Goal: Task Accomplishment & Management: Manage account settings

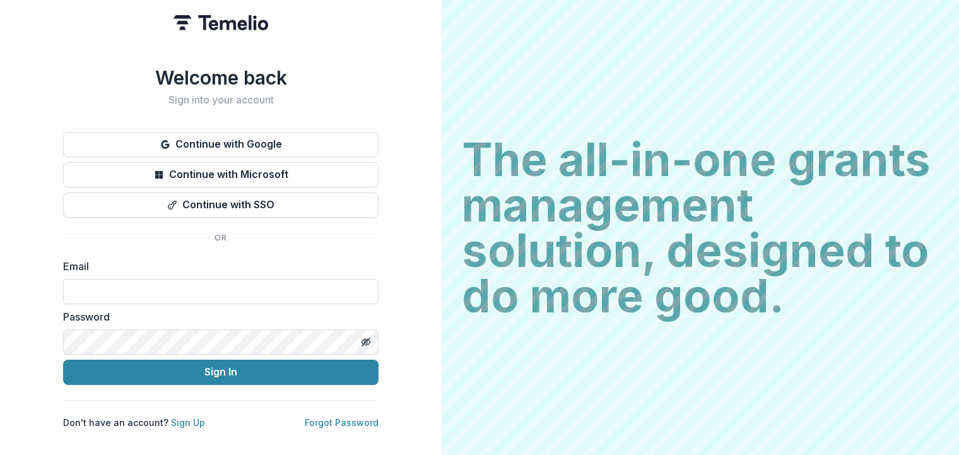
type input "**********"
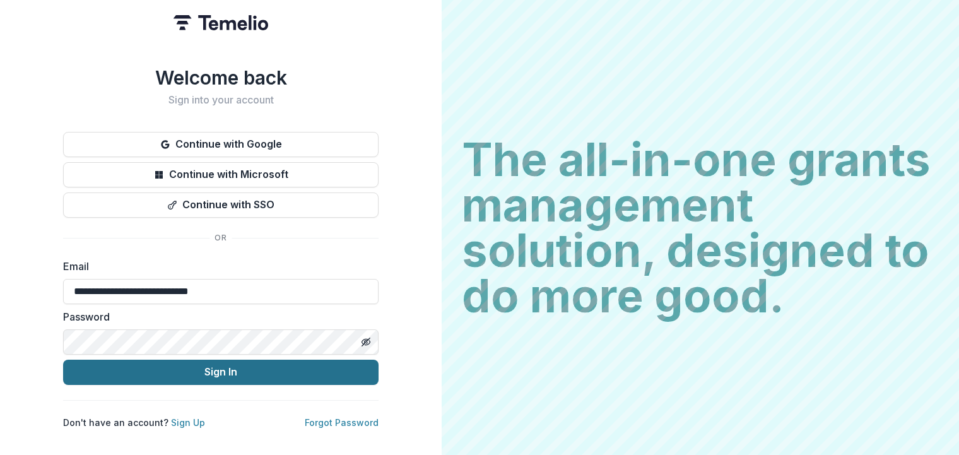
click at [218, 368] on button "Sign In" at bounding box center [220, 371] width 315 height 25
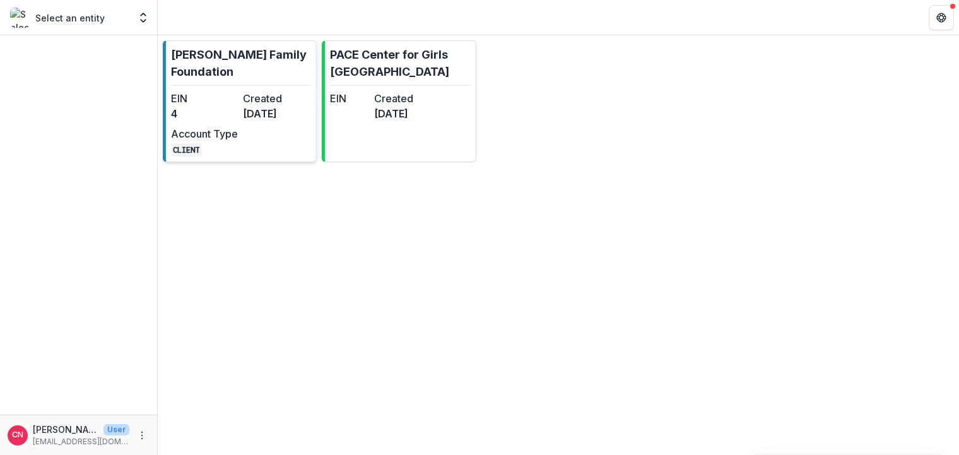
click at [236, 106] on dd "4" at bounding box center [204, 113] width 67 height 15
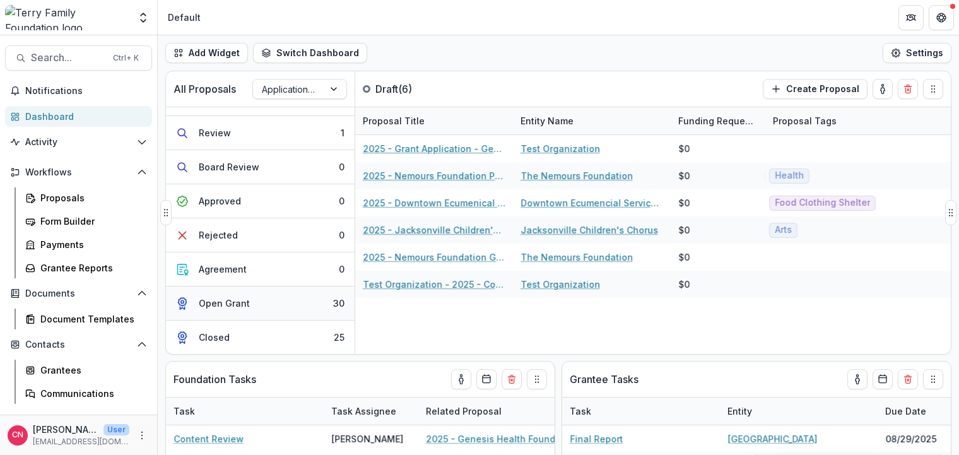
click at [225, 302] on div "Open Grant" at bounding box center [224, 302] width 51 height 13
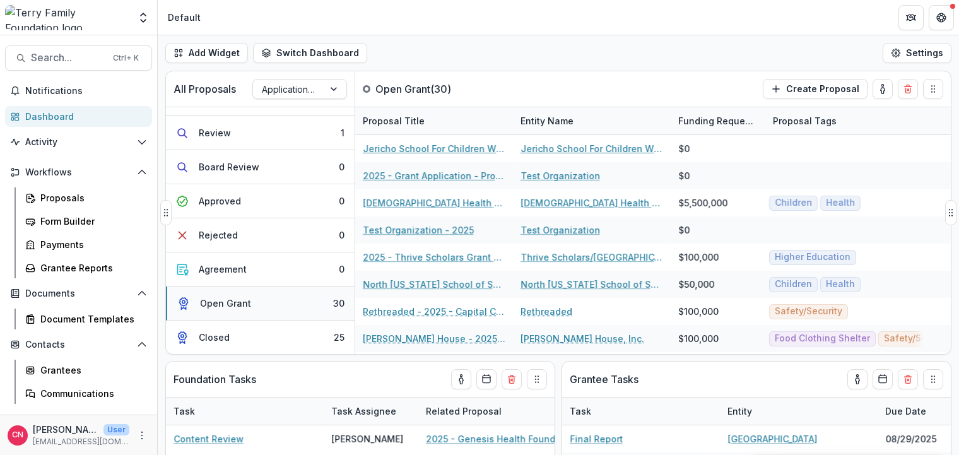
click at [225, 300] on div "Open Grant" at bounding box center [225, 302] width 51 height 13
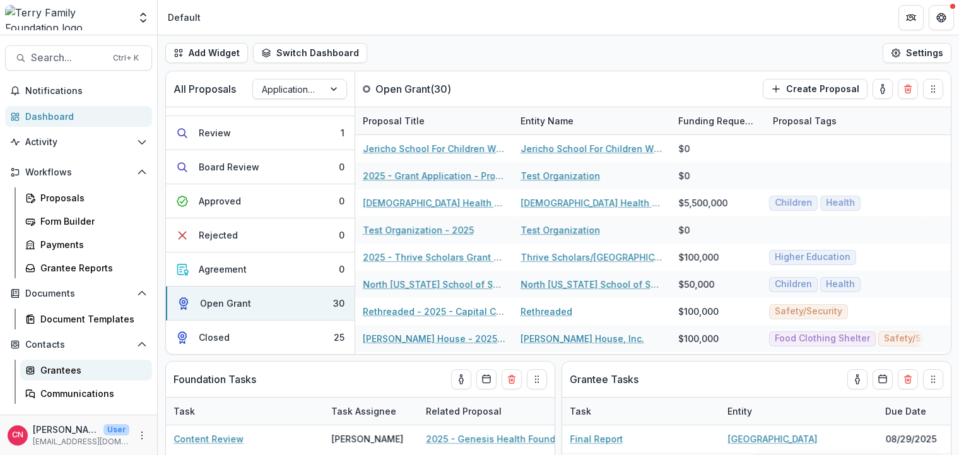
click at [50, 368] on div "Grantees" at bounding box center [91, 369] width 102 height 13
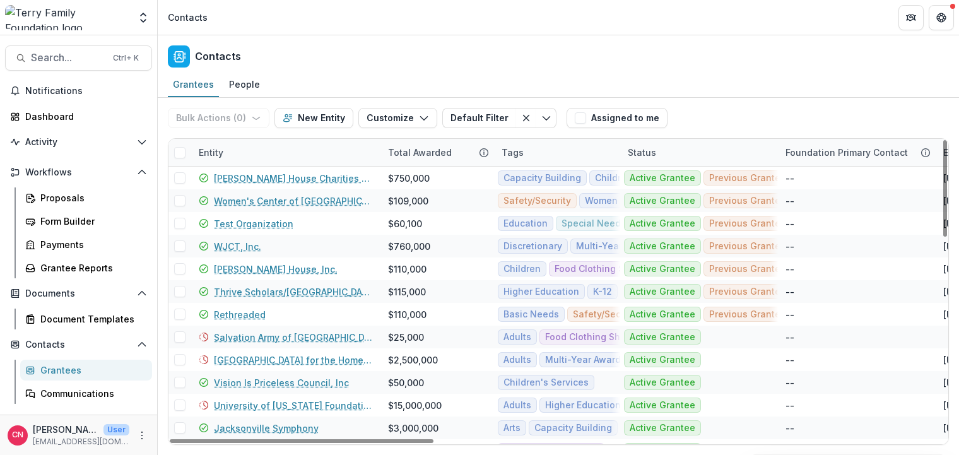
click at [271, 147] on div "Entity" at bounding box center [285, 152] width 189 height 27
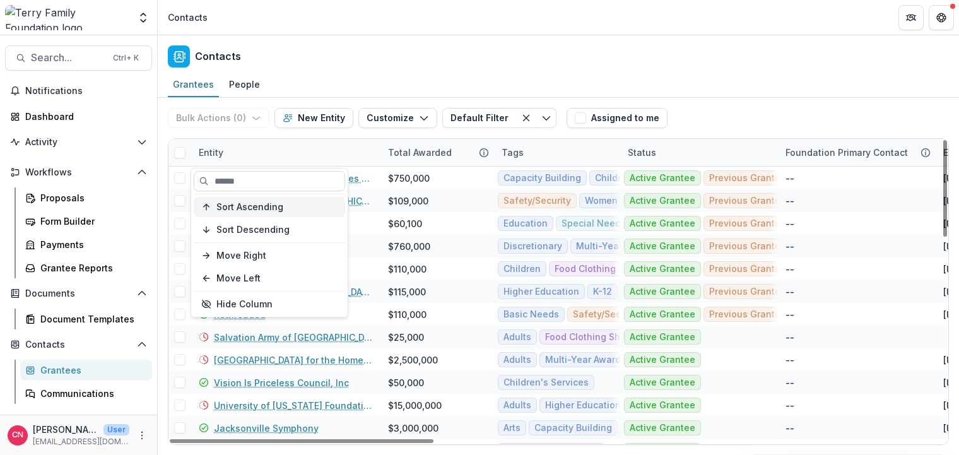
click at [260, 203] on span "Sort Ascending" at bounding box center [249, 207] width 67 height 11
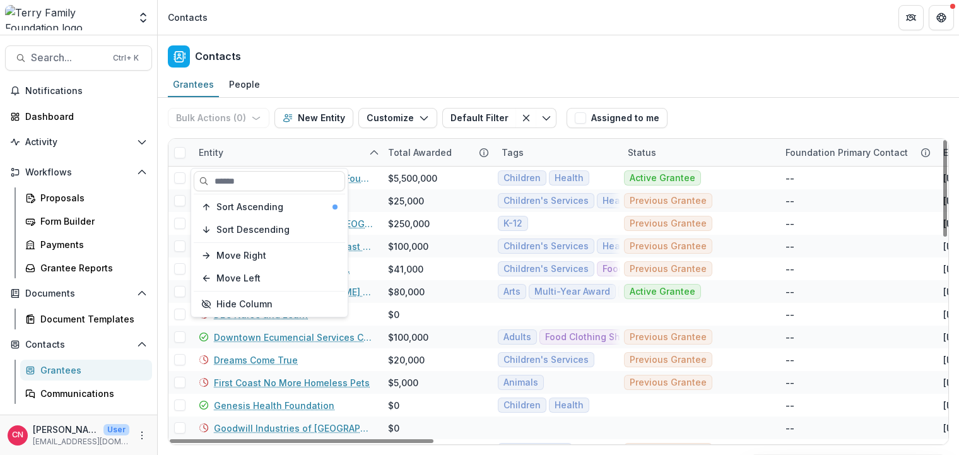
click at [329, 147] on div "Entity" at bounding box center [285, 152] width 189 height 27
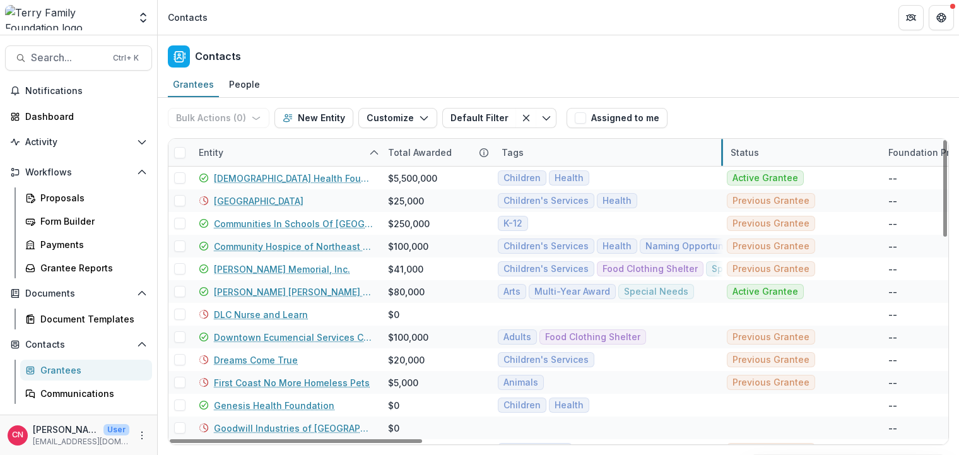
drag, startPoint x: 619, startPoint y: 158, endPoint x: 721, endPoint y: 159, distance: 102.8
click at [180, 293] on span at bounding box center [179, 291] width 11 height 11
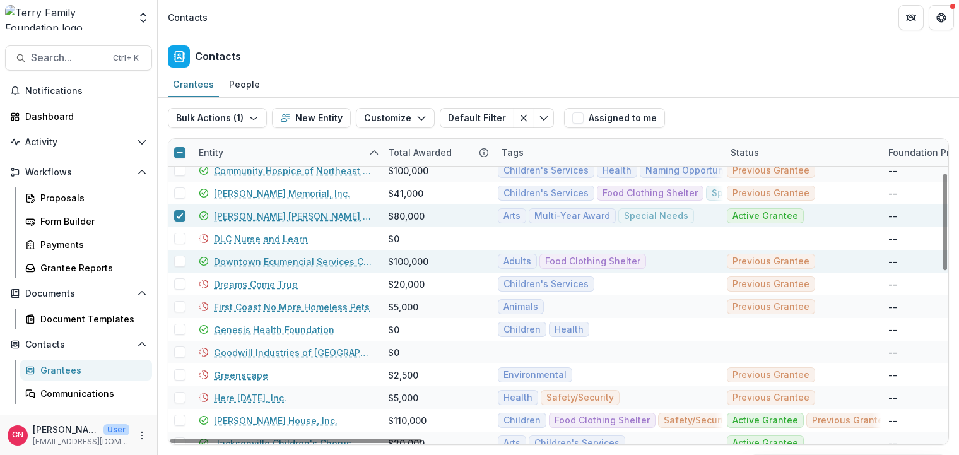
scroll to position [151, 0]
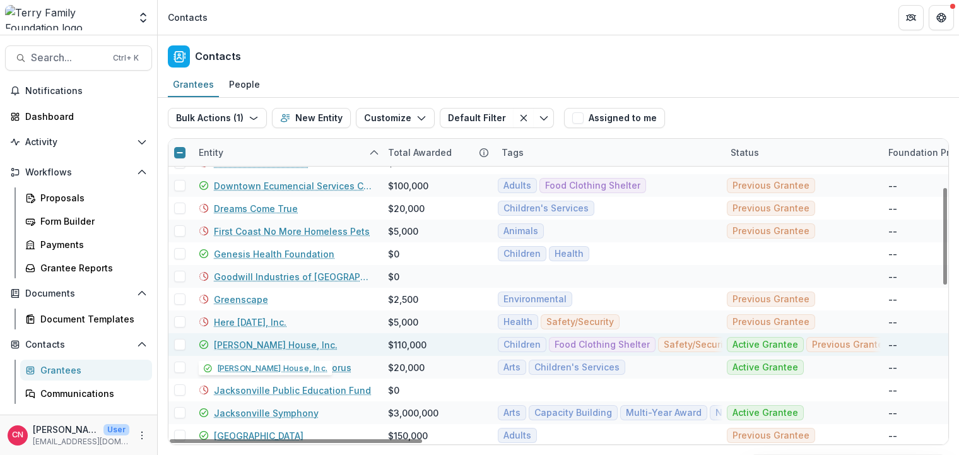
click at [240, 344] on link "[PERSON_NAME] House, Inc." at bounding box center [276, 344] width 124 height 13
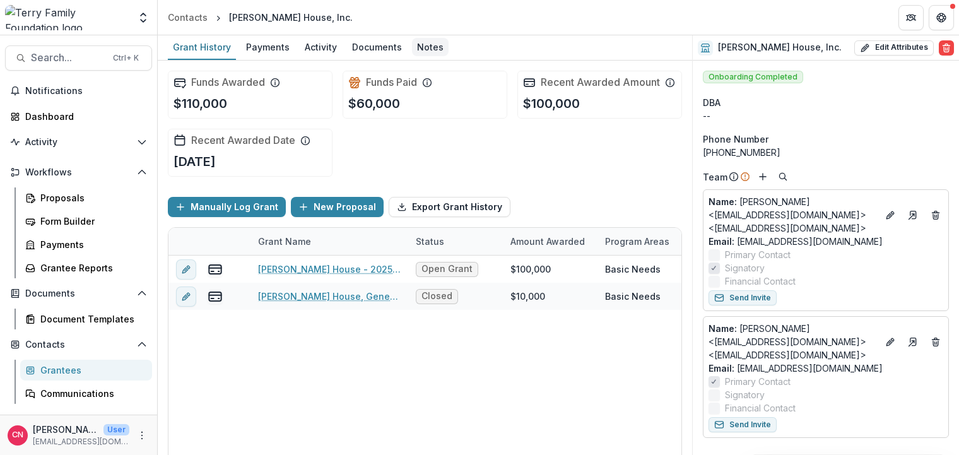
click at [416, 45] on div "Notes" at bounding box center [430, 47] width 37 height 18
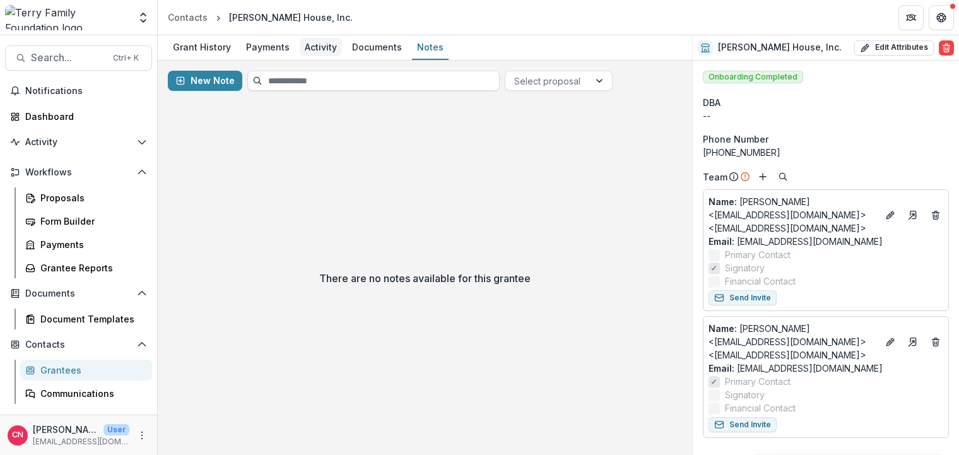
click at [319, 46] on div "Activity" at bounding box center [321, 47] width 42 height 18
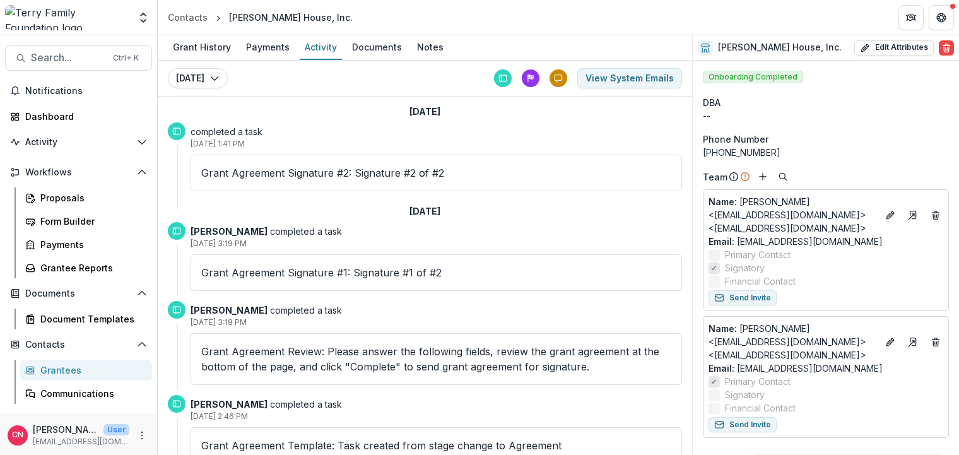
click at [60, 363] on div "Grantees" at bounding box center [91, 369] width 102 height 13
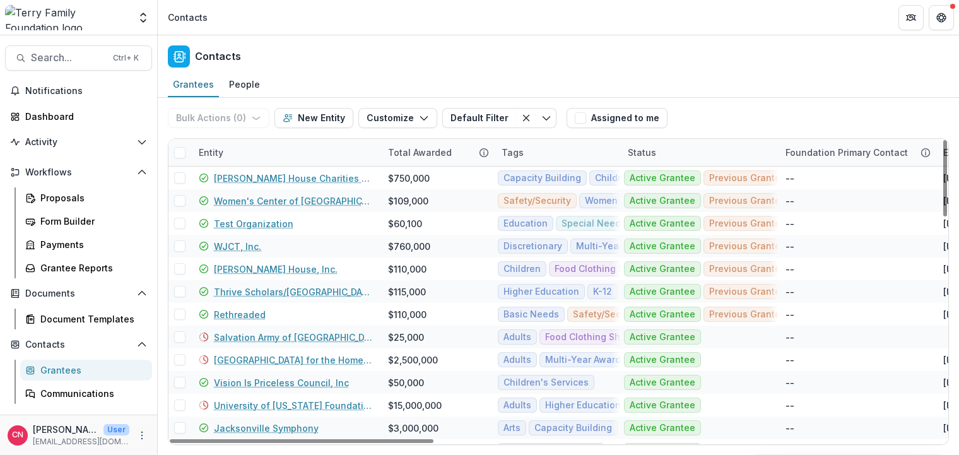
click at [285, 150] on div "Entity" at bounding box center [285, 152] width 189 height 27
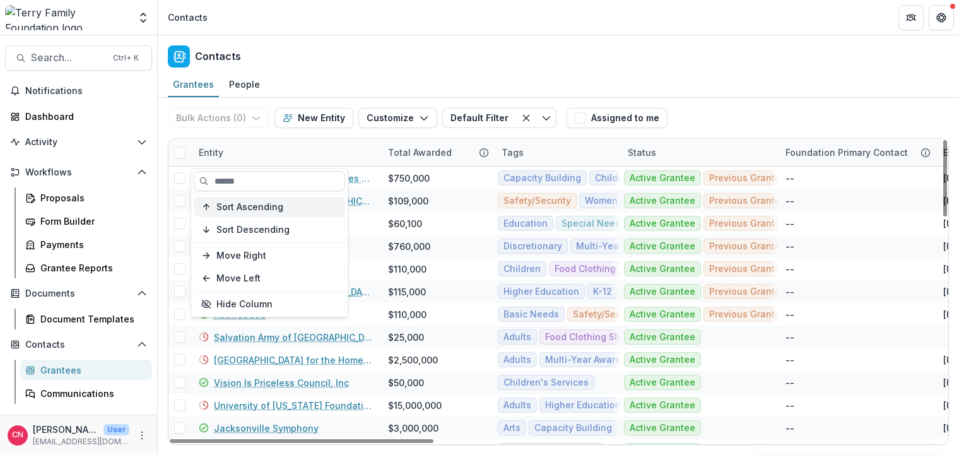
click at [265, 208] on span "Sort Ascending" at bounding box center [249, 207] width 67 height 11
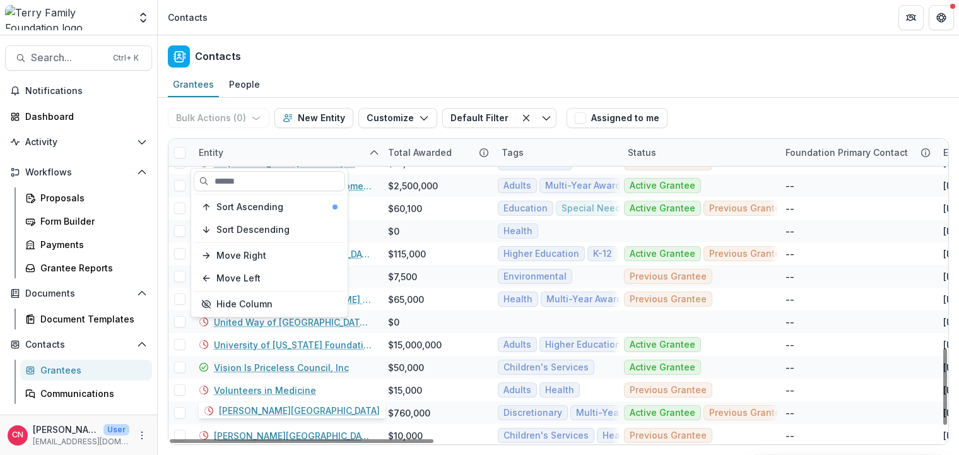
scroll to position [880, 0]
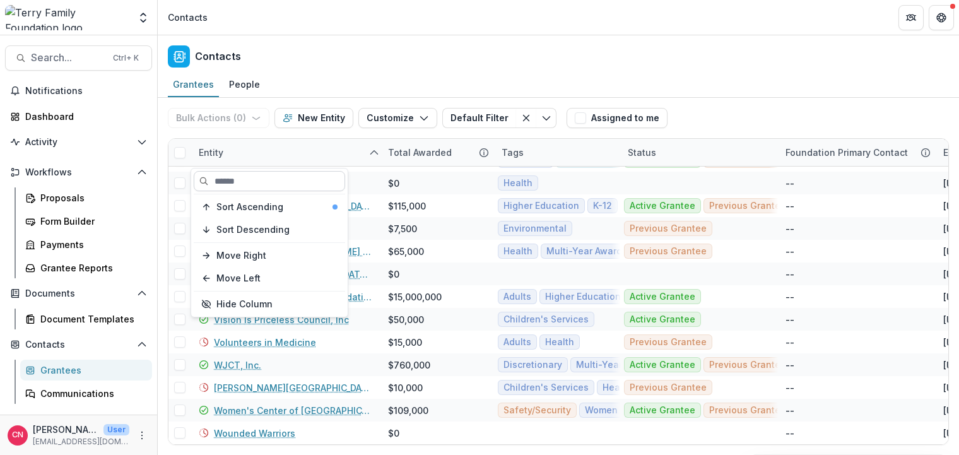
click at [261, 182] on input at bounding box center [269, 181] width 151 height 20
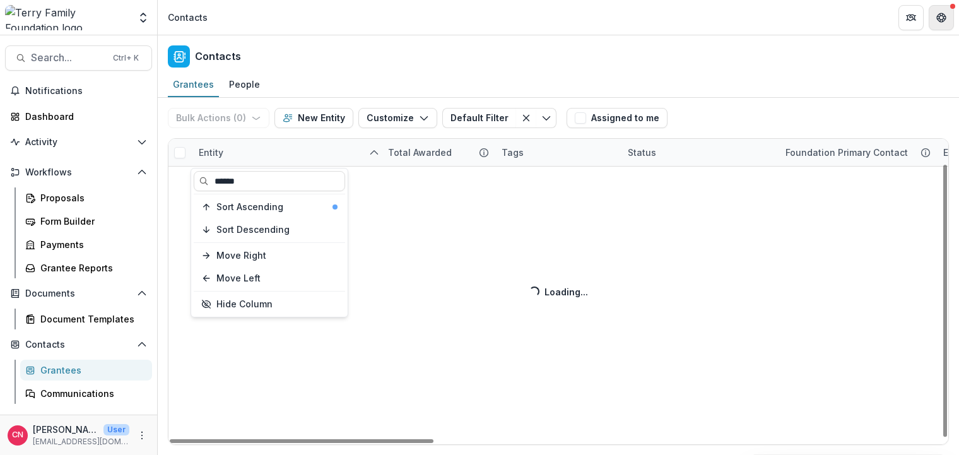
scroll to position [0, 0]
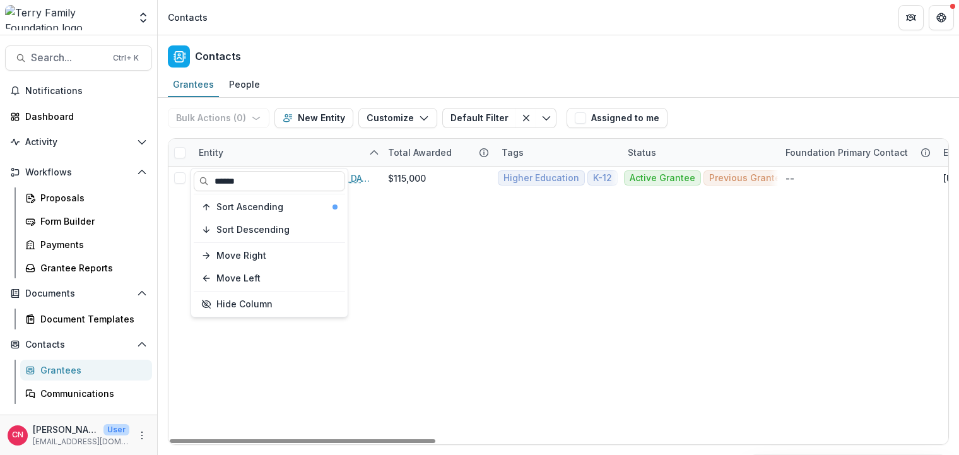
type input "******"
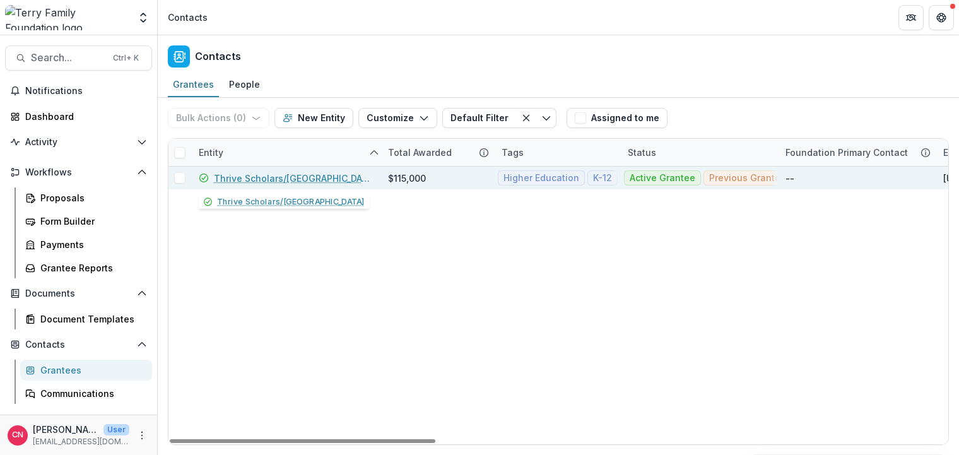
click at [247, 176] on link "Thrive Scholars/[GEOGRAPHIC_DATA]" at bounding box center [293, 178] width 159 height 13
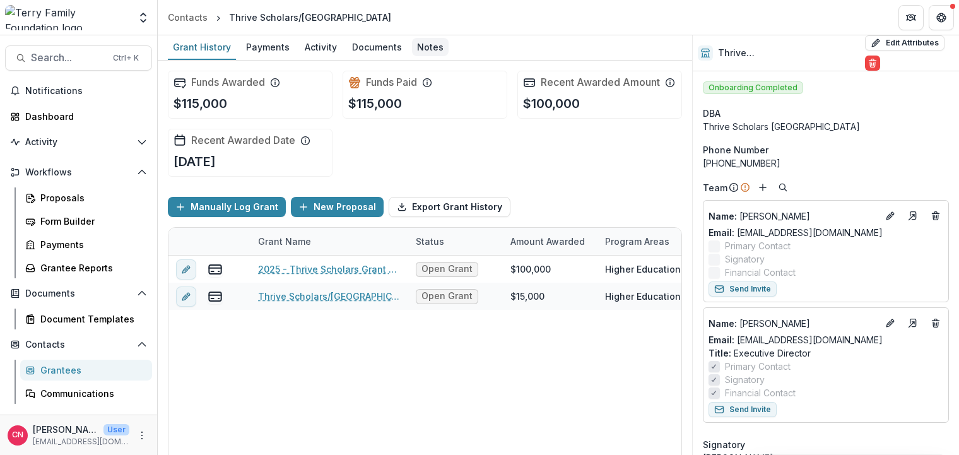
click at [420, 46] on div "Notes" at bounding box center [430, 47] width 37 height 18
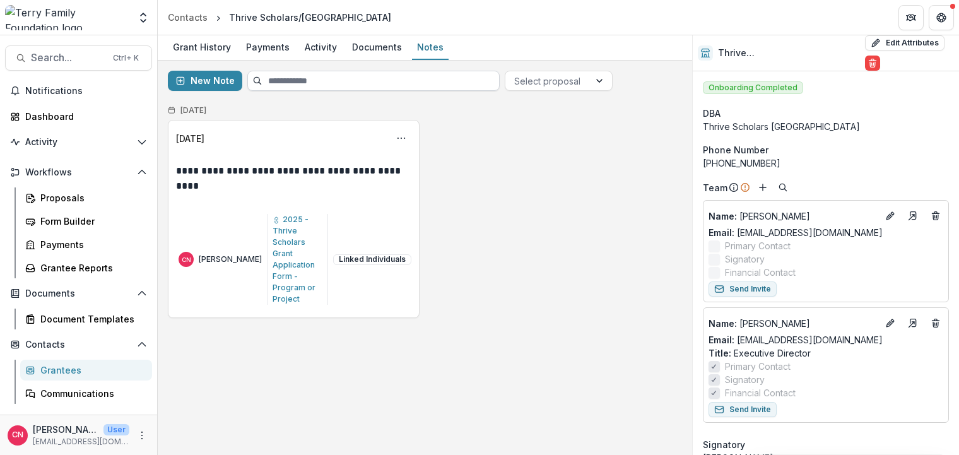
click at [363, 79] on input at bounding box center [373, 81] width 252 height 20
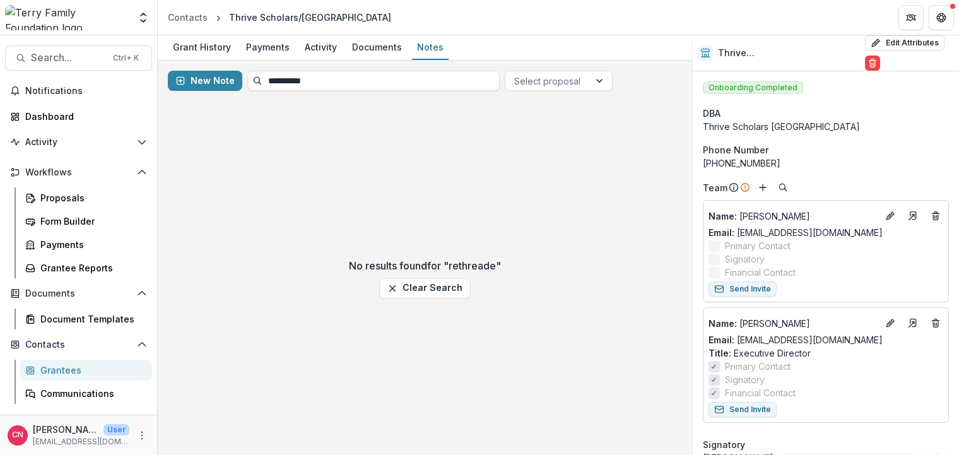
type input "**********"
drag, startPoint x: 348, startPoint y: 81, endPoint x: 173, endPoint y: 73, distance: 175.5
click at [247, 73] on input "**********" at bounding box center [373, 81] width 252 height 20
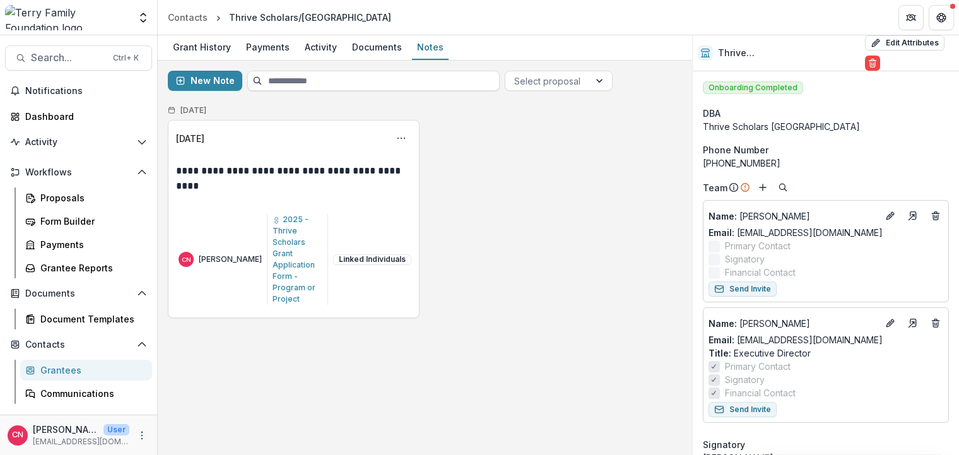
click at [68, 370] on div "Grantees" at bounding box center [91, 369] width 102 height 13
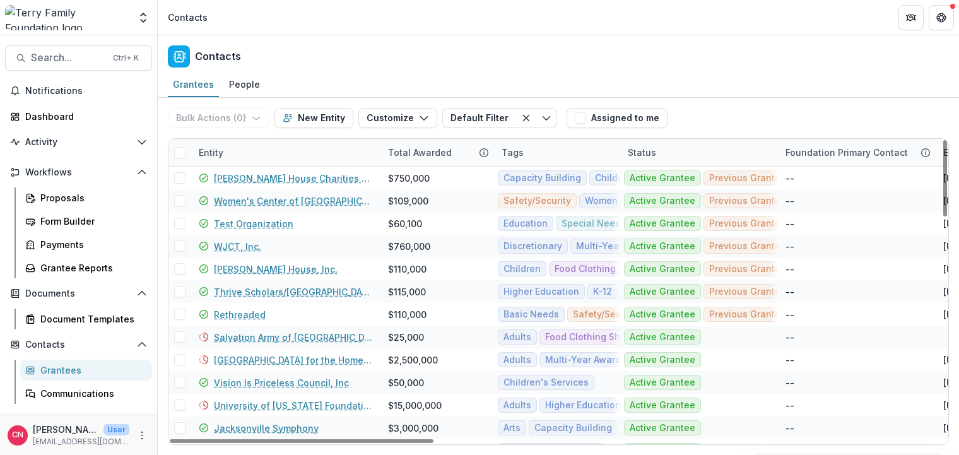
click at [266, 151] on div "Entity" at bounding box center [285, 152] width 189 height 27
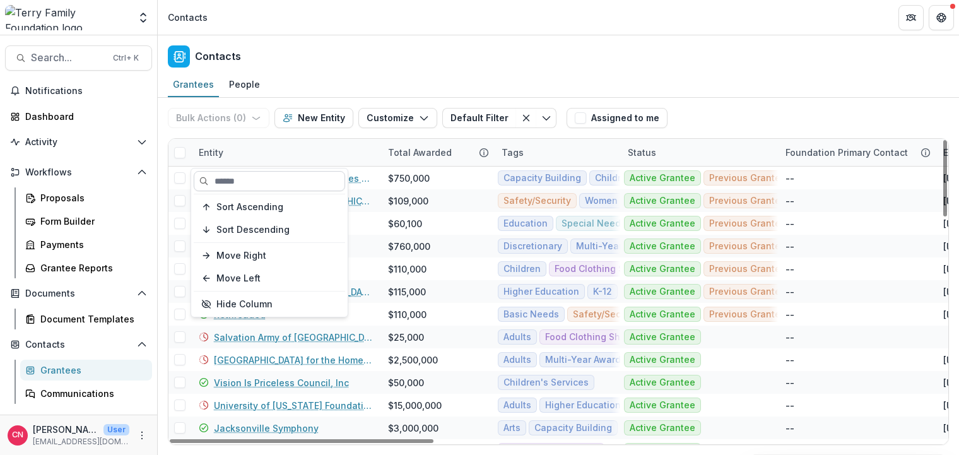
click at [277, 177] on input at bounding box center [269, 181] width 151 height 20
type input "**********"
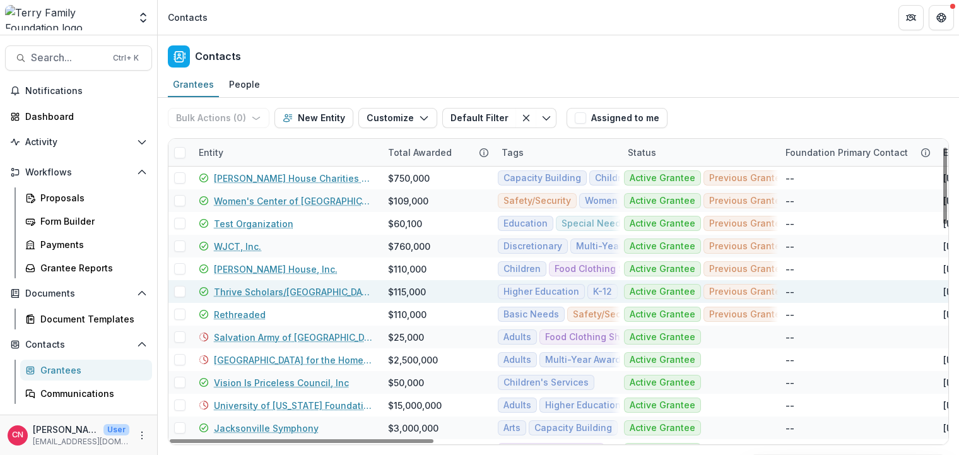
scroll to position [76, 0]
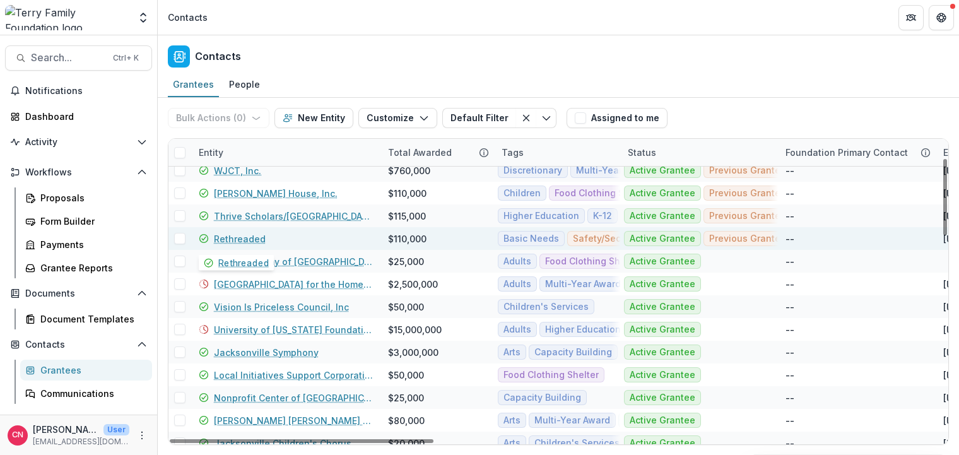
click at [245, 236] on link "Rethreaded" at bounding box center [240, 238] width 52 height 13
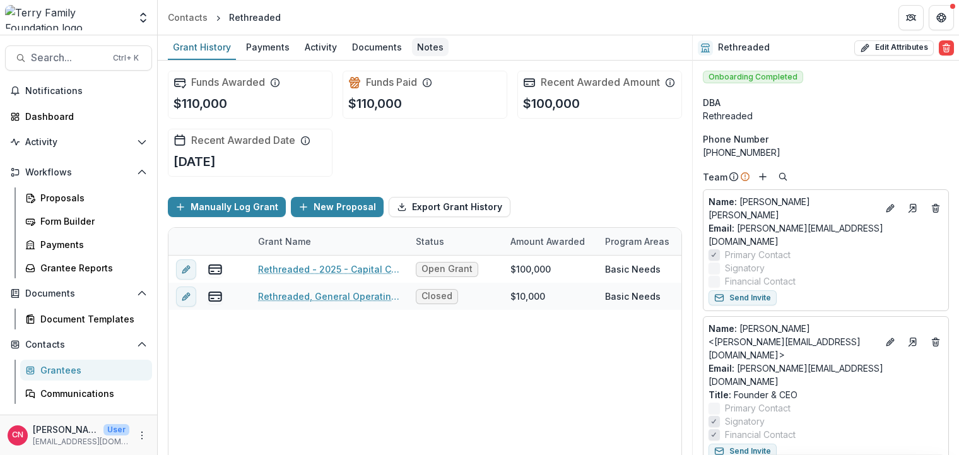
click at [430, 48] on div "Notes" at bounding box center [430, 47] width 37 height 18
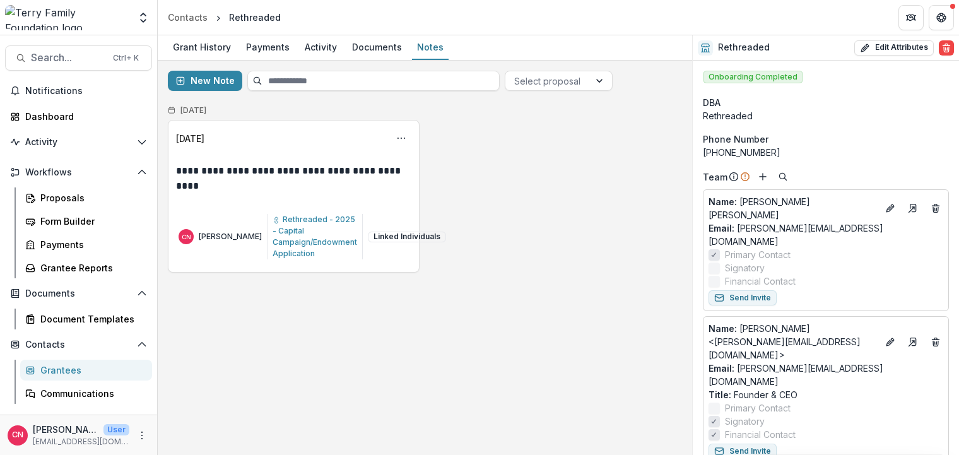
click at [51, 371] on div "Grantees" at bounding box center [91, 369] width 102 height 13
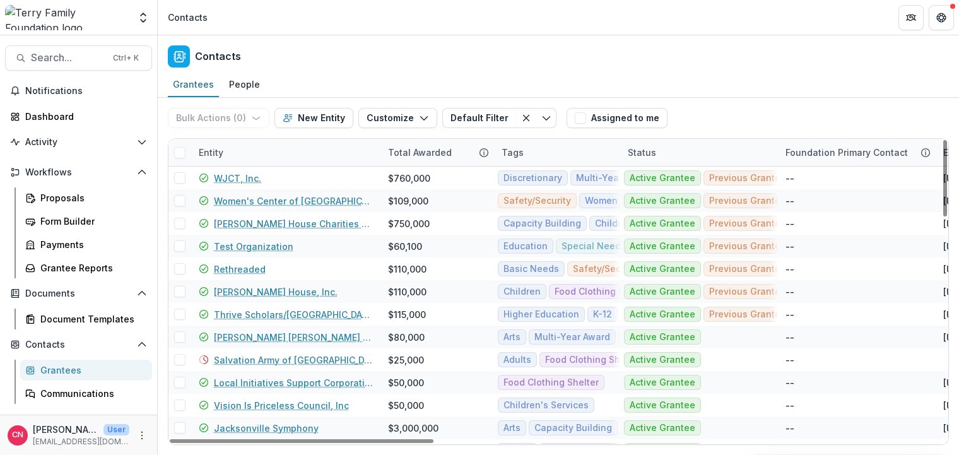
click at [241, 155] on div "Entity" at bounding box center [285, 152] width 189 height 27
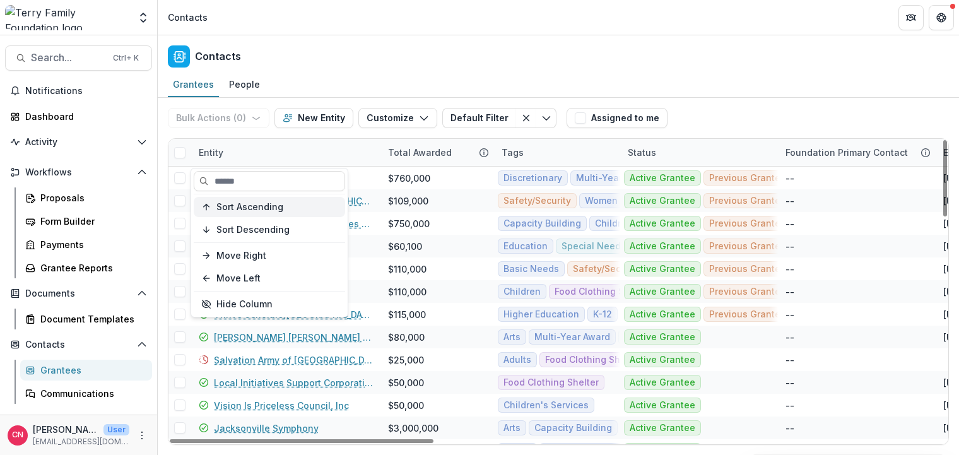
click at [269, 206] on span "Sort Ascending" at bounding box center [249, 207] width 67 height 11
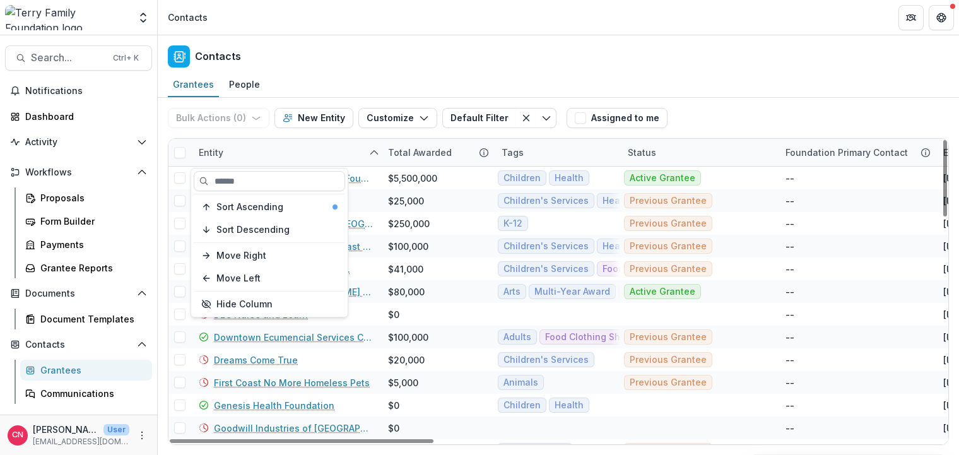
click at [325, 147] on div "Entity" at bounding box center [285, 152] width 189 height 27
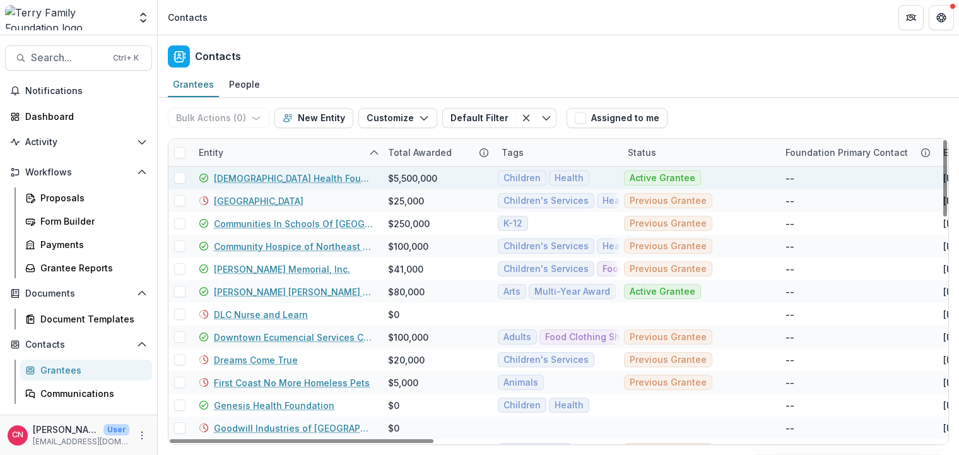
click at [178, 175] on span at bounding box center [179, 177] width 11 height 11
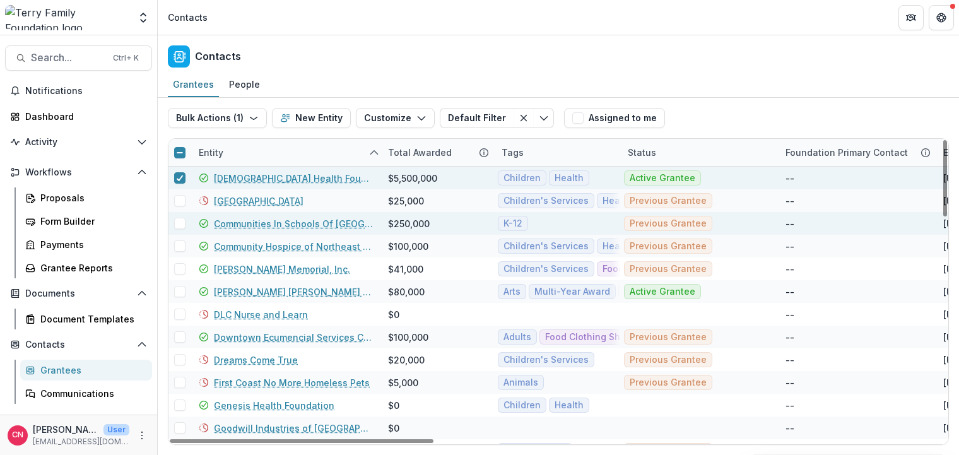
click at [181, 221] on span at bounding box center [179, 223] width 11 height 11
click at [180, 295] on span at bounding box center [179, 291] width 11 height 11
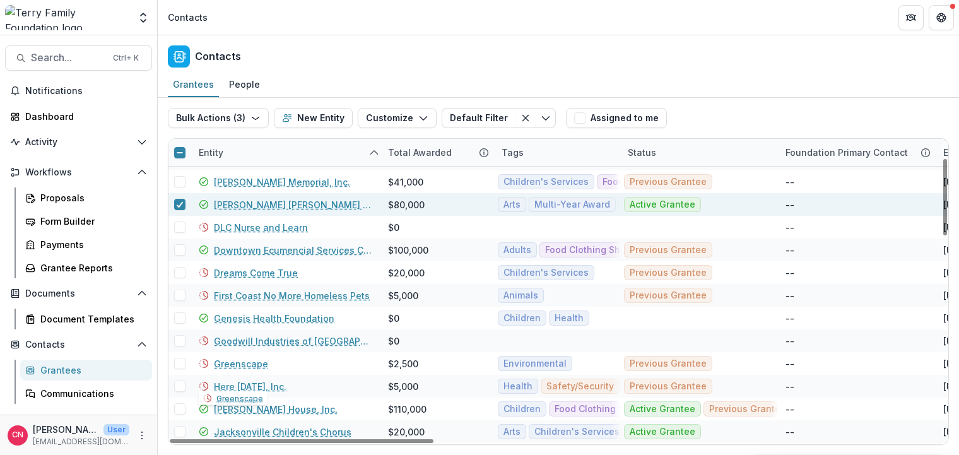
scroll to position [76, 0]
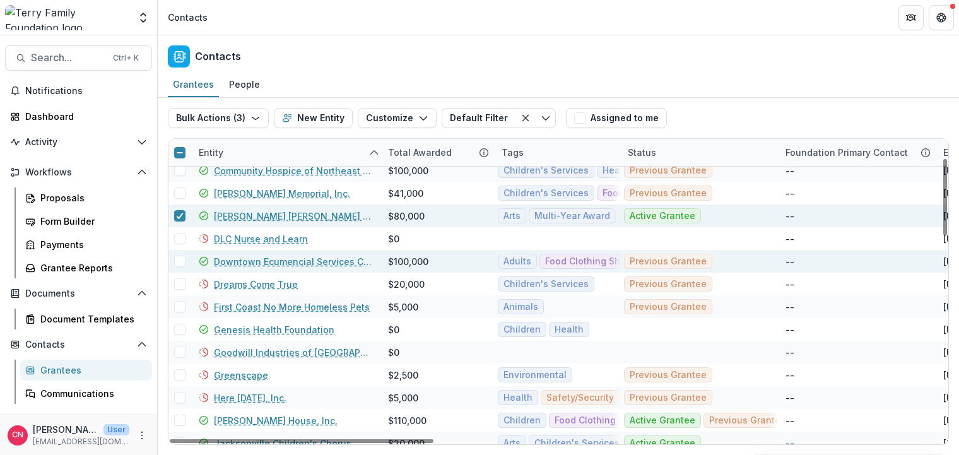
click at [180, 261] on span at bounding box center [179, 260] width 11 height 11
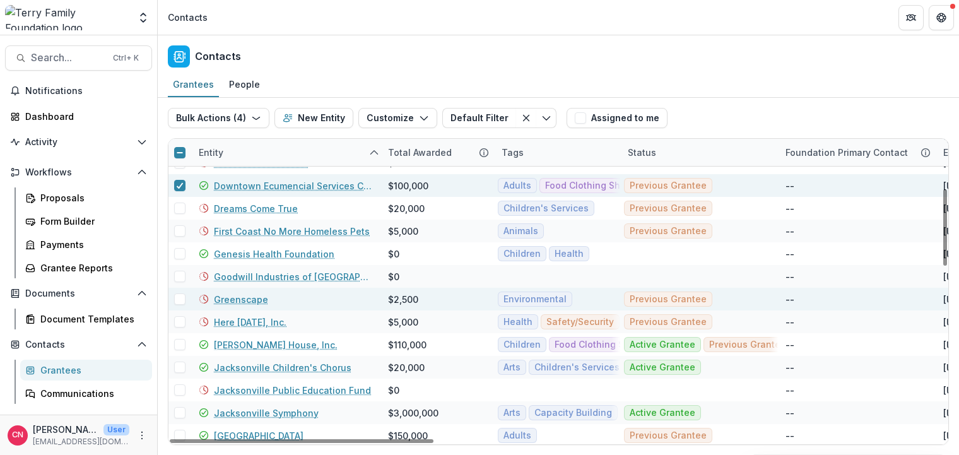
scroll to position [227, 0]
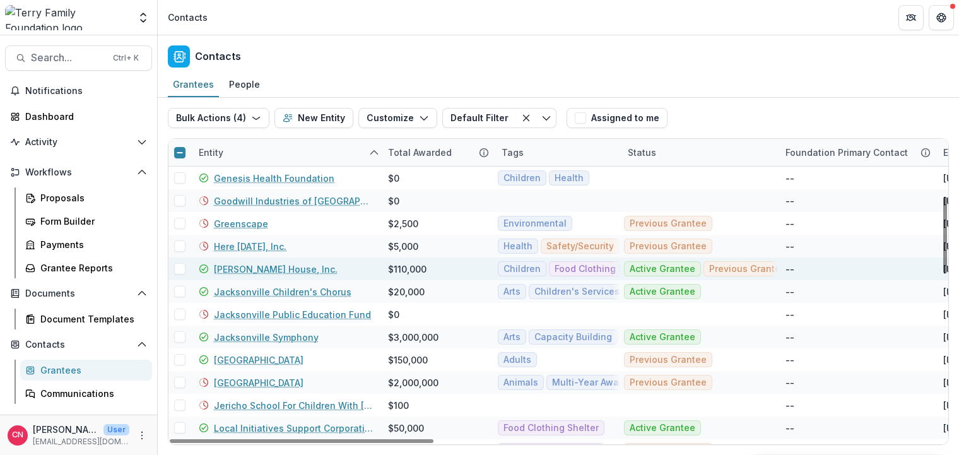
click at [177, 271] on span at bounding box center [179, 268] width 11 height 11
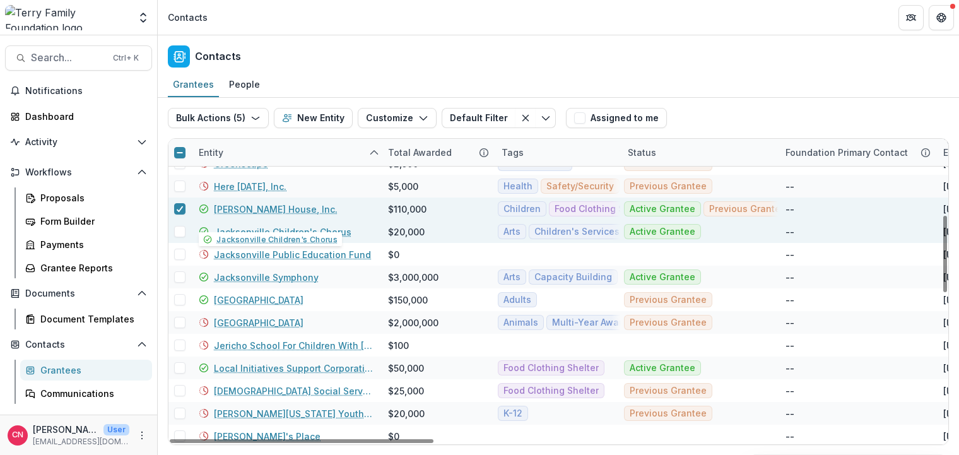
scroll to position [303, 0]
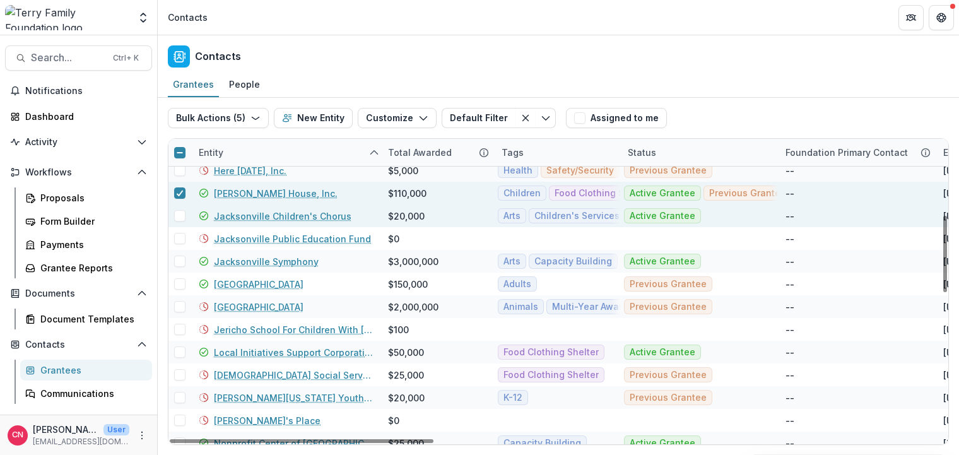
click at [180, 216] on span at bounding box center [179, 215] width 11 height 11
click at [181, 262] on span at bounding box center [179, 260] width 11 height 11
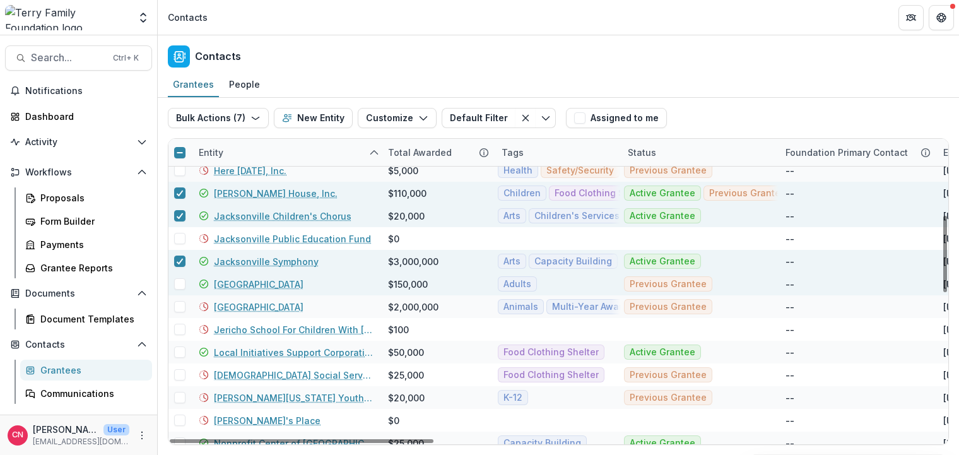
click at [180, 283] on span at bounding box center [179, 283] width 11 height 11
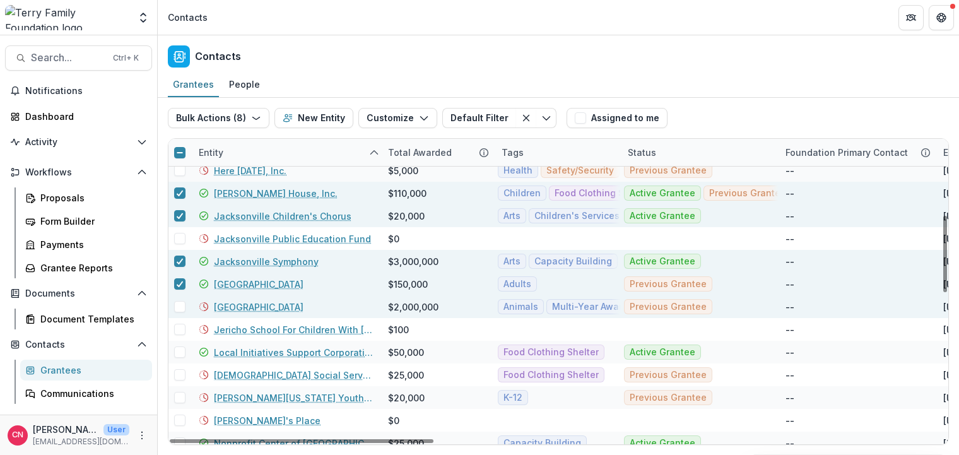
click at [178, 310] on span at bounding box center [179, 306] width 11 height 11
click at [178, 351] on span at bounding box center [179, 351] width 11 height 11
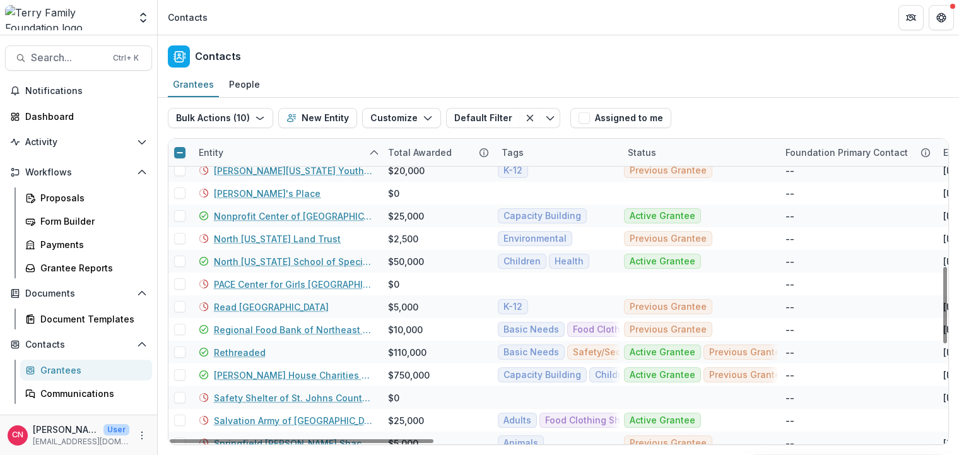
scroll to position [454, 0]
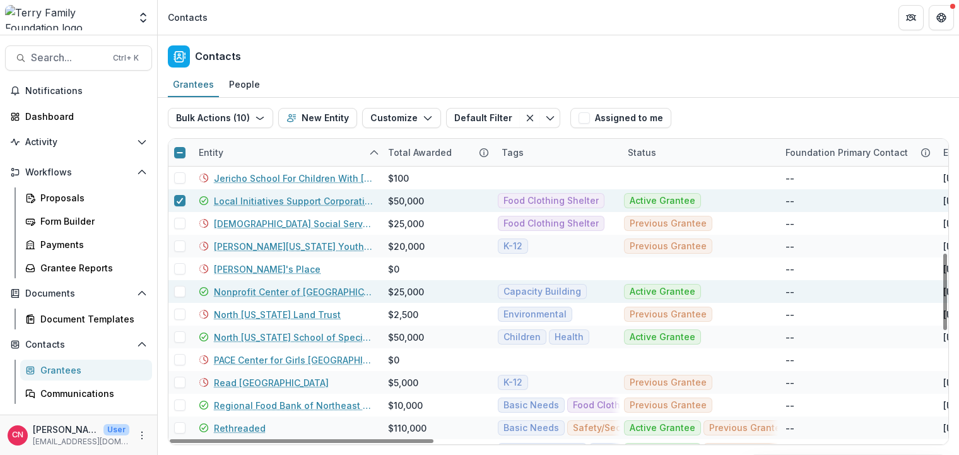
click at [178, 291] on span at bounding box center [179, 291] width 11 height 11
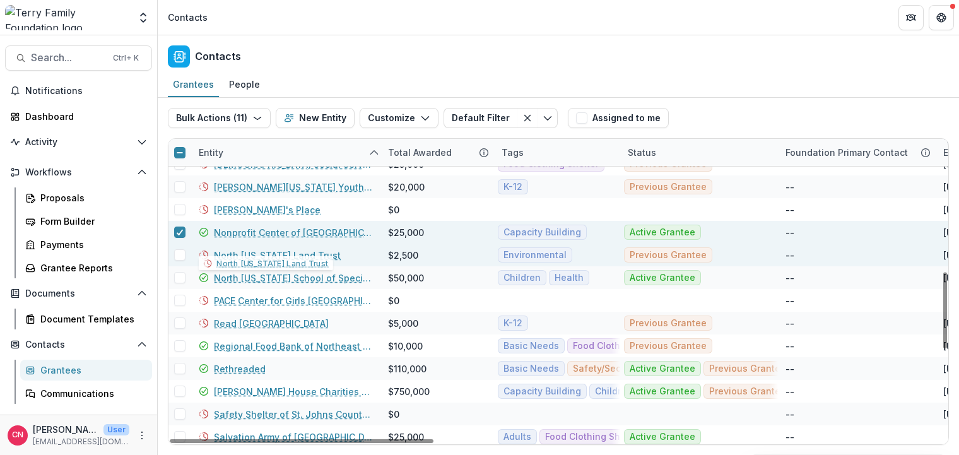
scroll to position [530, 0]
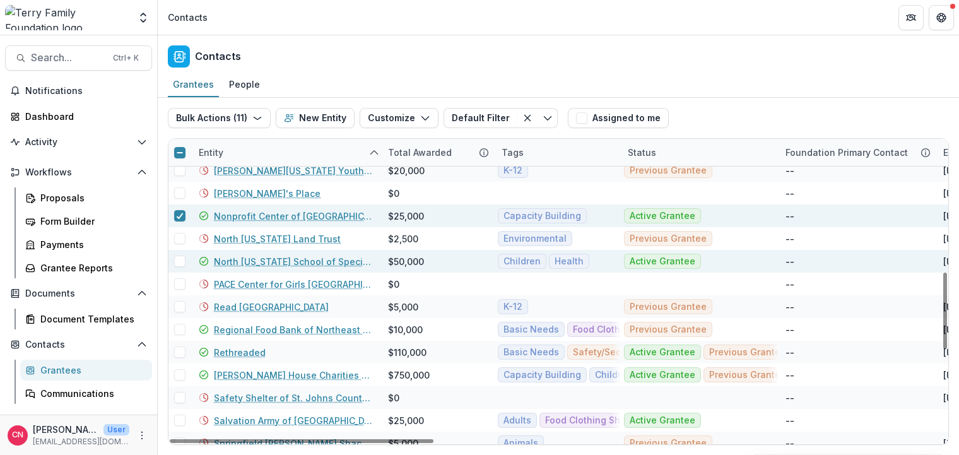
click at [179, 262] on span at bounding box center [179, 260] width 11 height 11
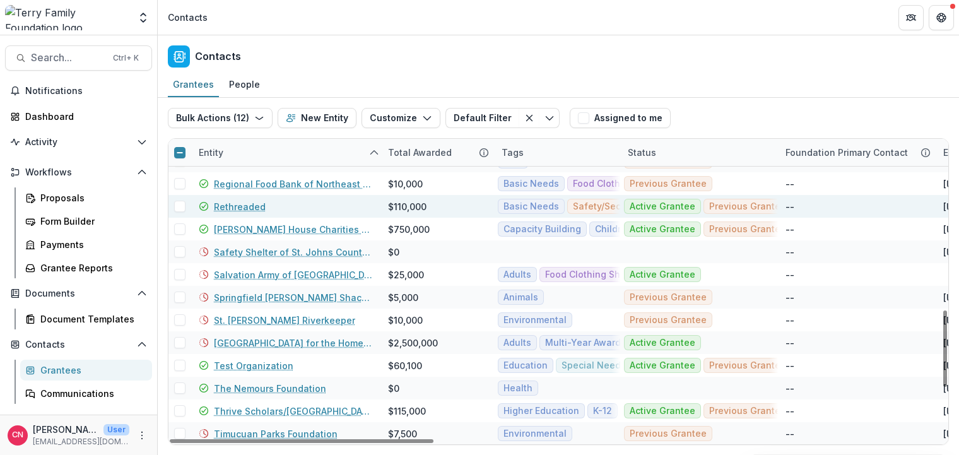
scroll to position [681, 0]
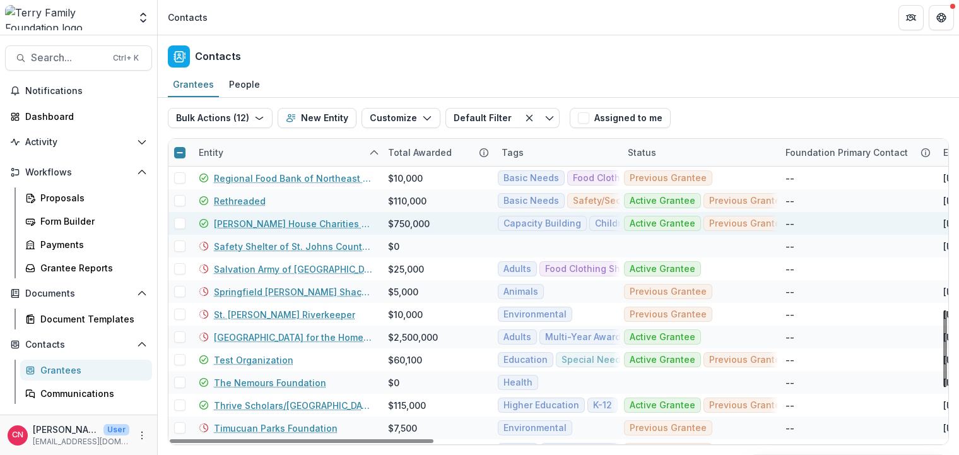
click at [179, 223] on span at bounding box center [179, 223] width 11 height 11
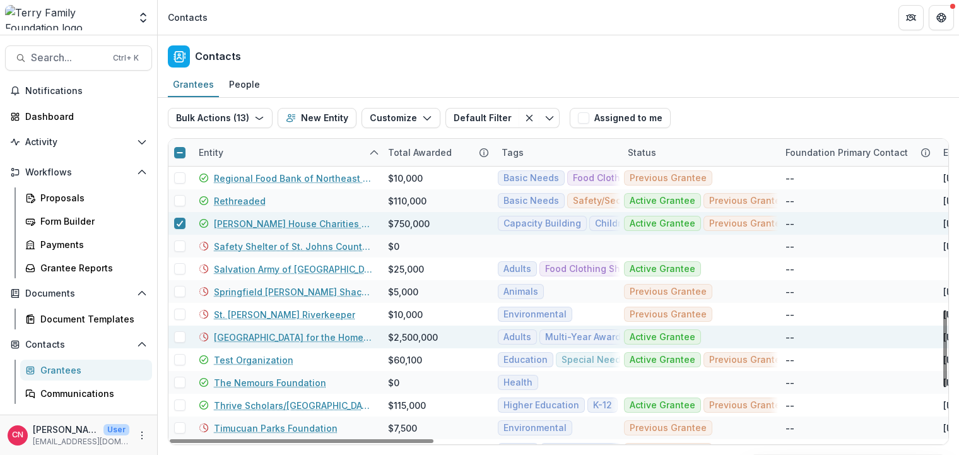
click at [176, 336] on span at bounding box center [179, 336] width 11 height 11
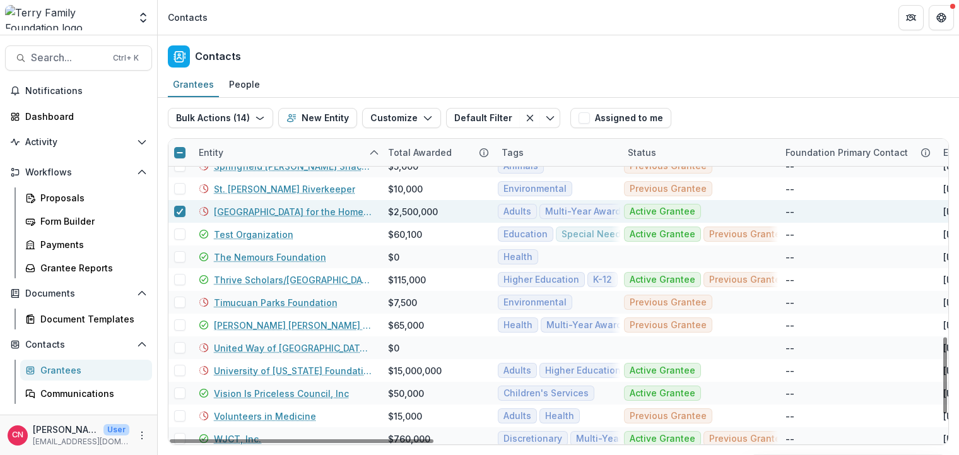
scroll to position [832, 0]
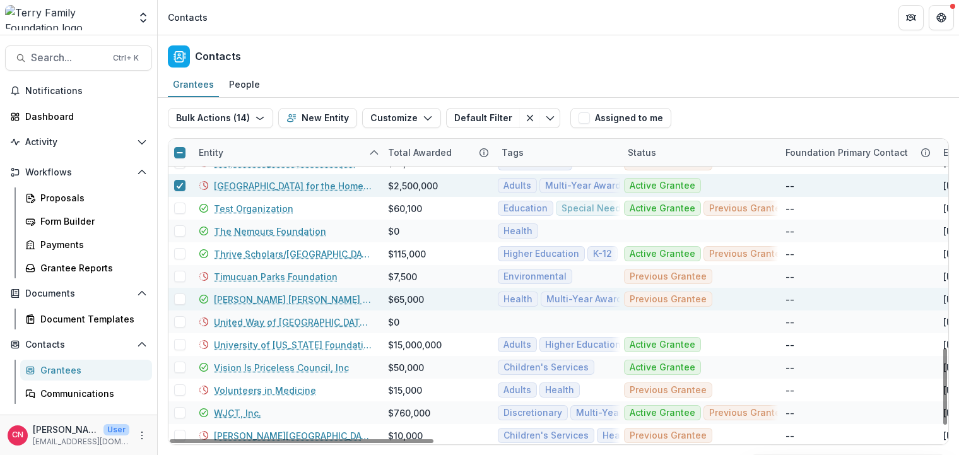
click at [182, 297] on span at bounding box center [179, 298] width 11 height 11
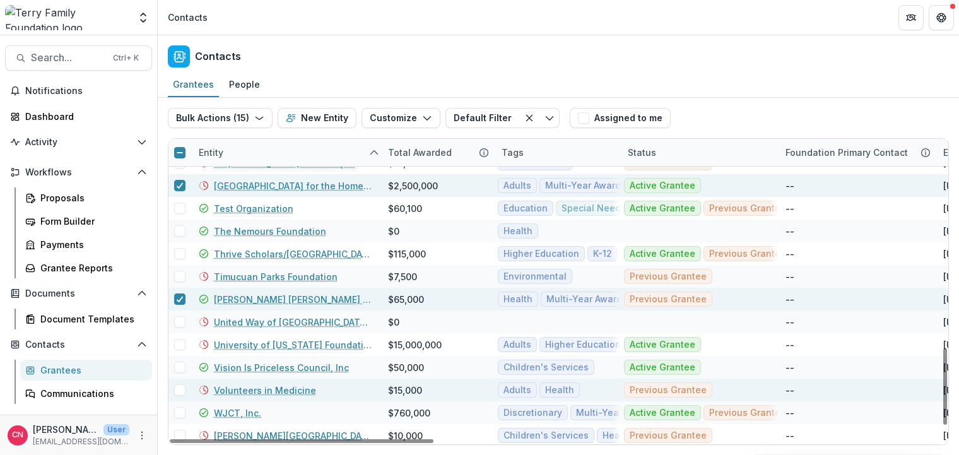
scroll to position [880, 0]
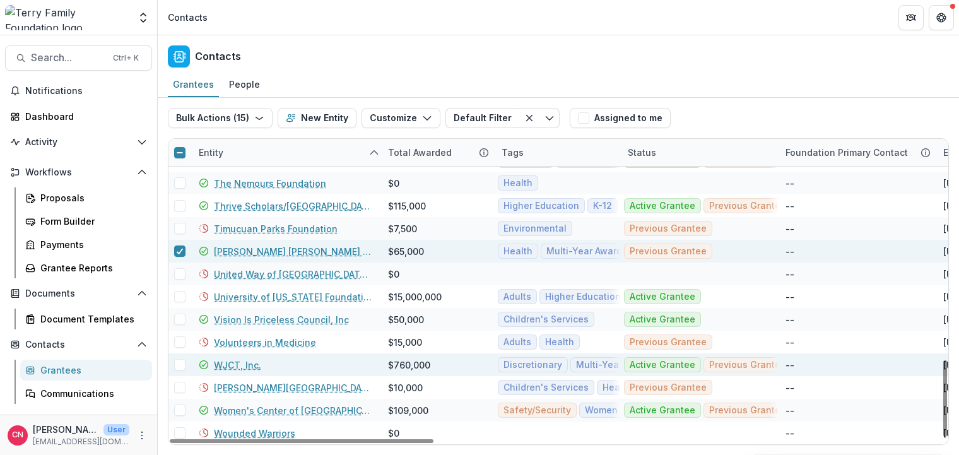
click at [180, 366] on span at bounding box center [179, 364] width 11 height 11
click at [178, 410] on span at bounding box center [179, 409] width 11 height 11
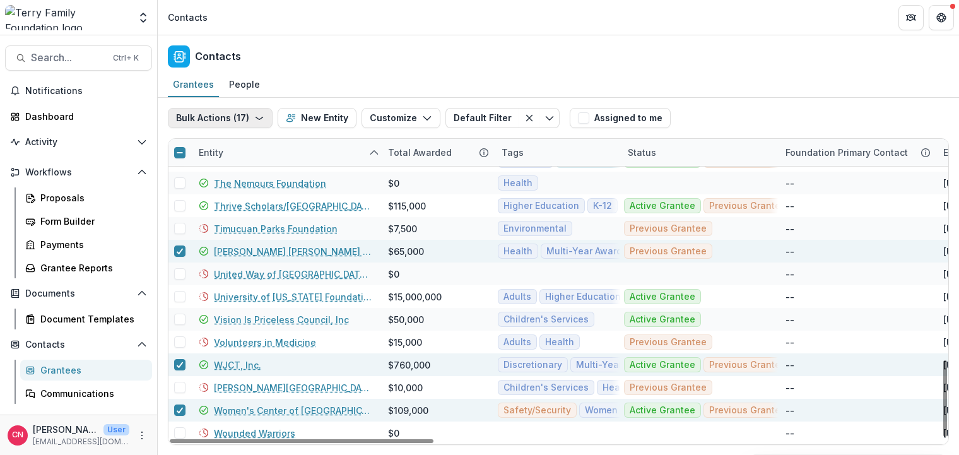
click at [256, 112] on button "Bulk Actions ( 17 )" at bounding box center [220, 118] width 105 height 20
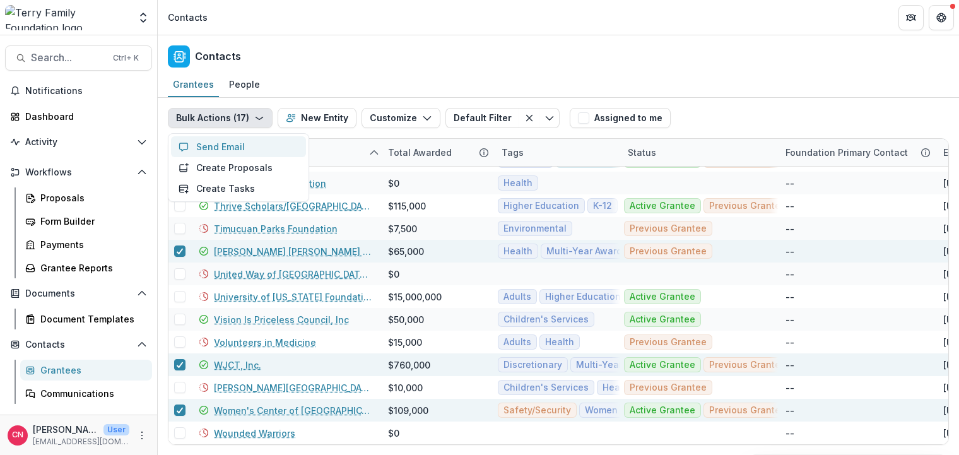
click at [223, 144] on button "Send Email" at bounding box center [238, 146] width 135 height 21
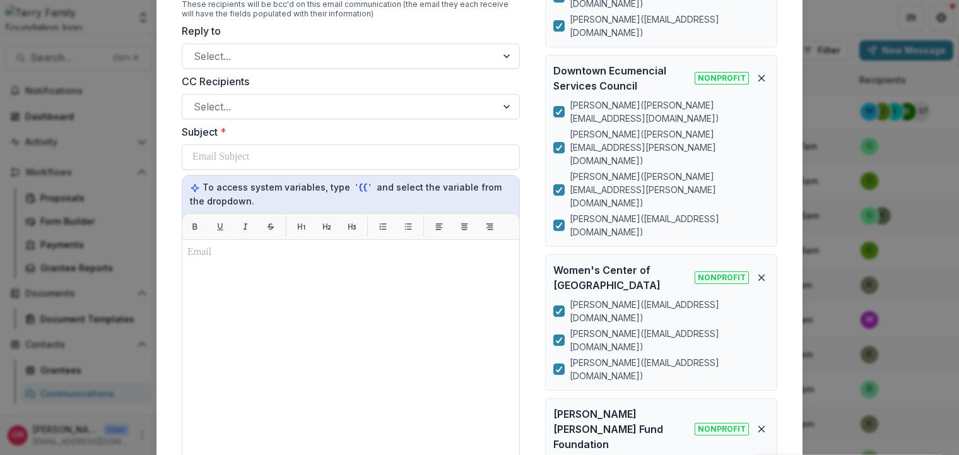
scroll to position [984, 0]
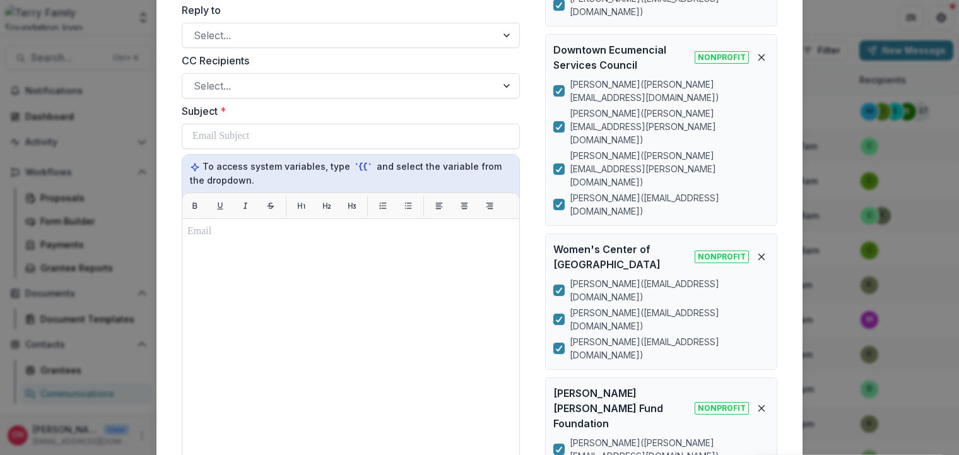
type input "**********"
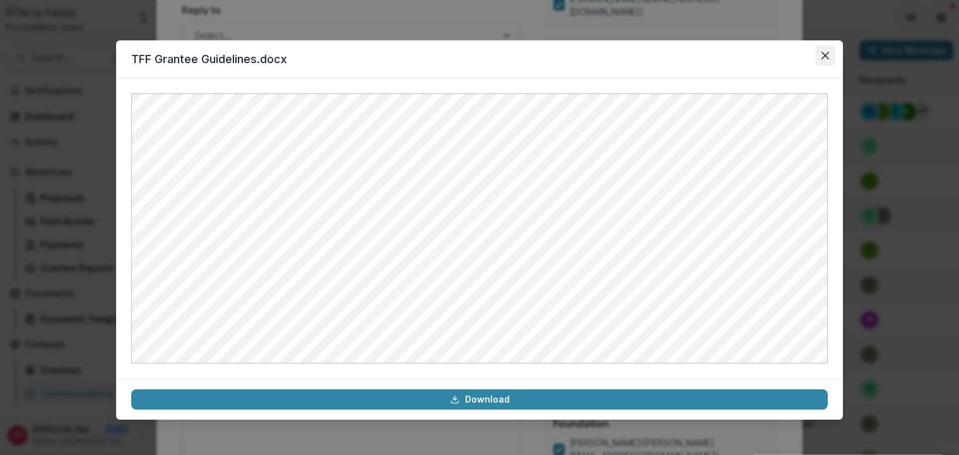
click at [821, 55] on icon "Close" at bounding box center [825, 56] width 8 height 8
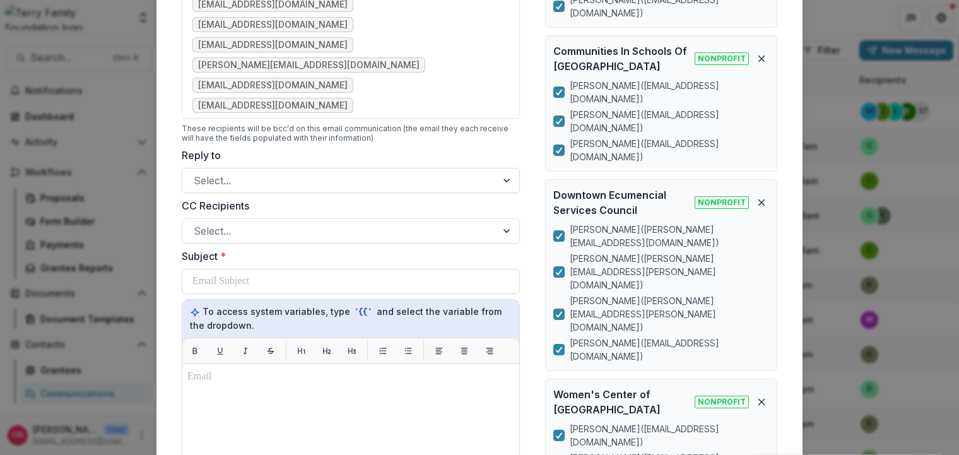
scroll to position [605, 0]
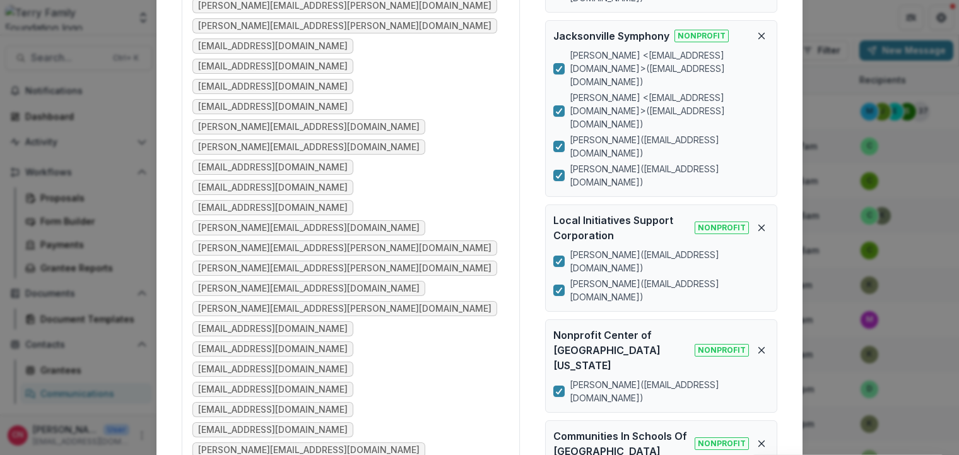
scroll to position [530, 0]
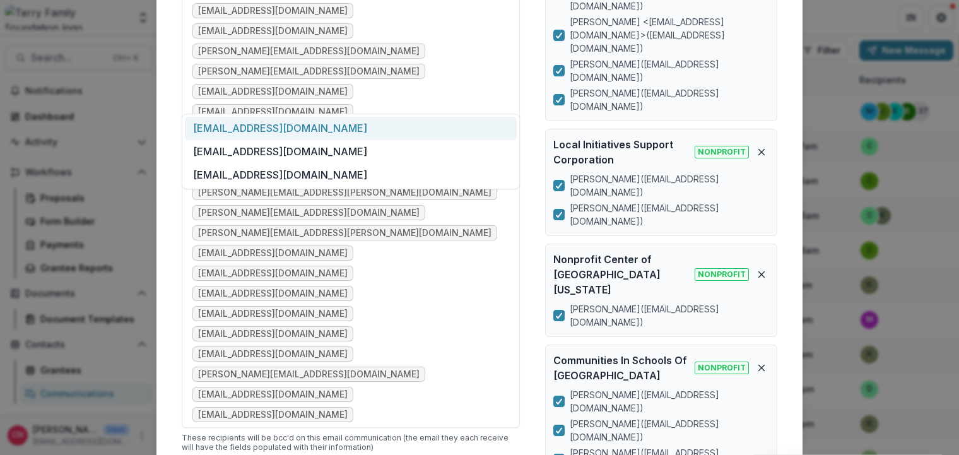
click at [251, 126] on div "[EMAIL_ADDRESS][DOMAIN_NAME]" at bounding box center [351, 128] width 332 height 23
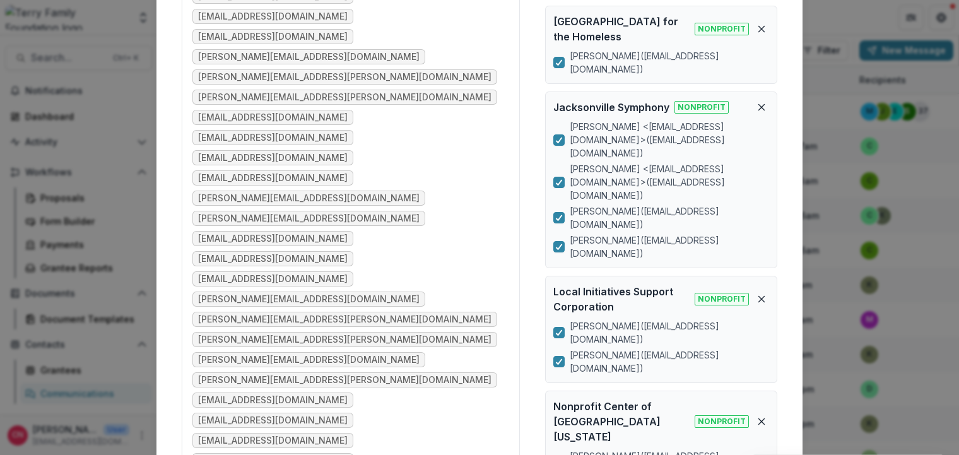
scroll to position [378, 0]
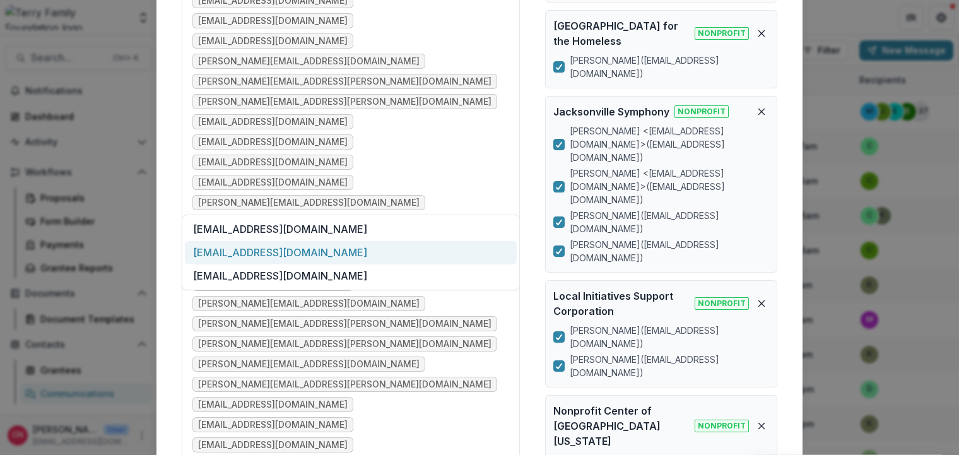
click at [254, 249] on div "[EMAIL_ADDRESS][DOMAIN_NAME]" at bounding box center [351, 252] width 332 height 23
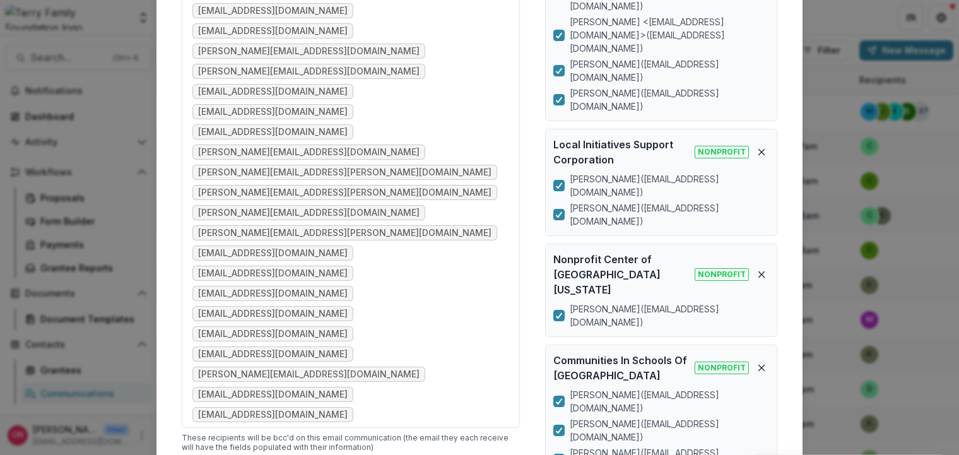
scroll to position [605, 0]
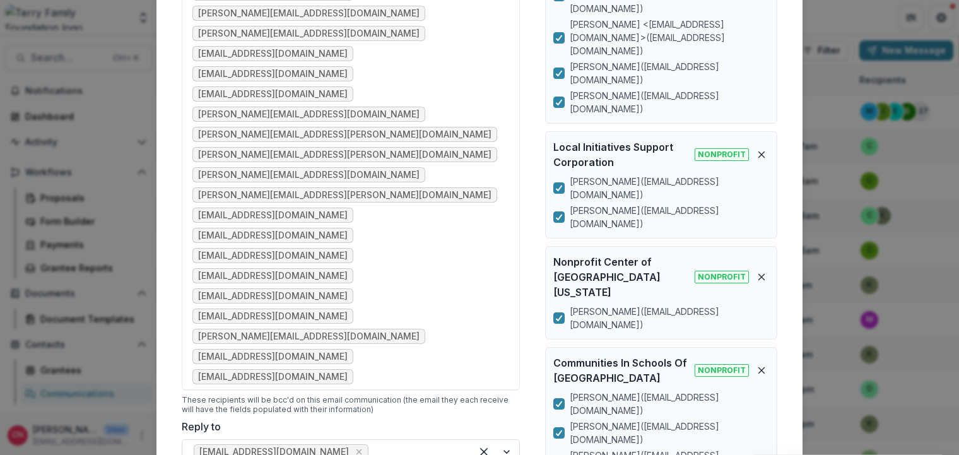
scroll to position [489, 0]
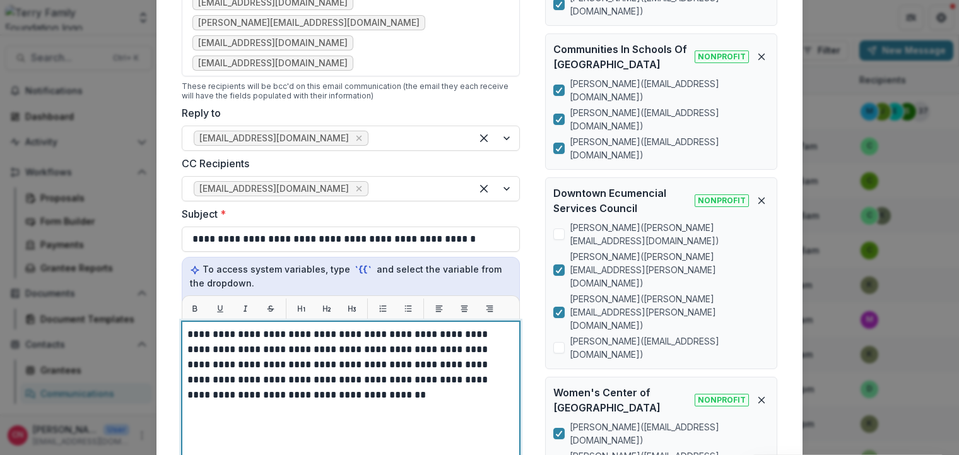
scroll to position [832, 0]
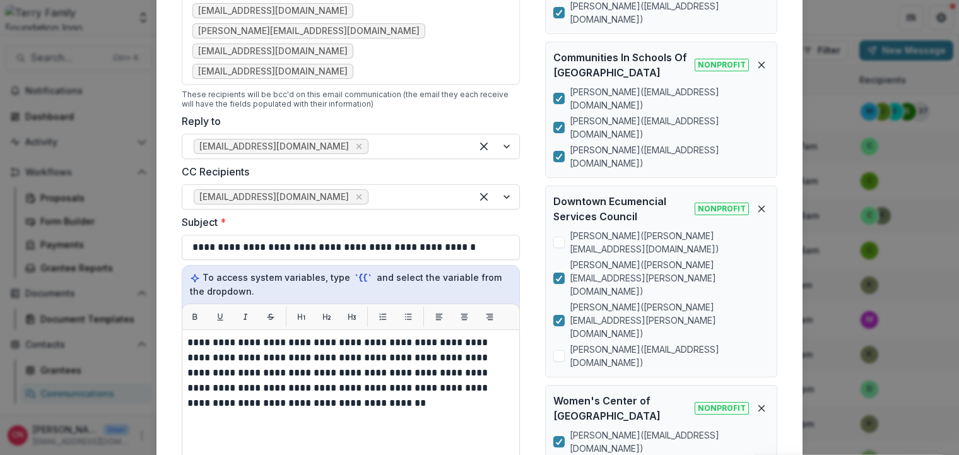
type input "**********"
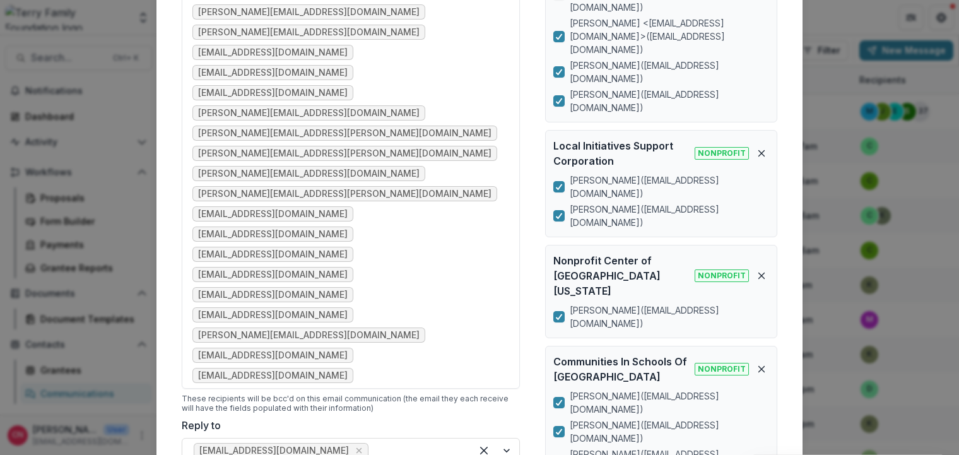
scroll to position [530, 0]
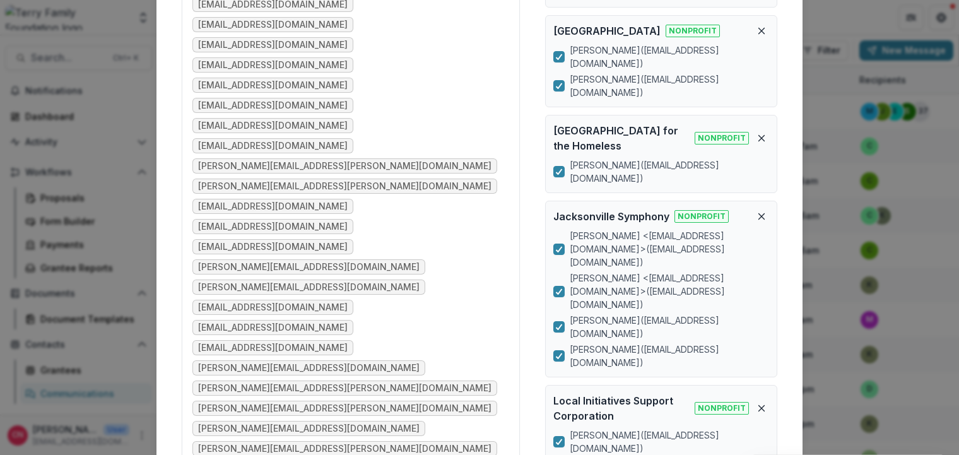
scroll to position [303, 0]
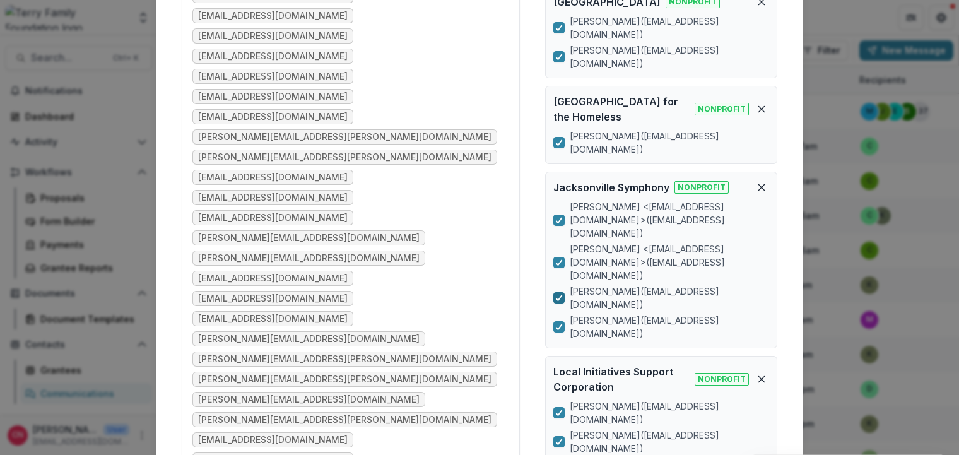
click at [559, 295] on icon at bounding box center [559, 298] width 8 height 6
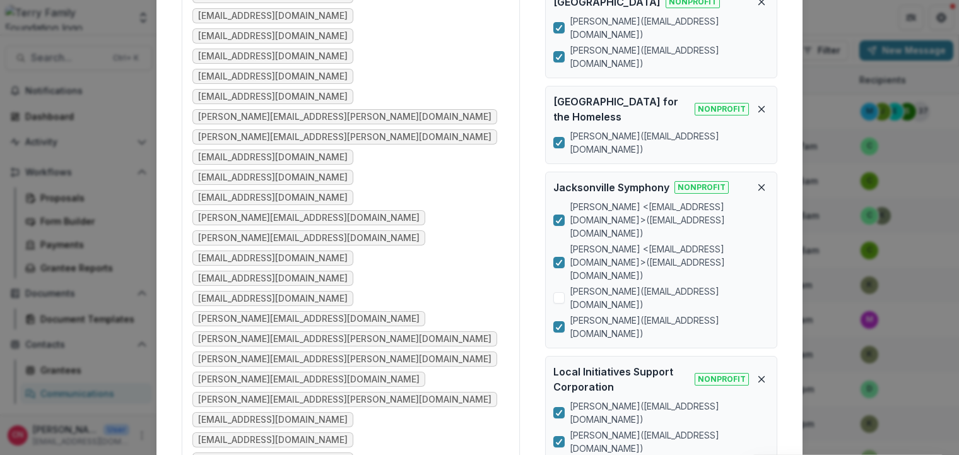
scroll to position [283, 0]
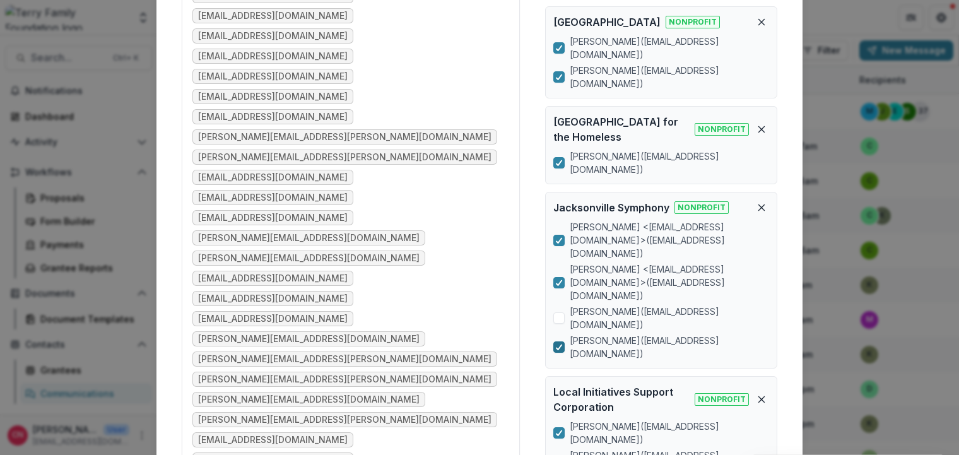
click at [559, 344] on icon at bounding box center [559, 347] width 8 height 6
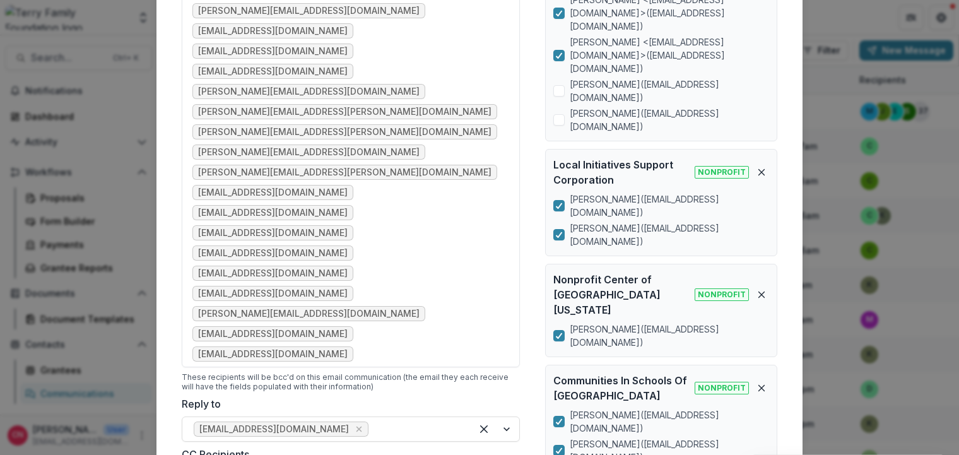
scroll to position [585, 0]
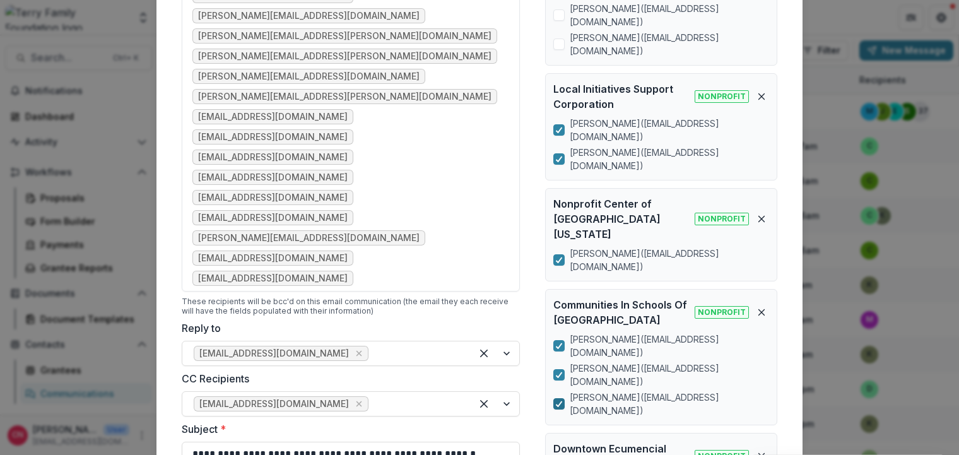
click at [560, 401] on polyline at bounding box center [559, 403] width 6 height 5
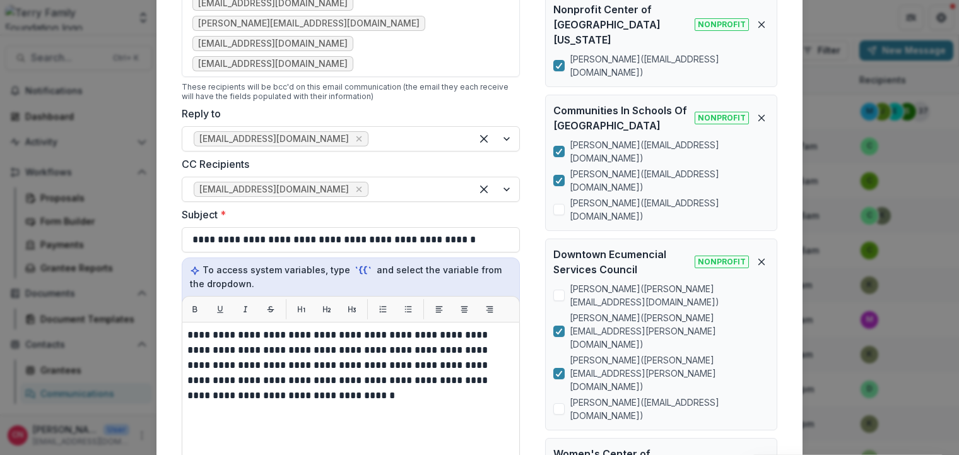
scroll to position [812, 0]
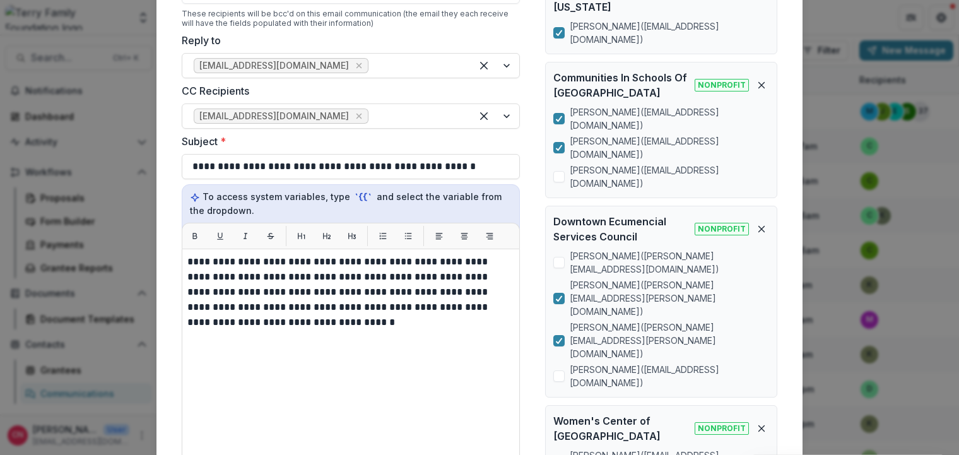
scroll to position [792, 0]
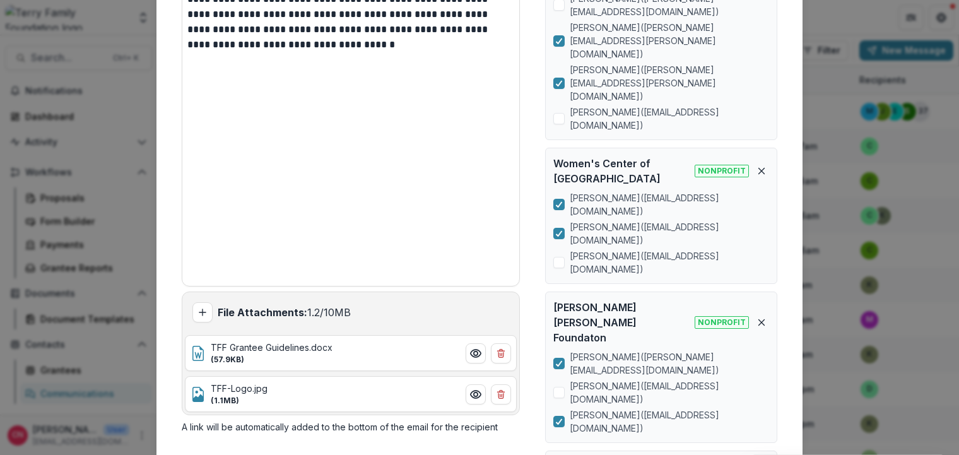
scroll to position [1095, 0]
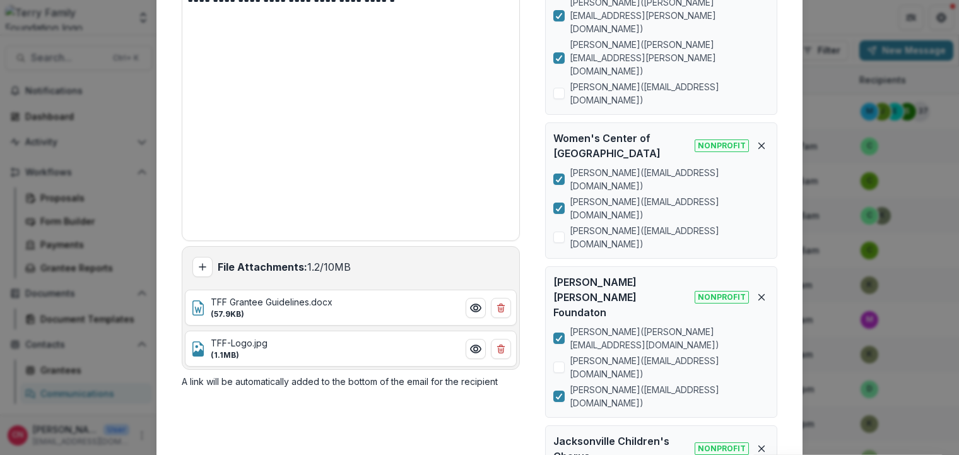
scroll to position [1075, 0]
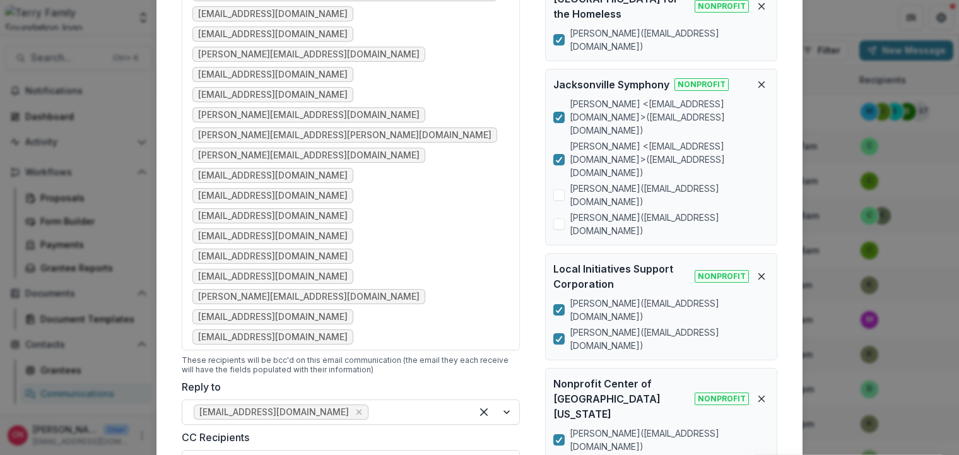
scroll to position [493, 0]
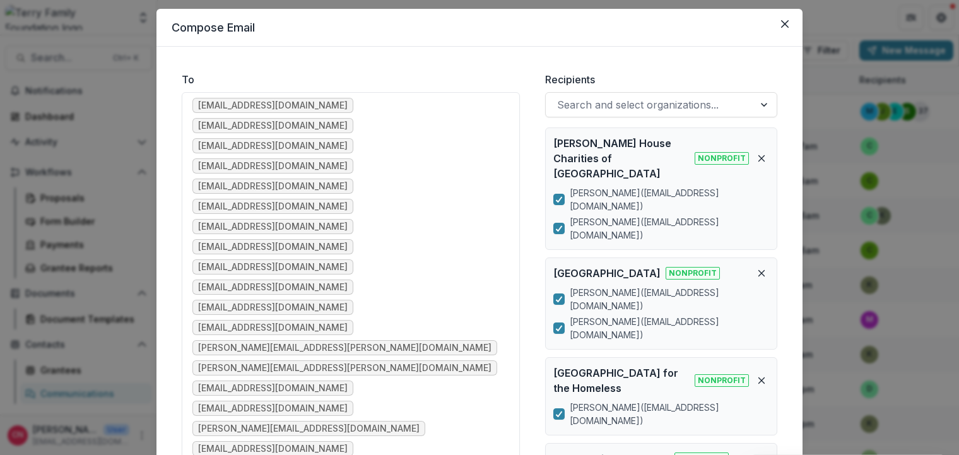
scroll to position [0, 0]
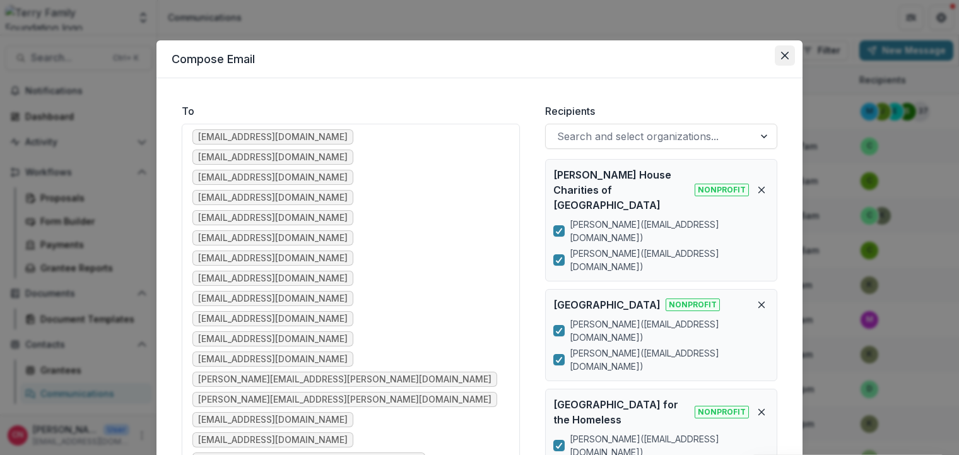
click at [785, 53] on icon "Close" at bounding box center [785, 56] width 8 height 8
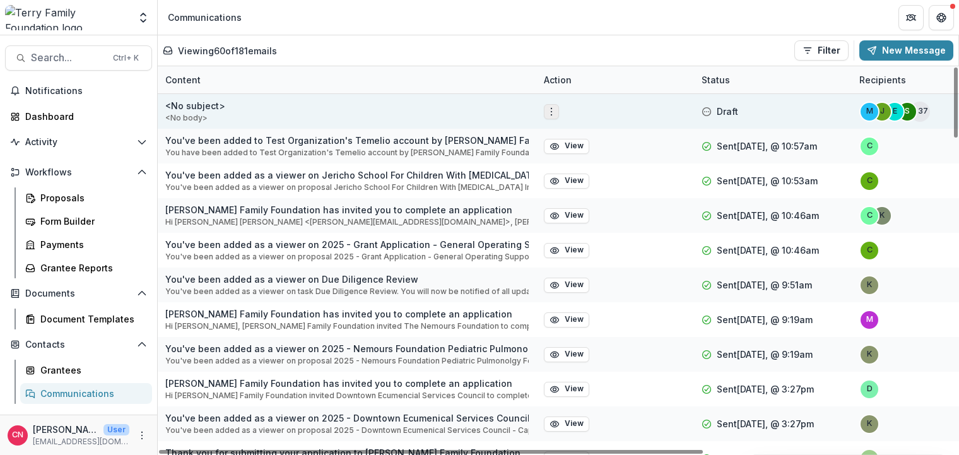
click at [551, 107] on icon "Options" at bounding box center [551, 112] width 10 height 10
click at [580, 134] on button "Edit" at bounding box center [614, 137] width 135 height 21
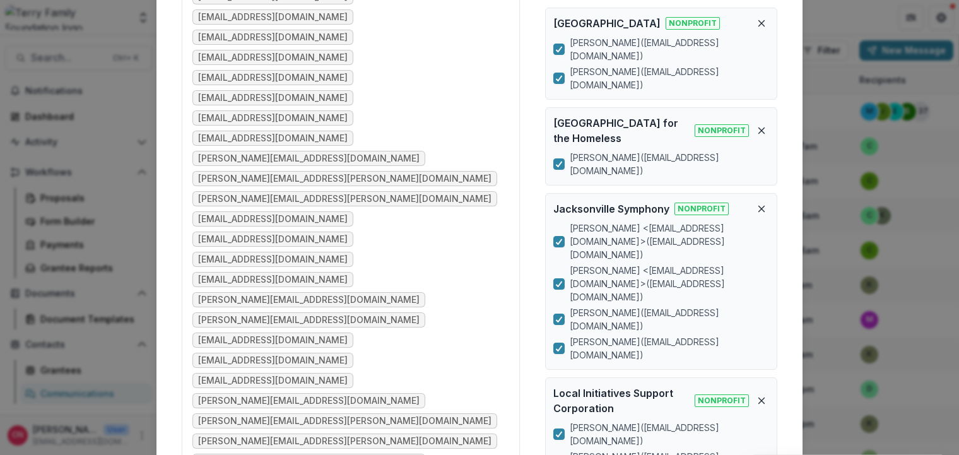
scroll to position [303, 0]
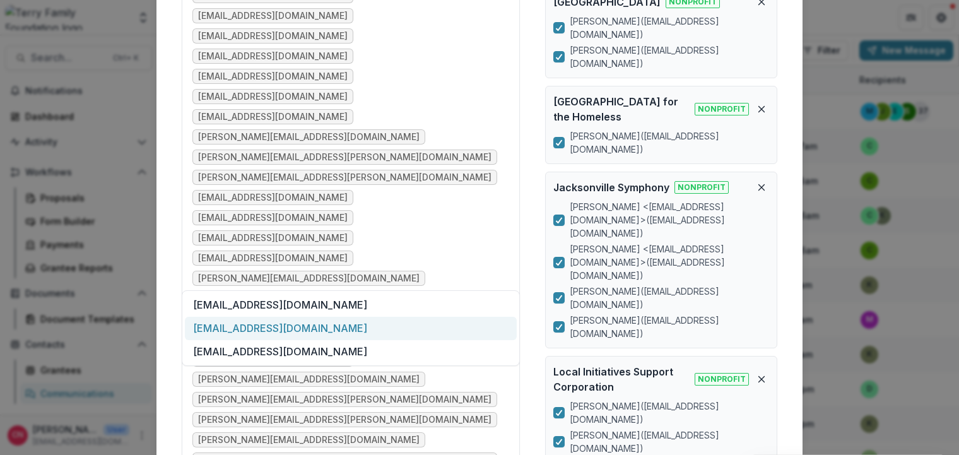
click at [301, 324] on div "[EMAIL_ADDRESS][DOMAIN_NAME]" at bounding box center [351, 328] width 332 height 23
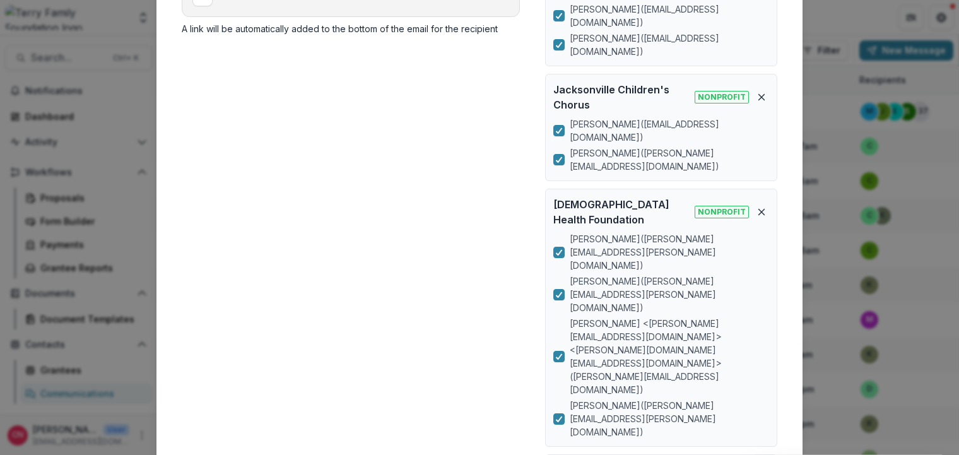
scroll to position [1549, 0]
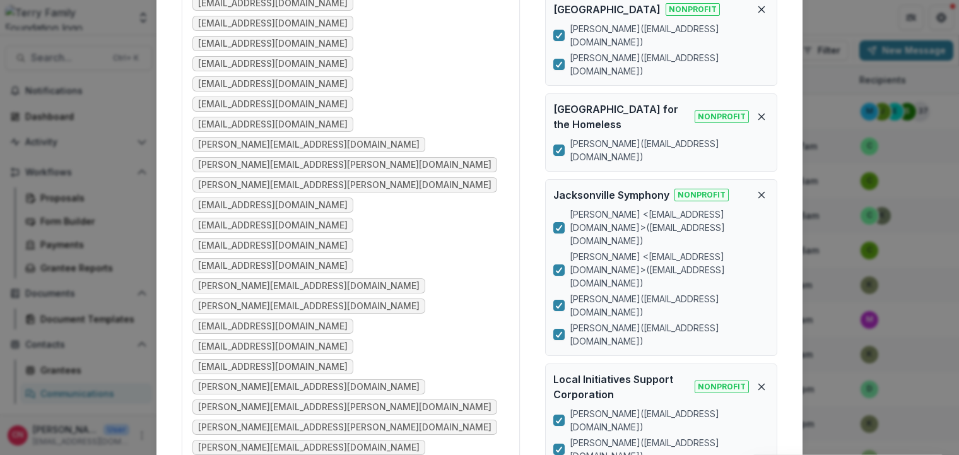
scroll to position [303, 0]
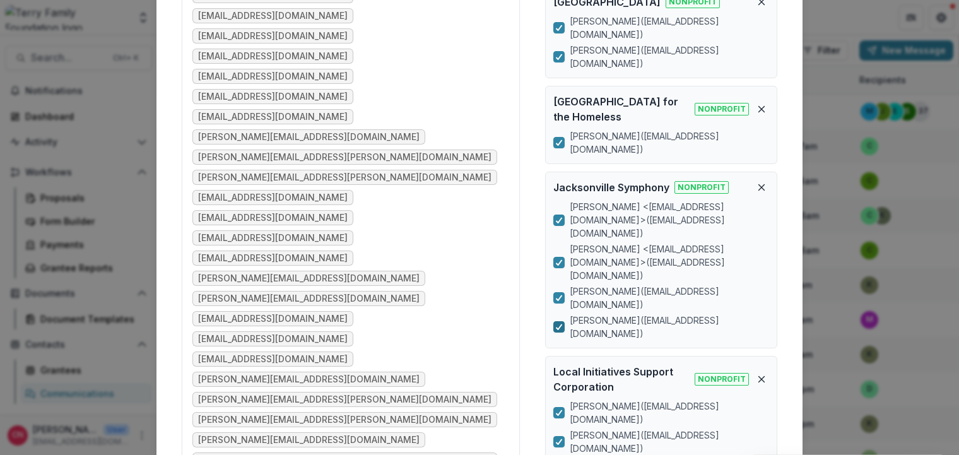
click at [559, 324] on icon at bounding box center [559, 327] width 8 height 6
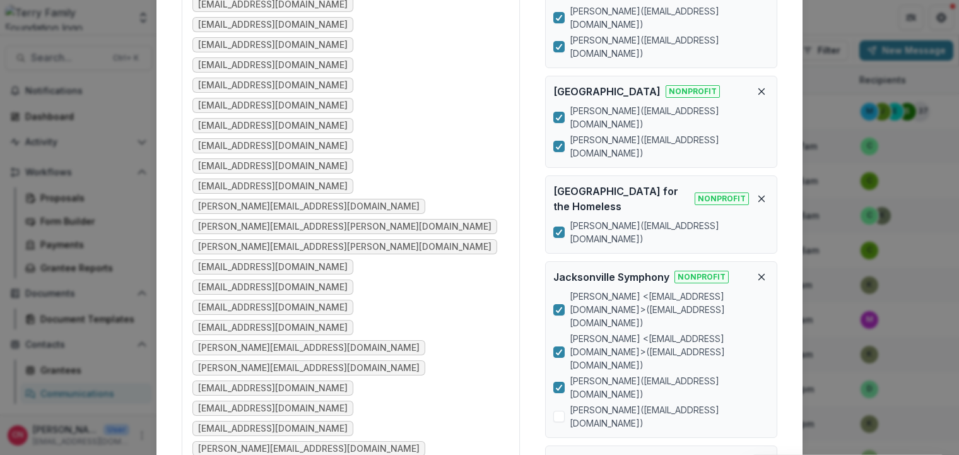
scroll to position [227, 0]
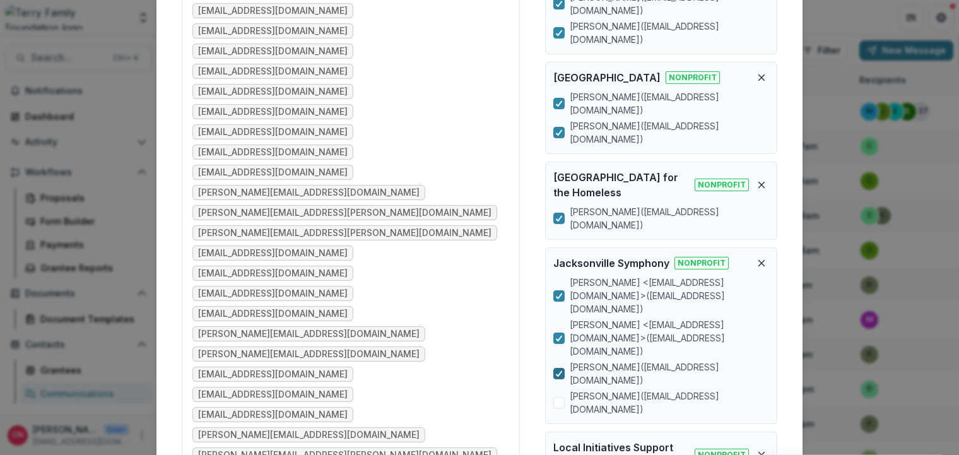
click at [562, 368] on div at bounding box center [559, 373] width 8 height 10
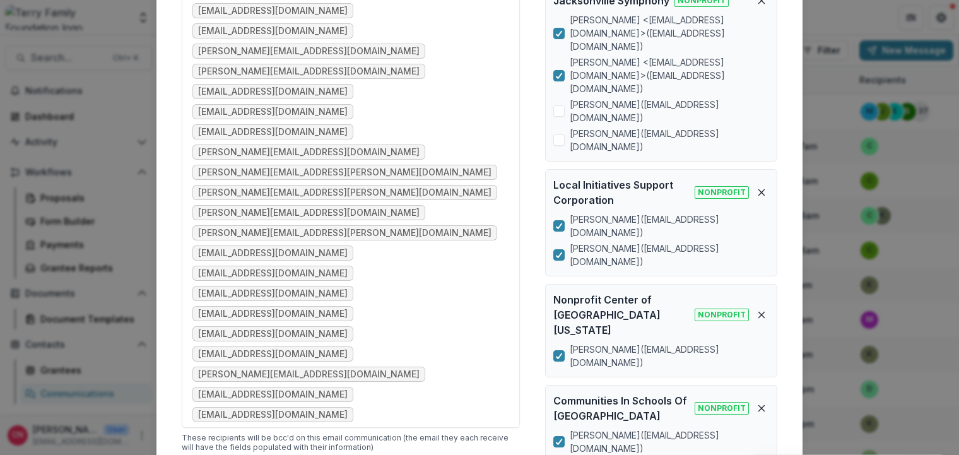
scroll to position [510, 0]
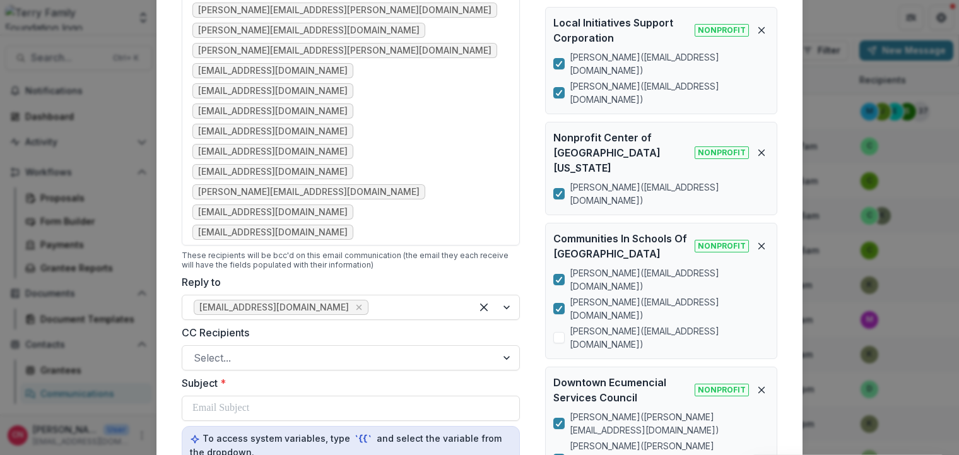
scroll to position [737, 0]
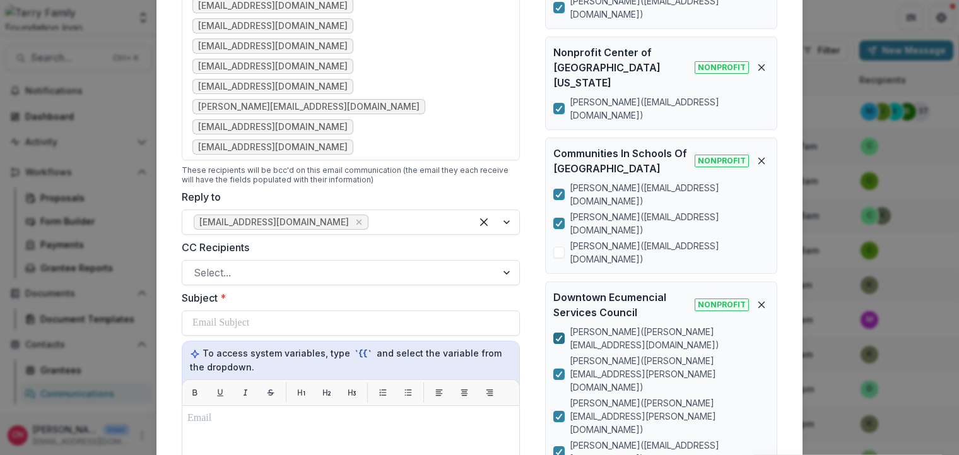
click at [556, 333] on div at bounding box center [559, 338] width 8 height 10
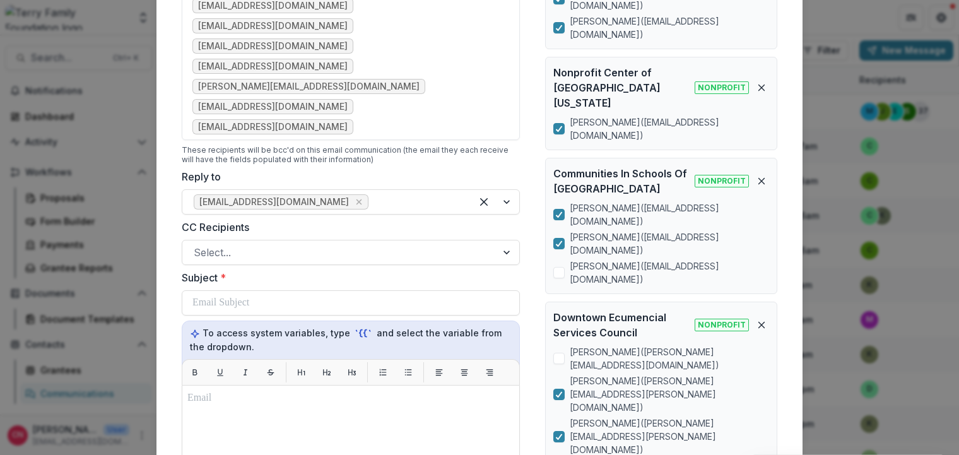
scroll to position [868, 0]
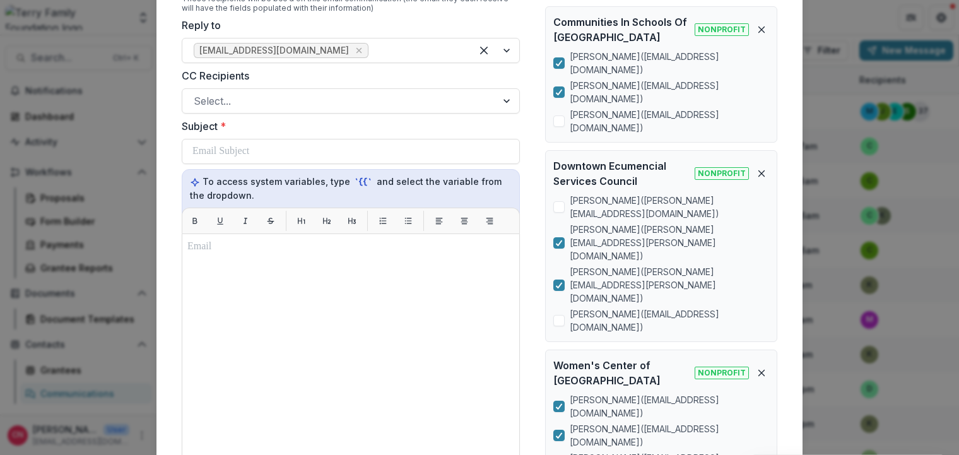
click at [559, 454] on div at bounding box center [559, 464] width 8 height 10
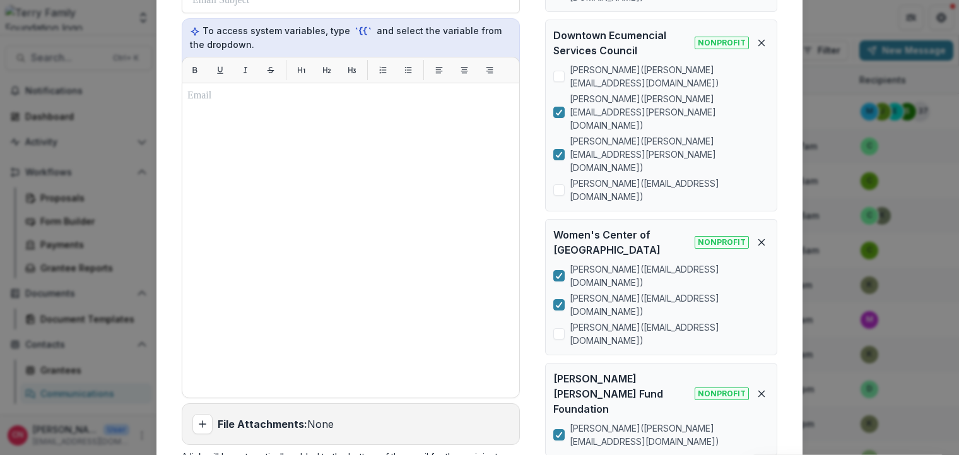
scroll to position [1019, 0]
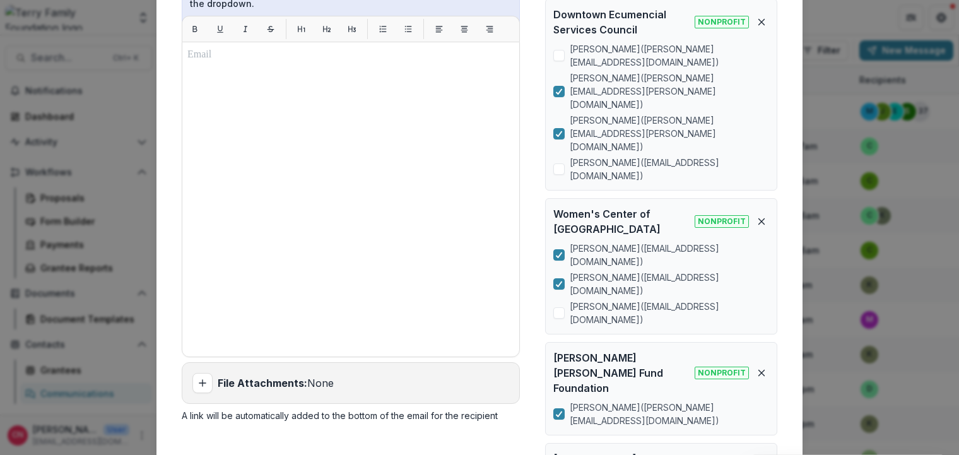
scroll to position [999, 0]
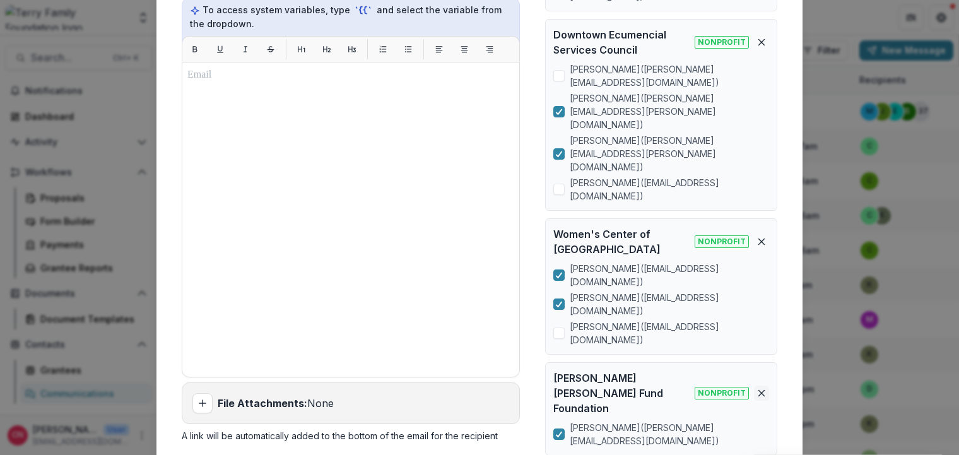
click at [759, 388] on icon "Remove organization" at bounding box center [761, 393] width 10 height 10
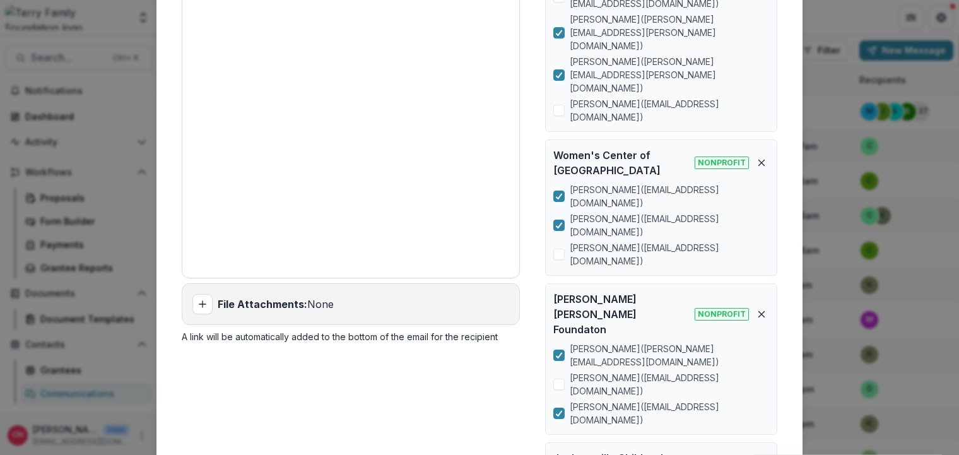
scroll to position [1150, 0]
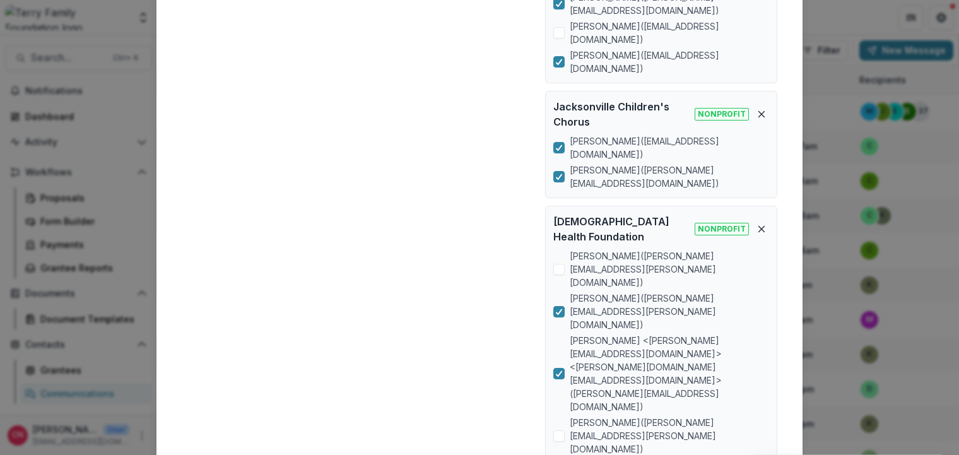
scroll to position [1453, 0]
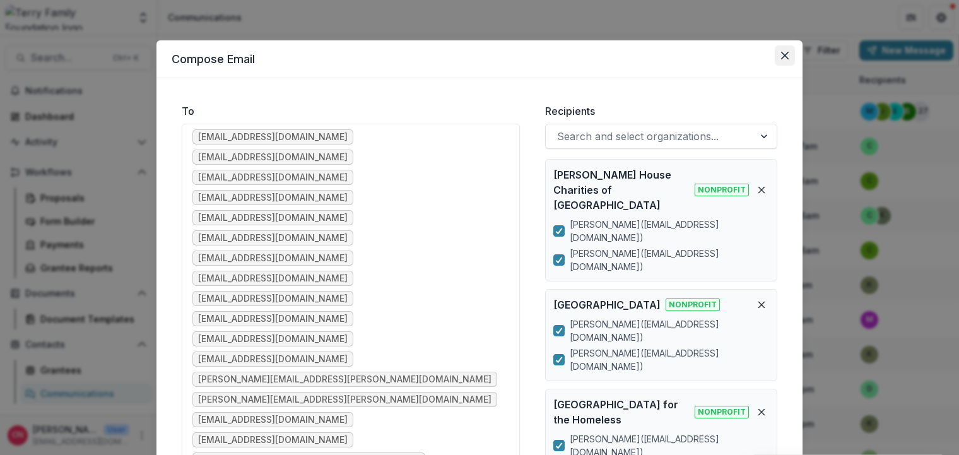
click at [779, 51] on button "Close" at bounding box center [784, 55] width 20 height 20
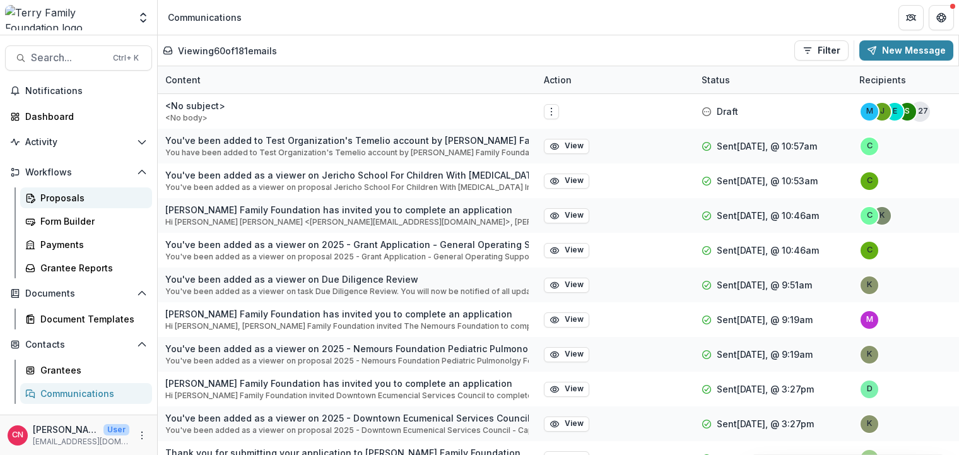
click at [54, 194] on div "Proposals" at bounding box center [91, 197] width 102 height 13
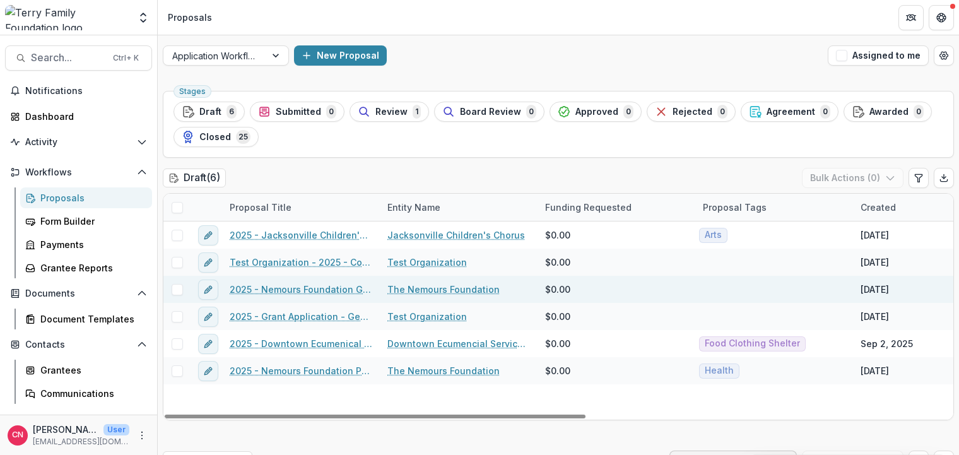
click at [319, 288] on link "2025 - Nemours Foundation Grant Application Form - Program or Project" at bounding box center [301, 289] width 143 height 13
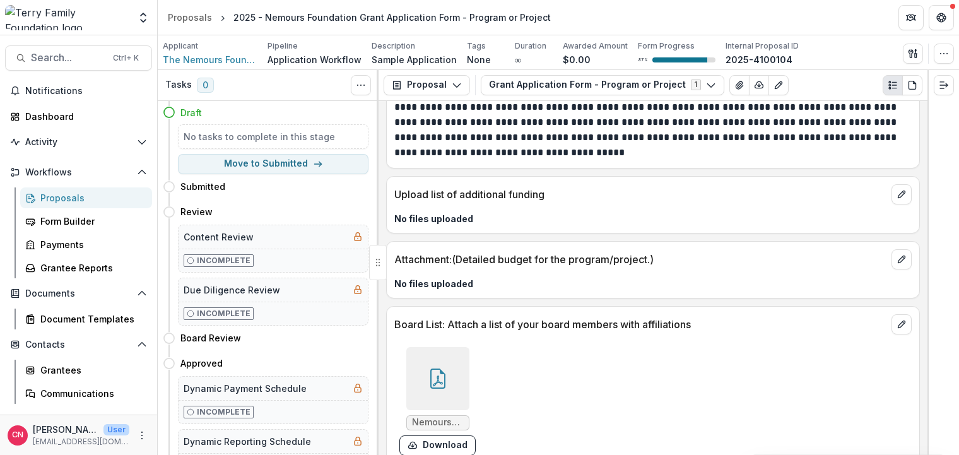
scroll to position [4802, 0]
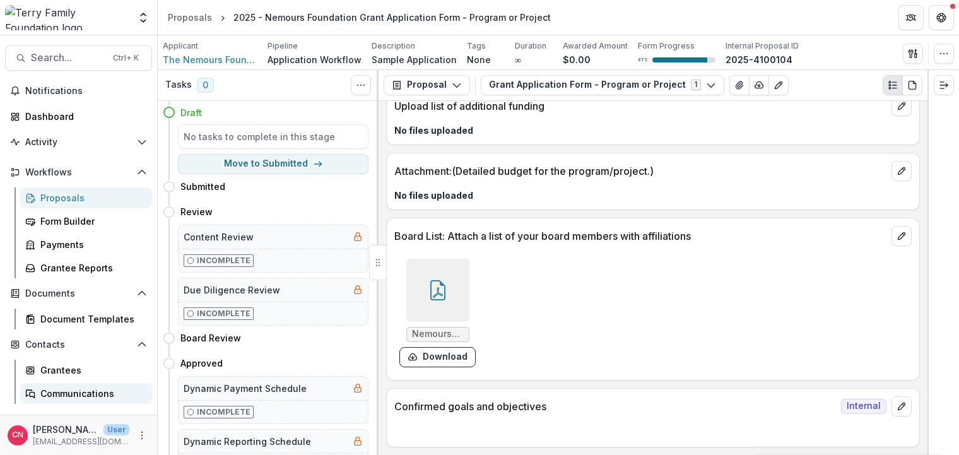
click at [78, 390] on div "Communications" at bounding box center [91, 393] width 102 height 13
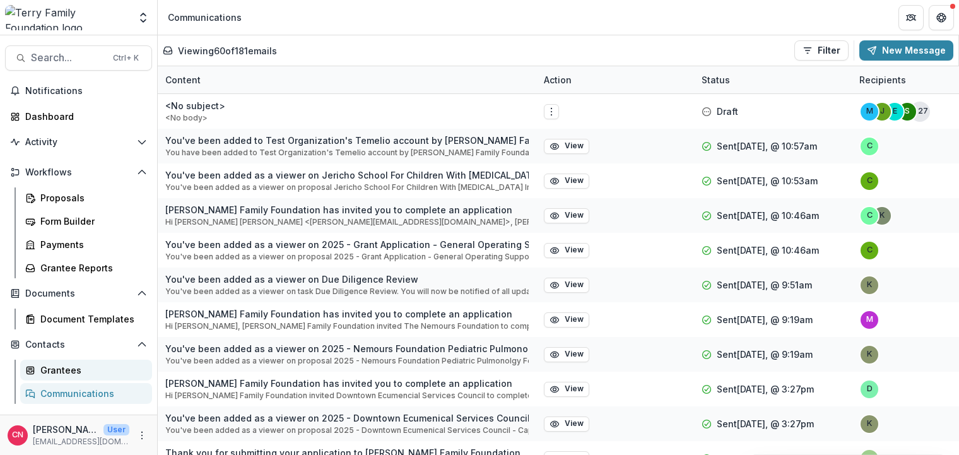
click at [64, 366] on div "Grantees" at bounding box center [91, 369] width 102 height 13
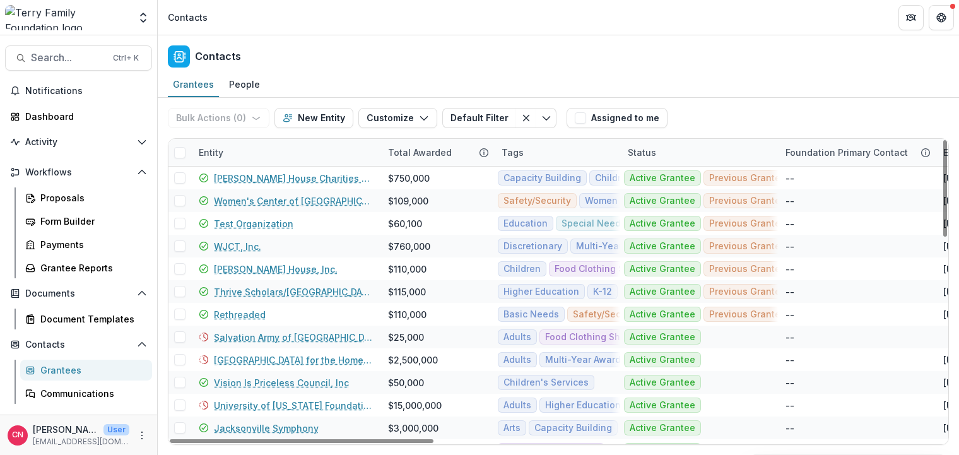
click at [270, 146] on div "Entity" at bounding box center [285, 152] width 189 height 27
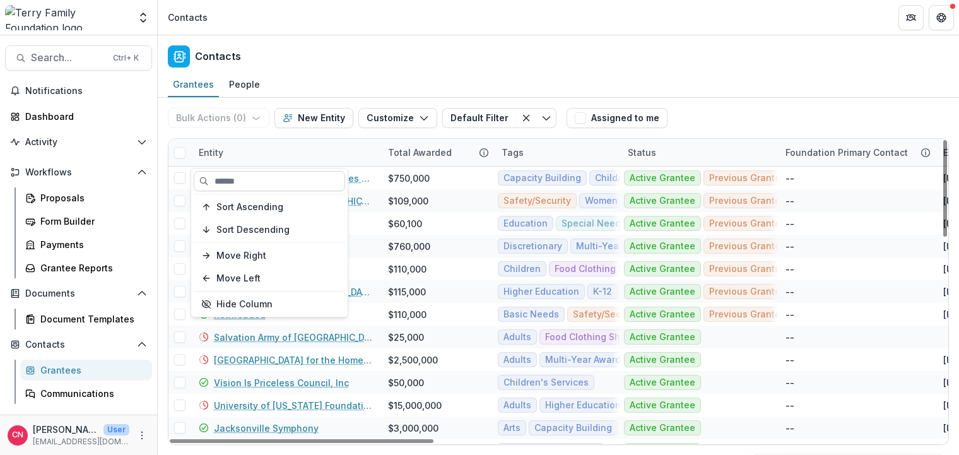
click at [269, 179] on input at bounding box center [269, 181] width 151 height 20
type input "*******"
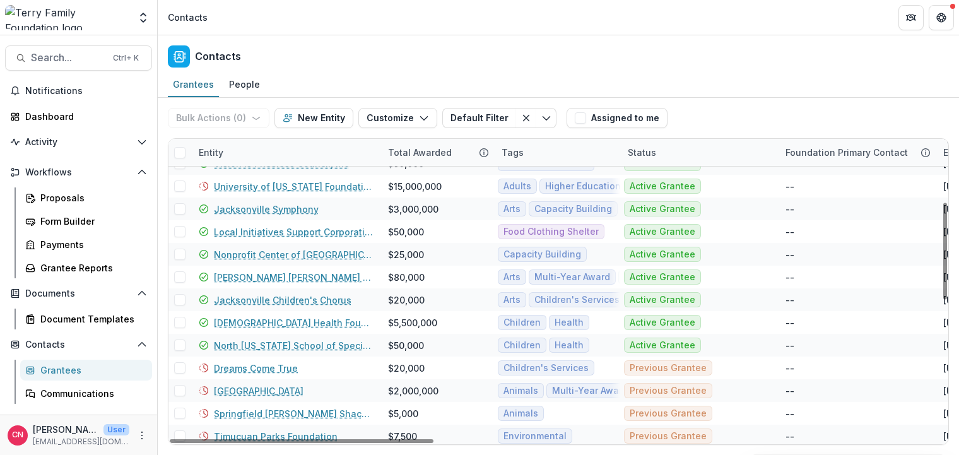
scroll to position [227, 0]
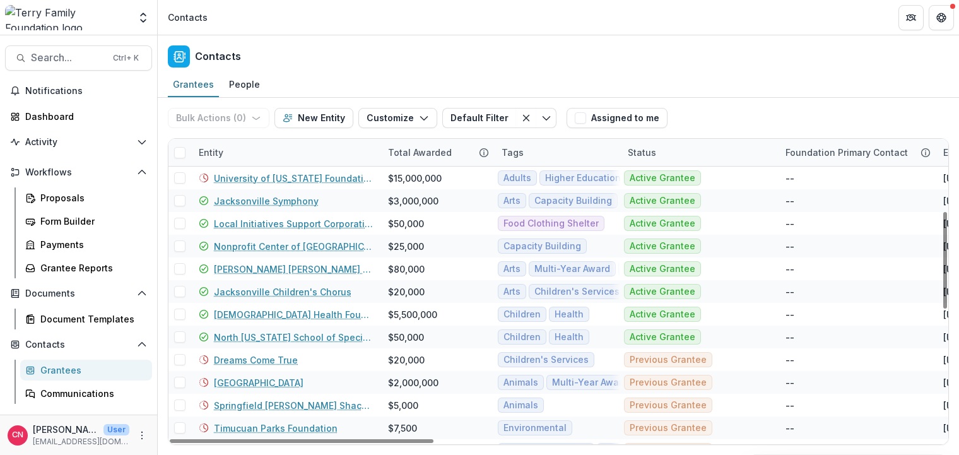
click at [281, 148] on div "Entity" at bounding box center [285, 152] width 189 height 27
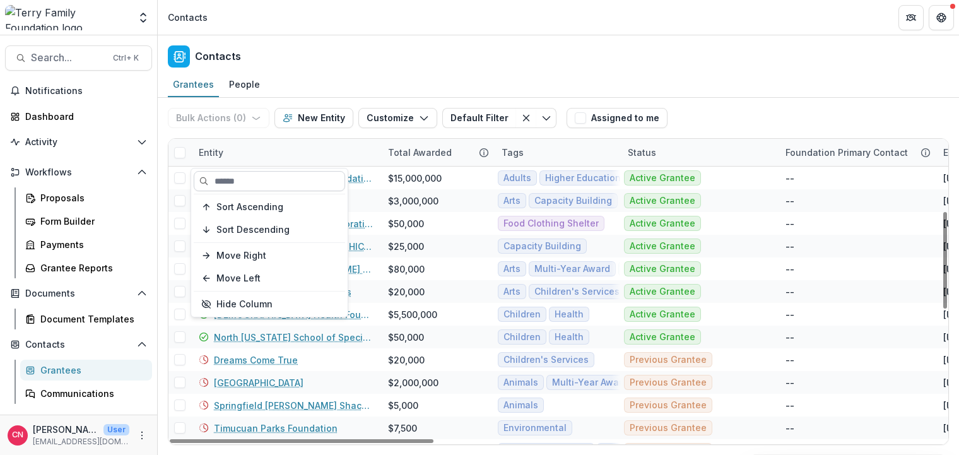
click at [269, 179] on input at bounding box center [269, 181] width 151 height 20
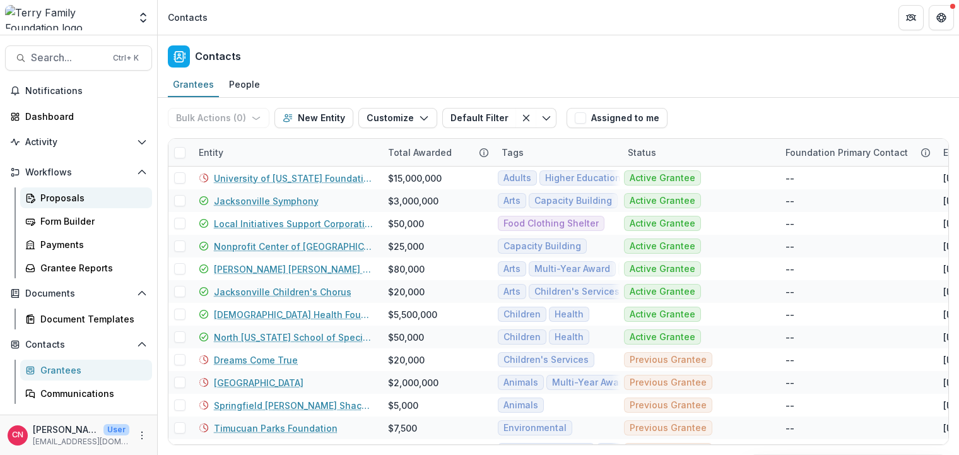
click at [58, 195] on div "Proposals" at bounding box center [91, 197] width 102 height 13
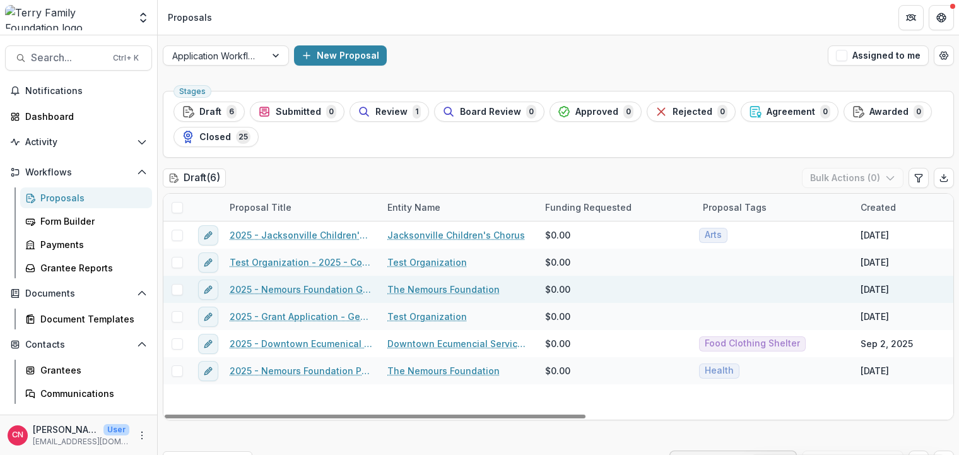
click at [413, 287] on link "The Nemours Foundation" at bounding box center [443, 289] width 112 height 13
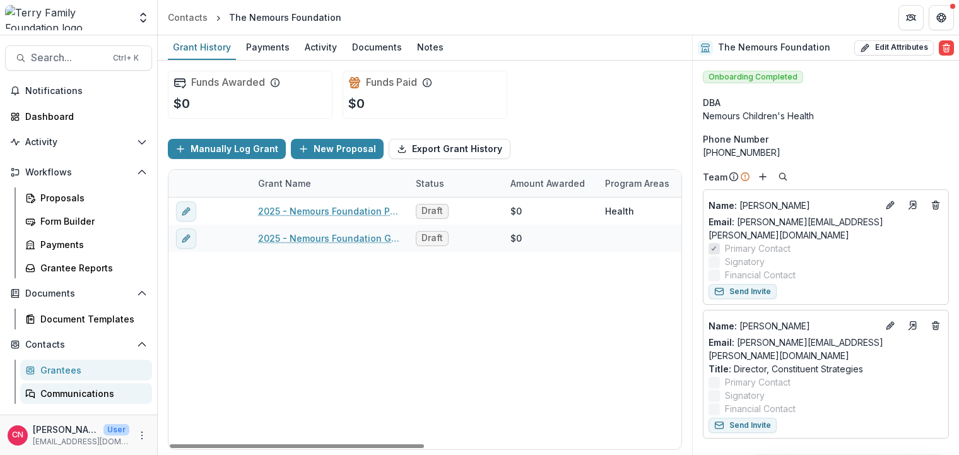
click at [83, 391] on div "Communications" at bounding box center [91, 393] width 102 height 13
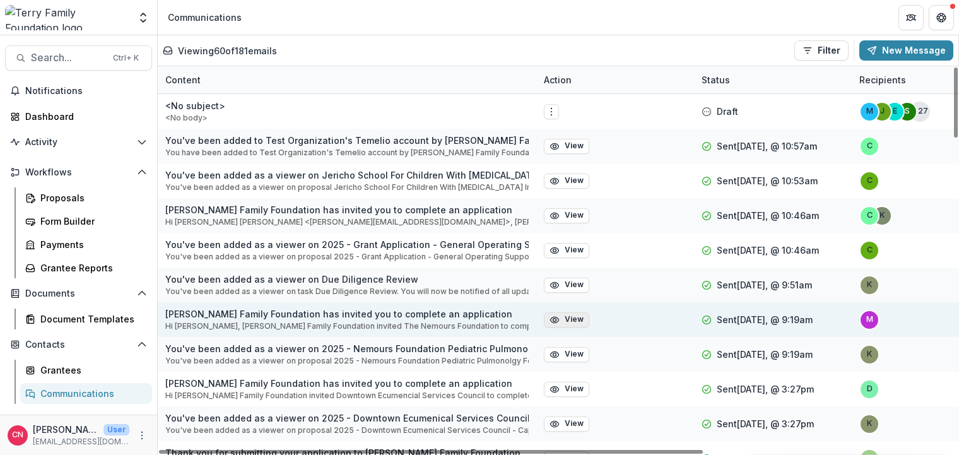
click at [565, 317] on button "View" at bounding box center [566, 319] width 45 height 15
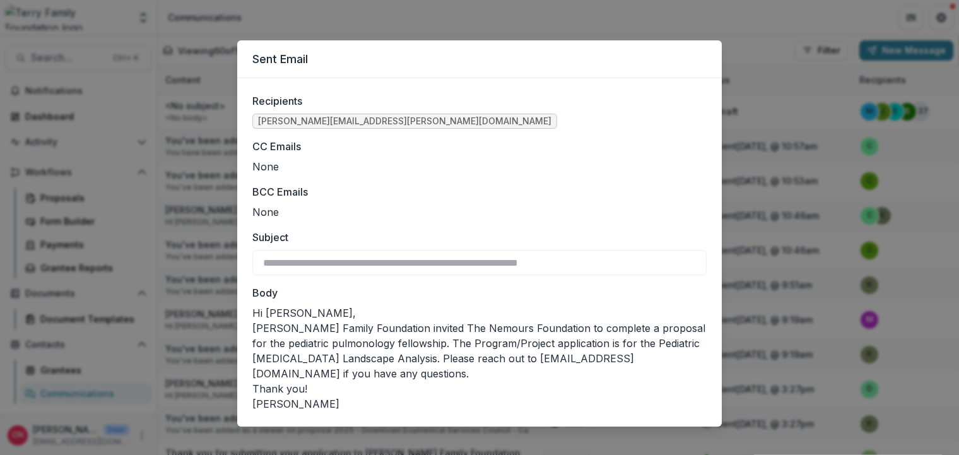
click at [503, 240] on label "Subject" at bounding box center [475, 237] width 447 height 15
click at [528, 205] on ul "None" at bounding box center [479, 211] width 454 height 15
click at [613, 112] on div "Recipients [PERSON_NAME][EMAIL_ADDRESS][PERSON_NAME][DOMAIN_NAME]" at bounding box center [479, 110] width 454 height 35
click at [293, 57] on header "Sent Email" at bounding box center [479, 59] width 484 height 38
click at [873, 129] on div "**********" at bounding box center [479, 227] width 959 height 455
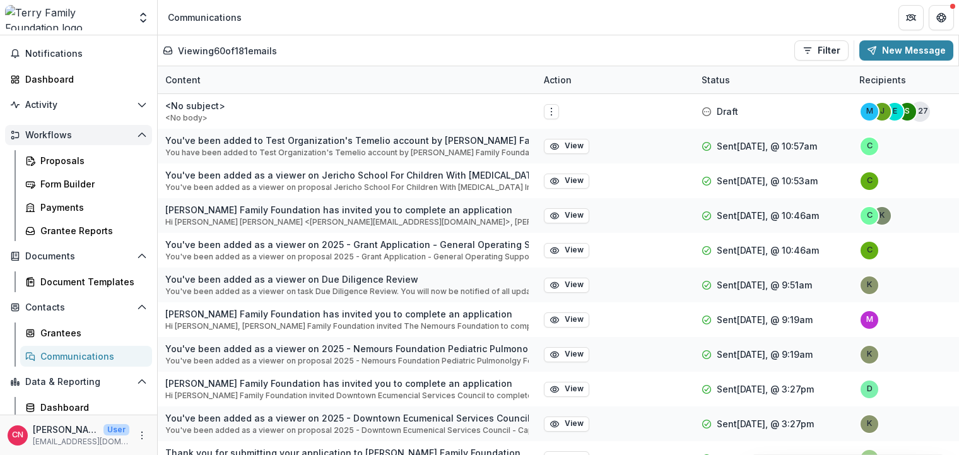
scroll to position [64, 0]
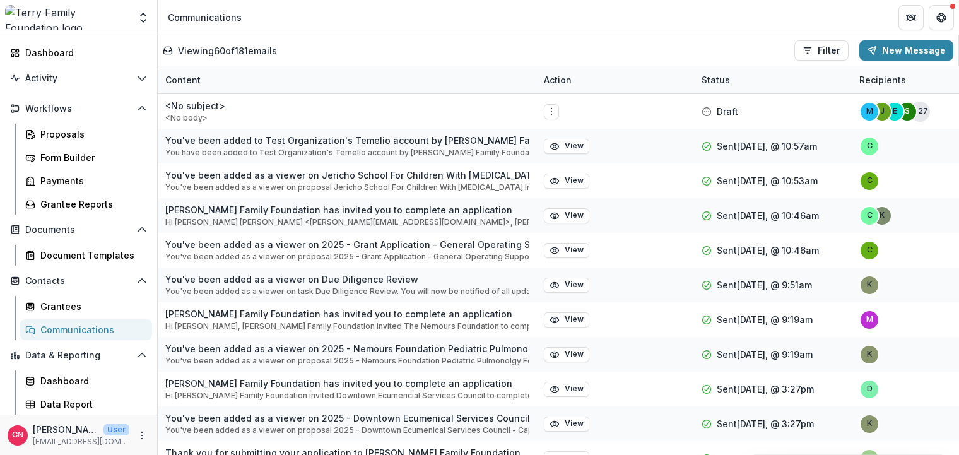
click at [63, 328] on div "Communications" at bounding box center [91, 329] width 102 height 13
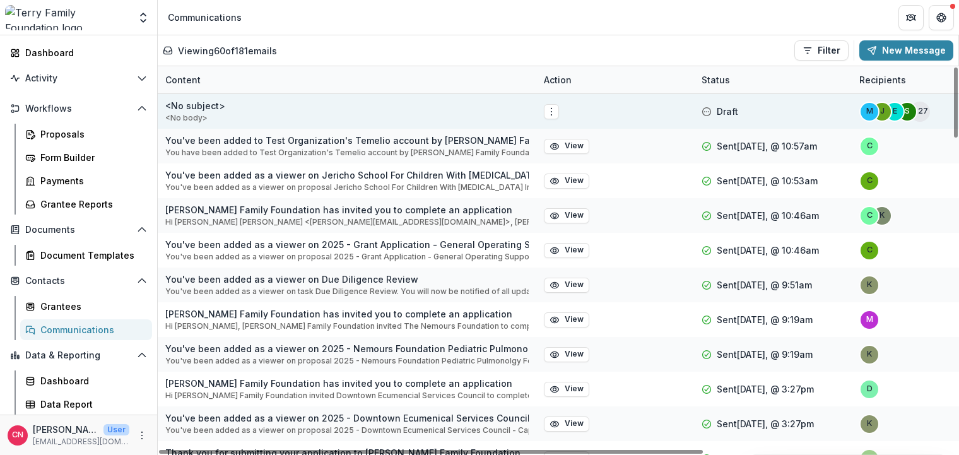
click at [708, 108] on icon at bounding box center [706, 112] width 10 height 10
click at [708, 112] on g at bounding box center [707, 111] width 8 height 8
click at [550, 106] on button "Options" at bounding box center [551, 111] width 15 height 15
click at [577, 134] on button "Edit" at bounding box center [614, 137] width 135 height 21
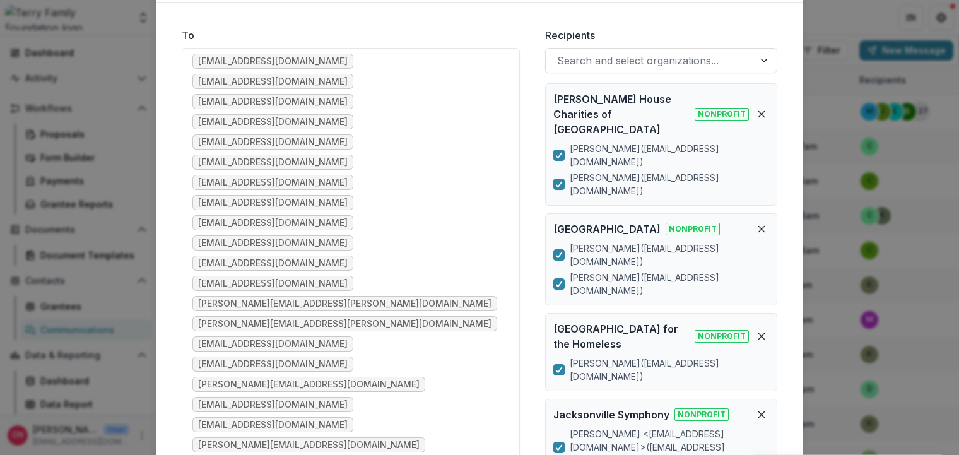
scroll to position [303, 0]
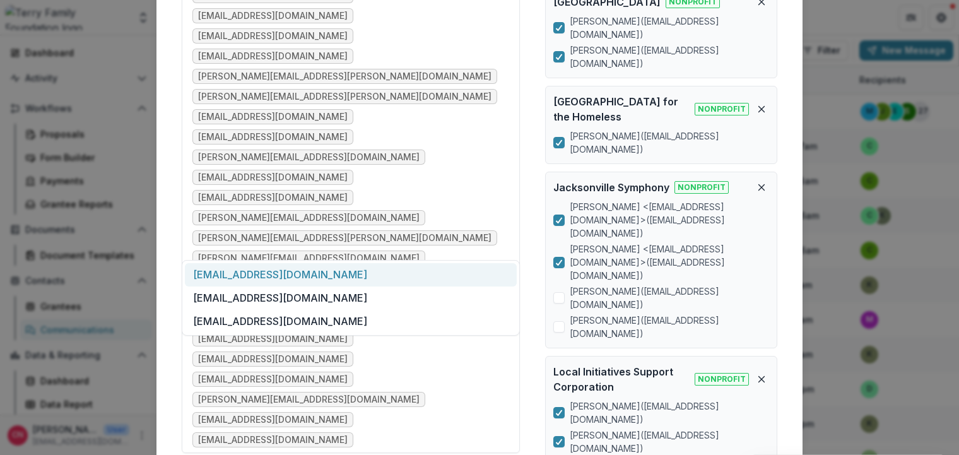
click at [309, 272] on div "[EMAIL_ADDRESS][DOMAIN_NAME]" at bounding box center [351, 274] width 332 height 23
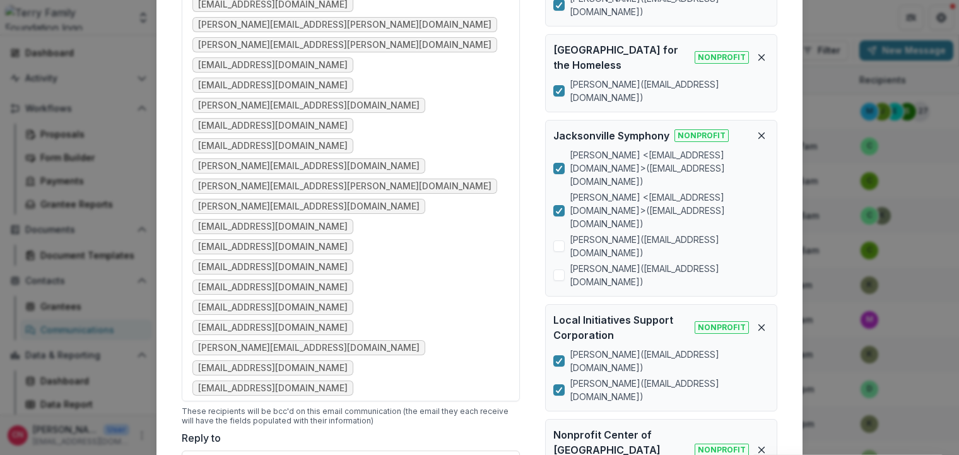
scroll to position [378, 0]
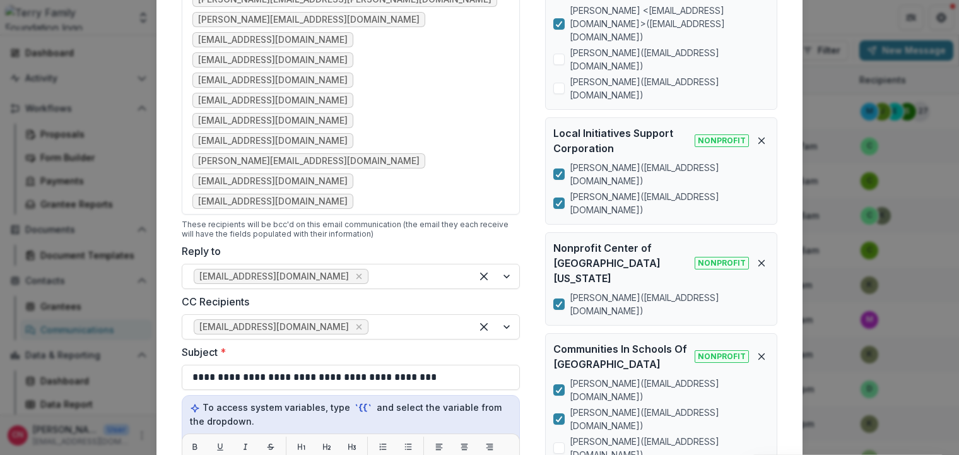
scroll to position [549, 0]
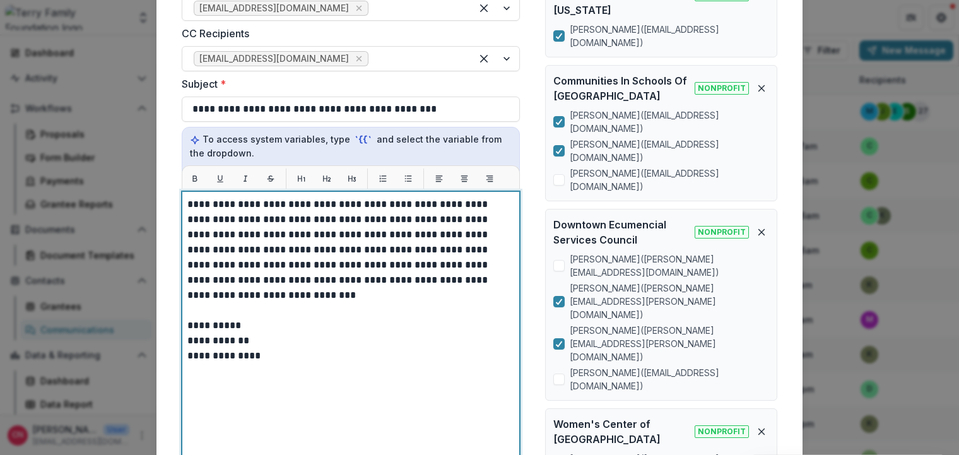
scroll to position [908, 0]
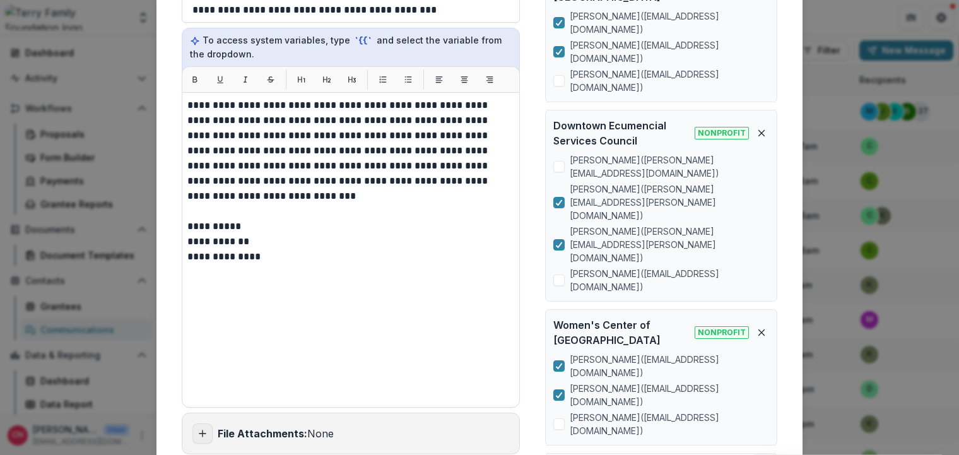
click at [202, 430] on line "Add attachment" at bounding box center [202, 433] width 0 height 6
type input "**********"
click at [202, 430] on line "Add attachment" at bounding box center [202, 433] width 0 height 6
type input "**********"
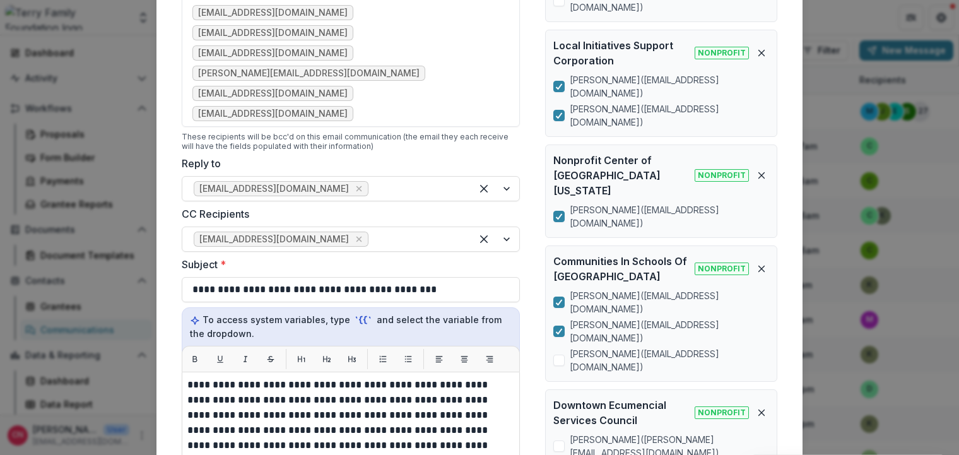
scroll to position [530, 0]
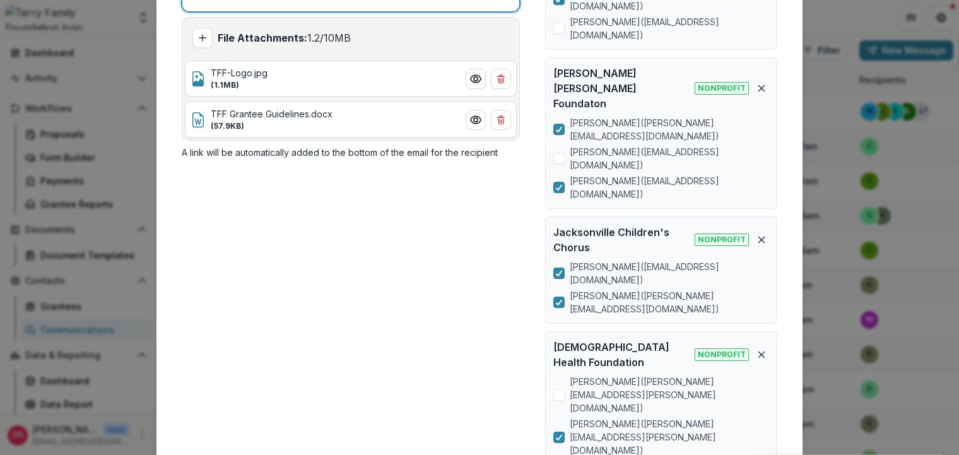
scroll to position [1476, 0]
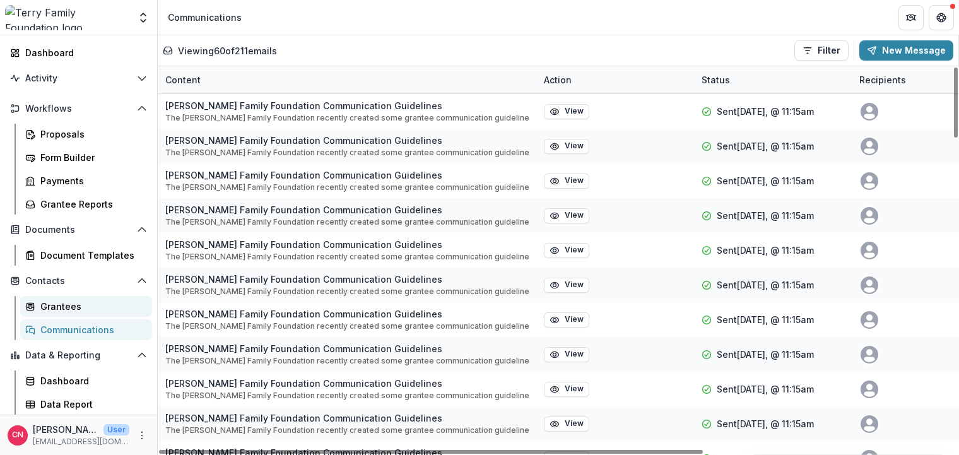
click at [68, 307] on div "Grantees" at bounding box center [91, 306] width 102 height 13
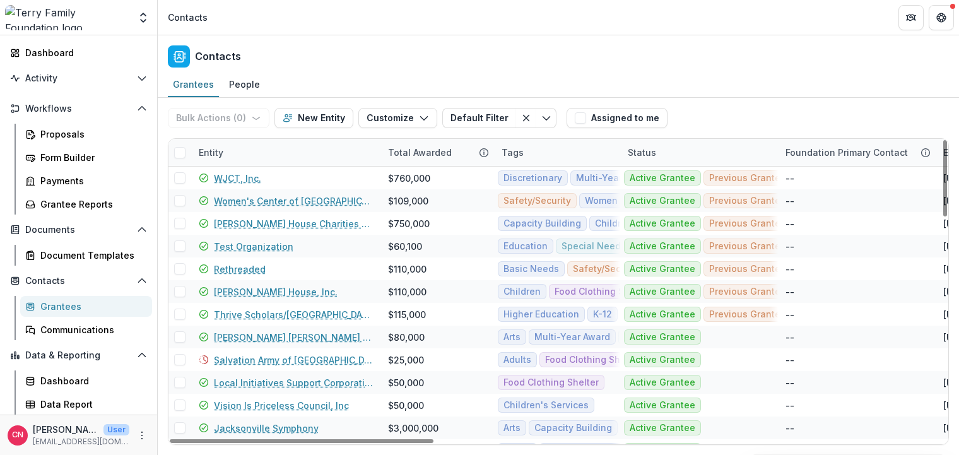
click at [280, 151] on div "Entity" at bounding box center [285, 152] width 189 height 27
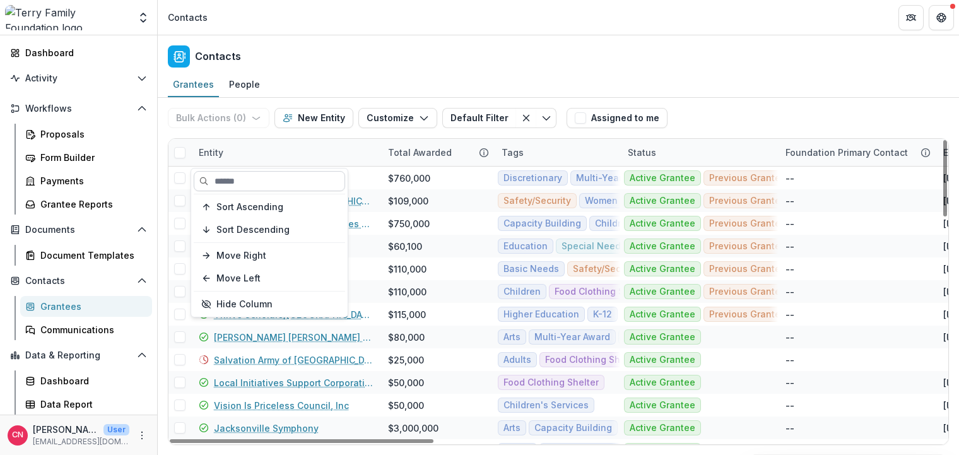
click at [290, 184] on input at bounding box center [269, 181] width 151 height 20
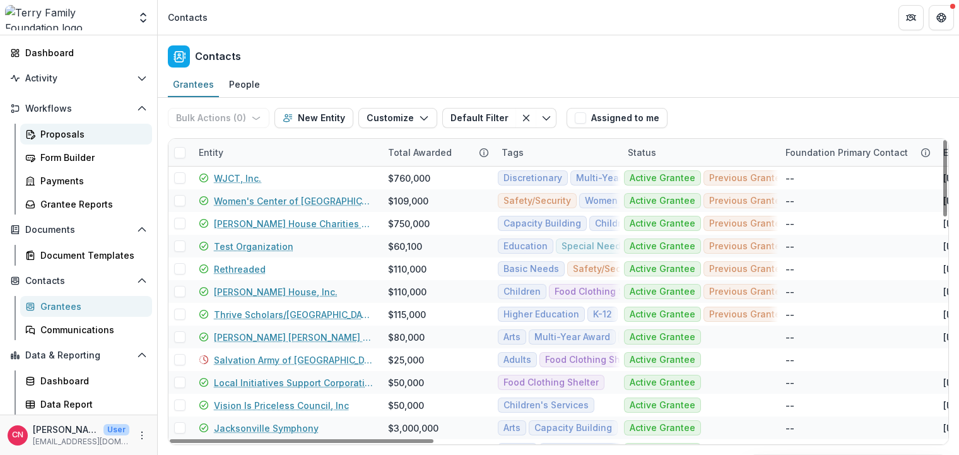
click at [59, 129] on div "Proposals" at bounding box center [91, 133] width 102 height 13
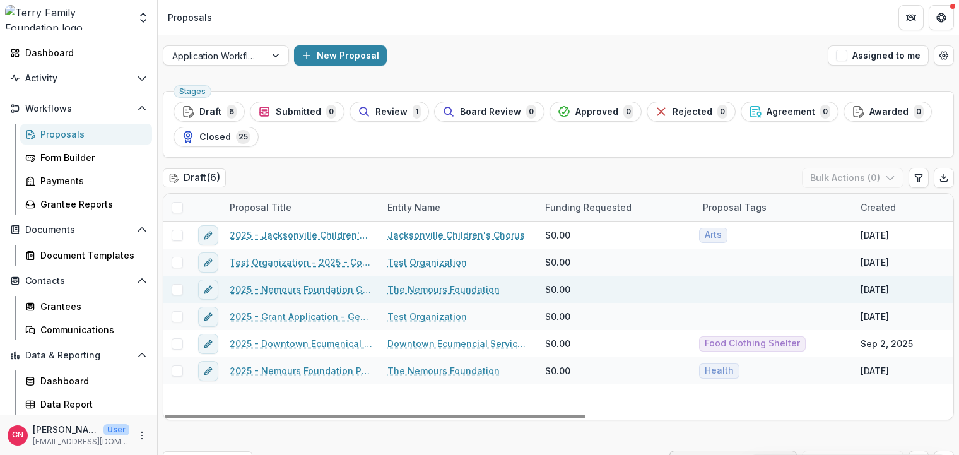
click at [280, 287] on link "2025 - Nemours Foundation Grant Application Form - Program or Project" at bounding box center [301, 289] width 143 height 13
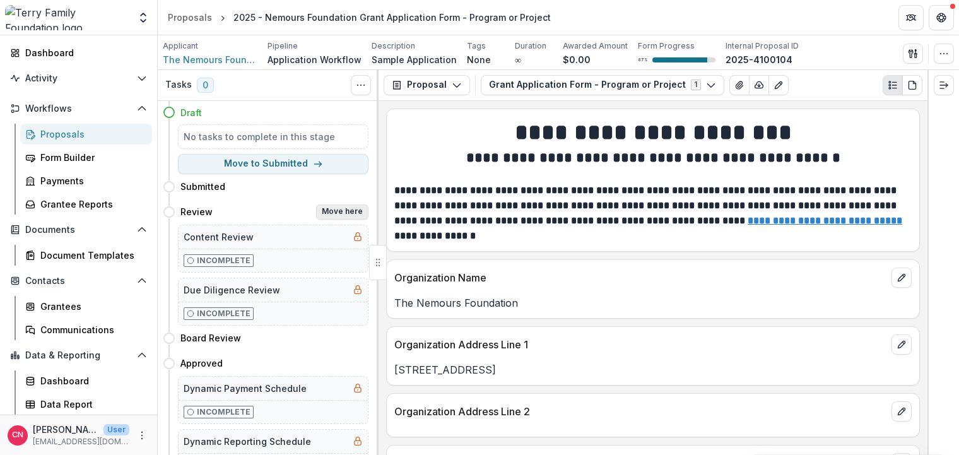
click at [332, 209] on button "Move here" at bounding box center [342, 211] width 52 height 15
select select "******"
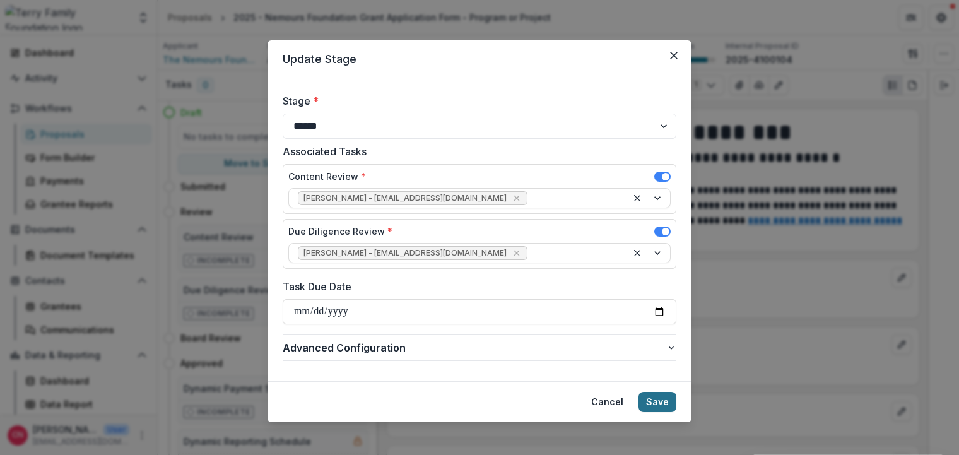
click at [656, 394] on button "Save" at bounding box center [657, 402] width 38 height 20
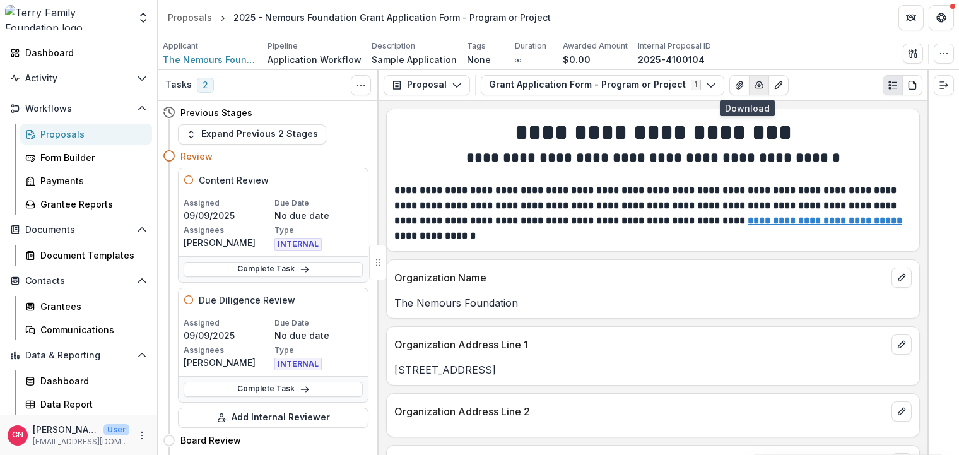
click at [755, 82] on icon "button" at bounding box center [759, 84] width 8 height 6
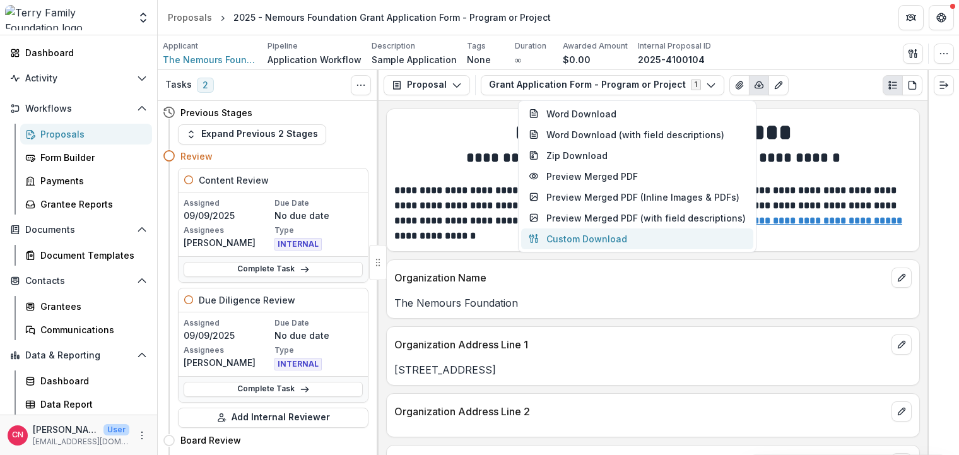
click at [612, 238] on button "Custom Download" at bounding box center [637, 238] width 232 height 21
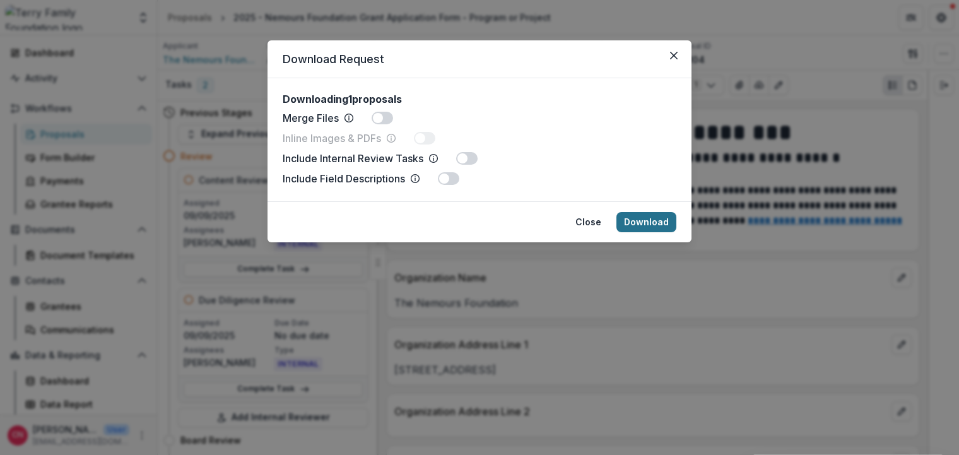
click at [641, 219] on button "Download" at bounding box center [646, 222] width 60 height 20
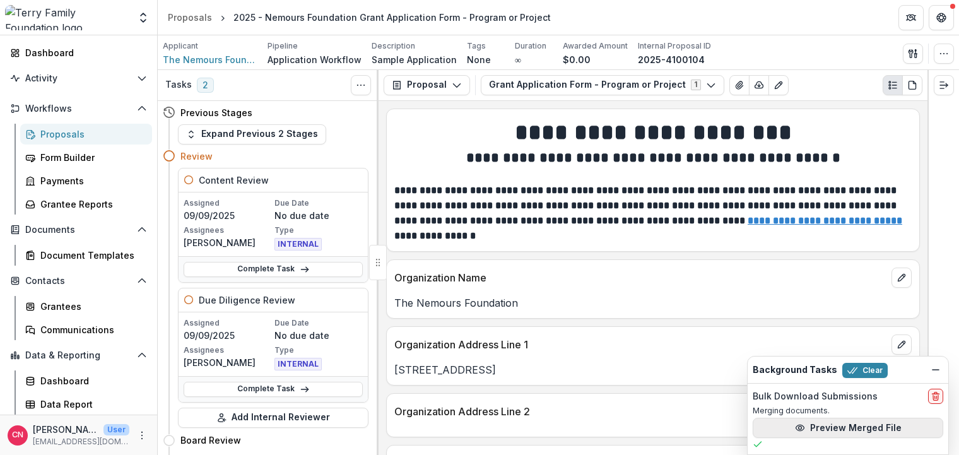
click at [820, 424] on button "Preview Merged File" at bounding box center [847, 427] width 190 height 20
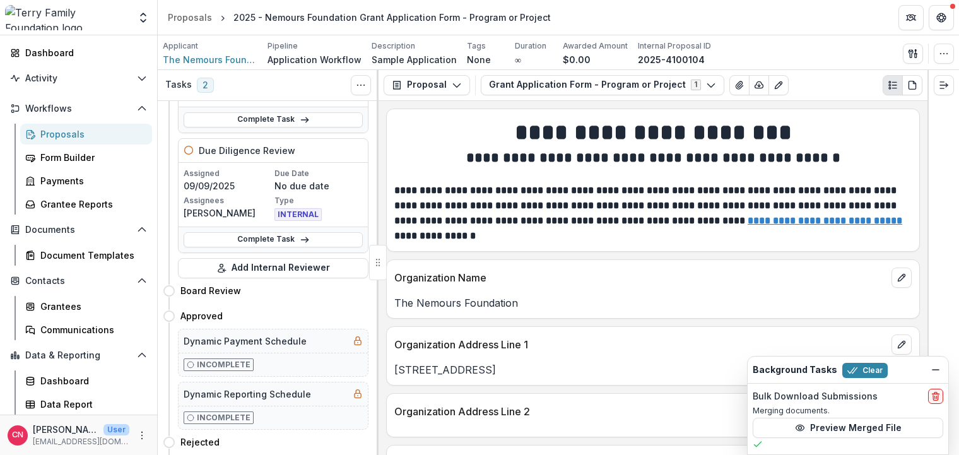
scroll to position [151, 0]
click at [62, 132] on div "Proposals" at bounding box center [91, 133] width 102 height 13
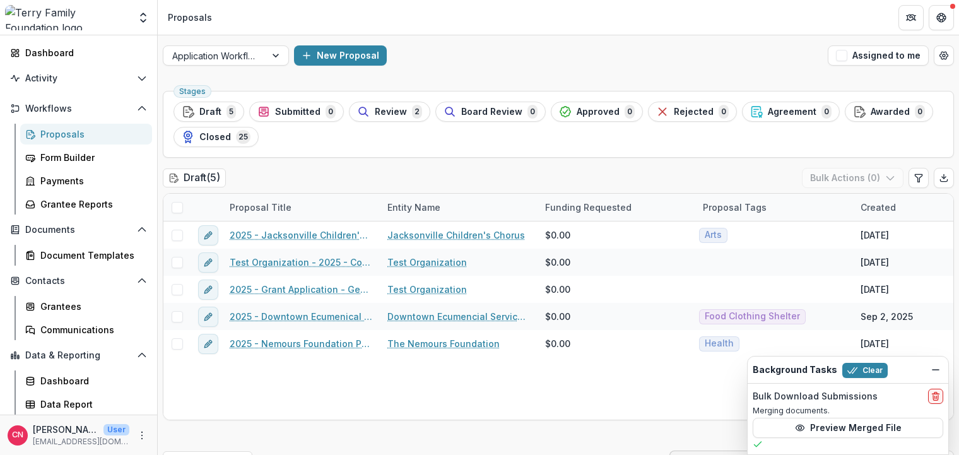
click at [62, 129] on div "Proposals" at bounding box center [91, 133] width 102 height 13
click at [381, 110] on span "Review" at bounding box center [391, 112] width 32 height 11
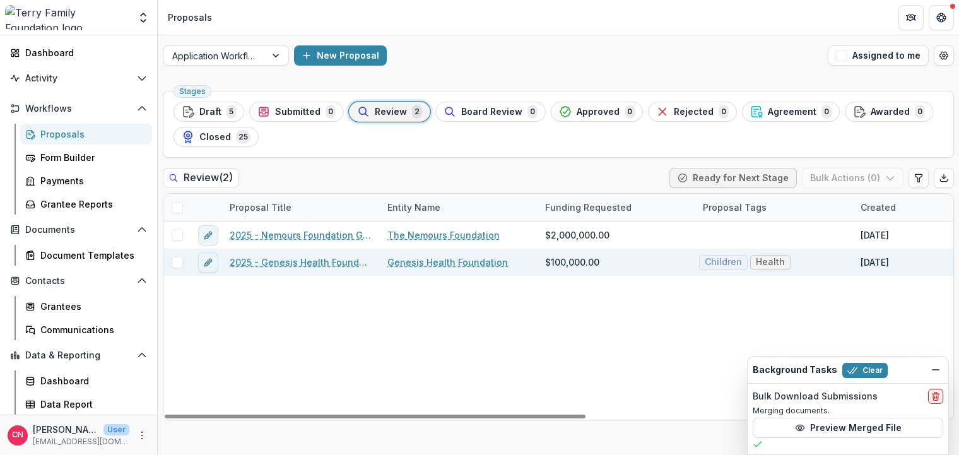
click at [346, 260] on link "2025 - Genesis Health Foundation - Program or Project" at bounding box center [301, 261] width 143 height 13
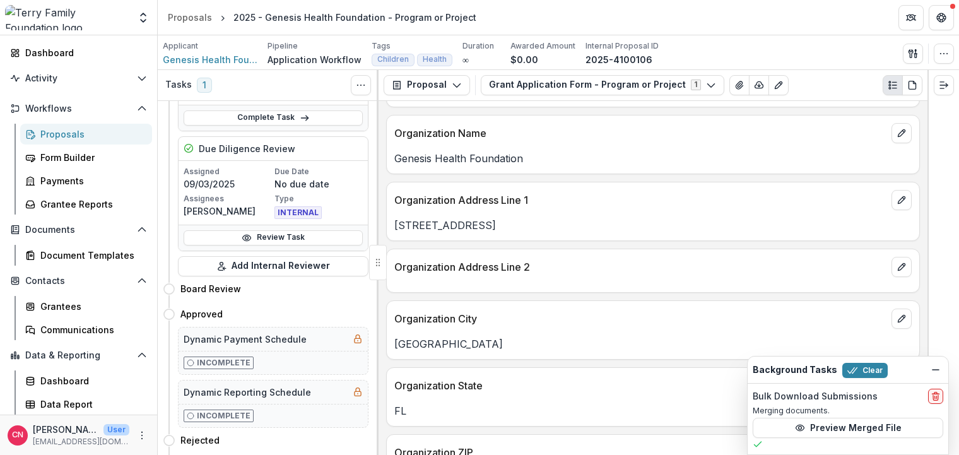
scroll to position [151, 0]
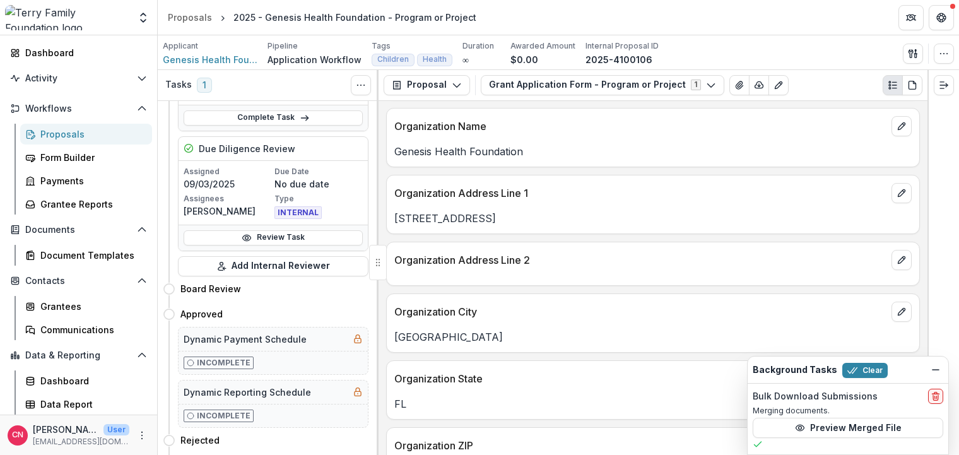
click at [44, 128] on div "Proposals" at bounding box center [91, 133] width 102 height 13
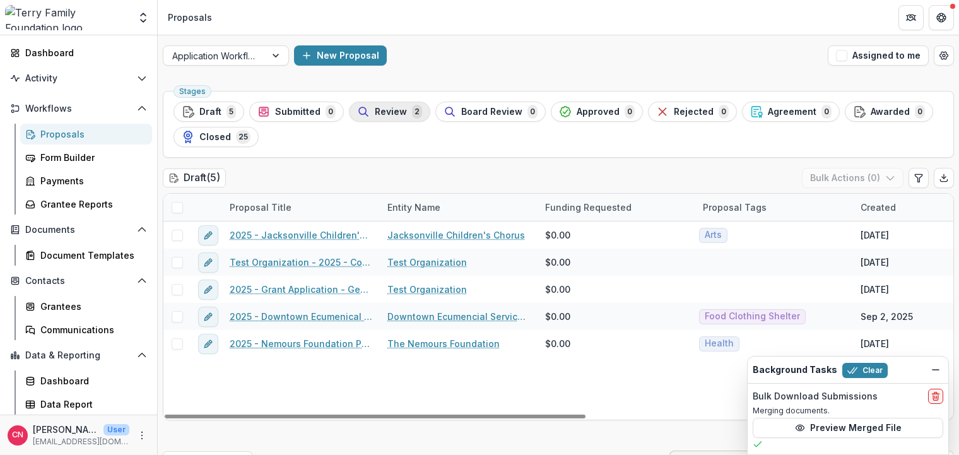
click at [388, 108] on span "Review" at bounding box center [391, 112] width 32 height 11
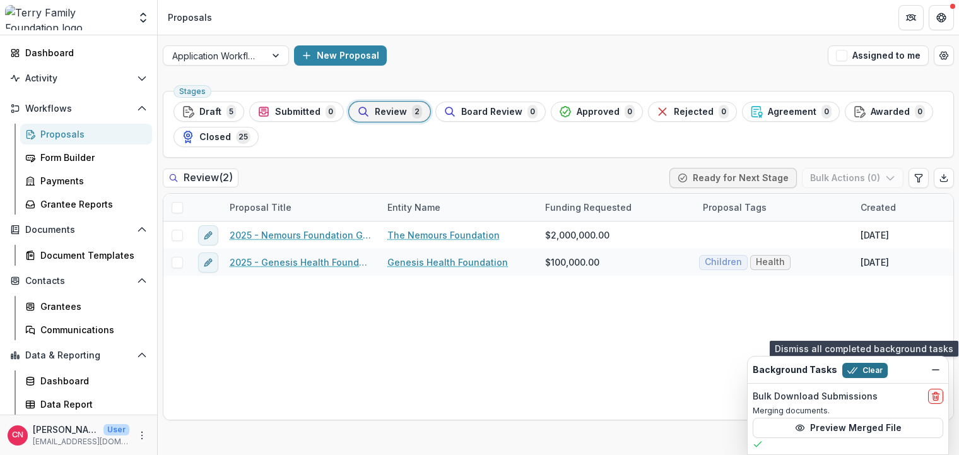
click at [856, 366] on button "Clear" at bounding box center [864, 370] width 45 height 15
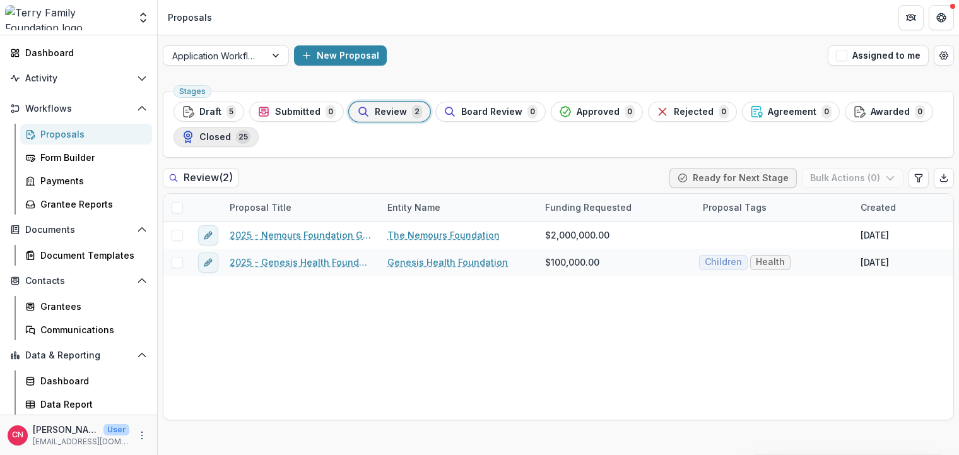
click at [213, 136] on span "Closed" at bounding box center [215, 137] width 32 height 11
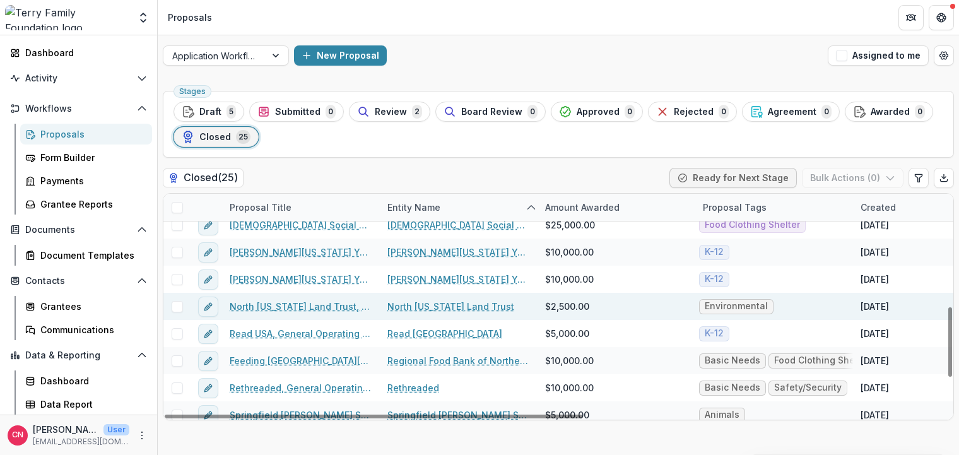
scroll to position [480, 0]
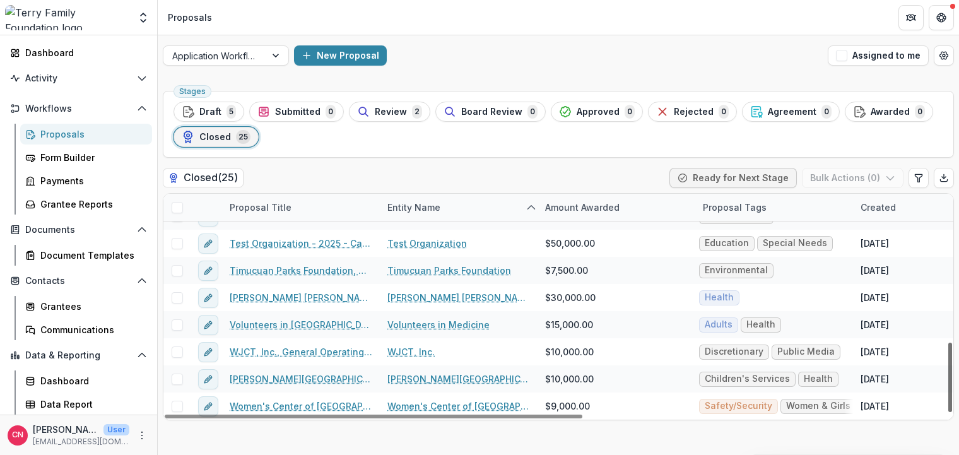
drag, startPoint x: 949, startPoint y: 350, endPoint x: 950, endPoint y: 360, distance: 10.2
click at [950, 360] on div at bounding box center [950, 376] width 4 height 69
click at [283, 209] on div "Proposal Title" at bounding box center [260, 207] width 77 height 13
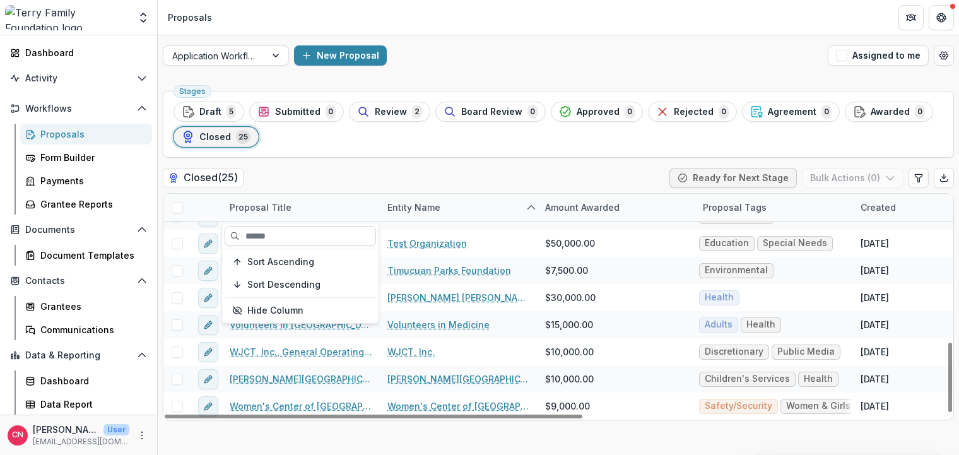
click at [277, 239] on input at bounding box center [300, 236] width 151 height 20
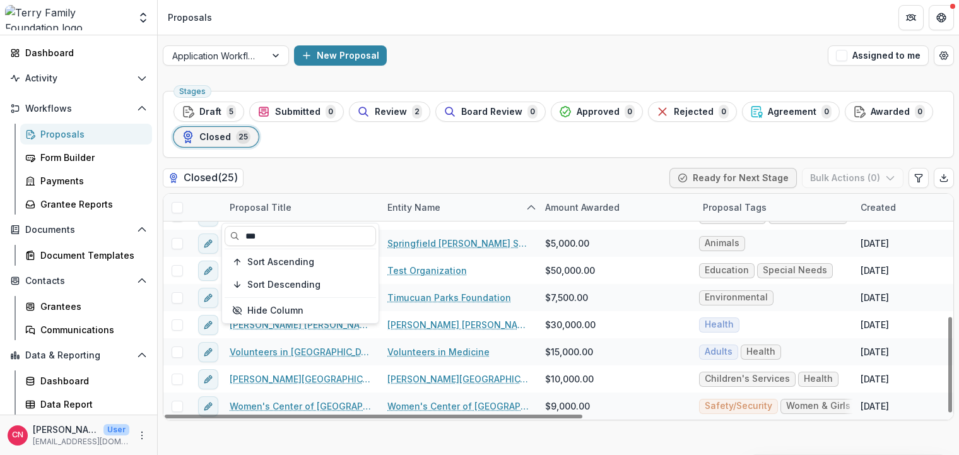
scroll to position [0, 0]
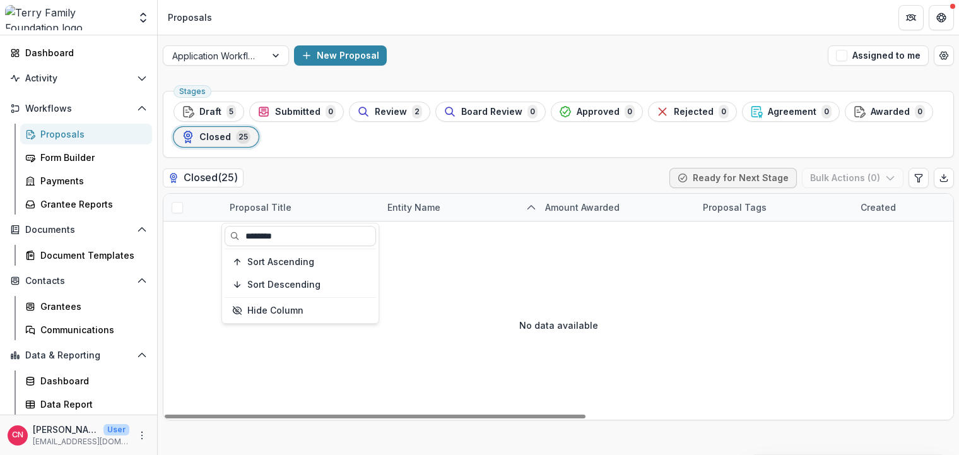
type input "********"
click at [264, 204] on div "Proposal Title" at bounding box center [260, 207] width 77 height 13
click at [247, 203] on div "Proposal Title" at bounding box center [260, 207] width 77 height 13
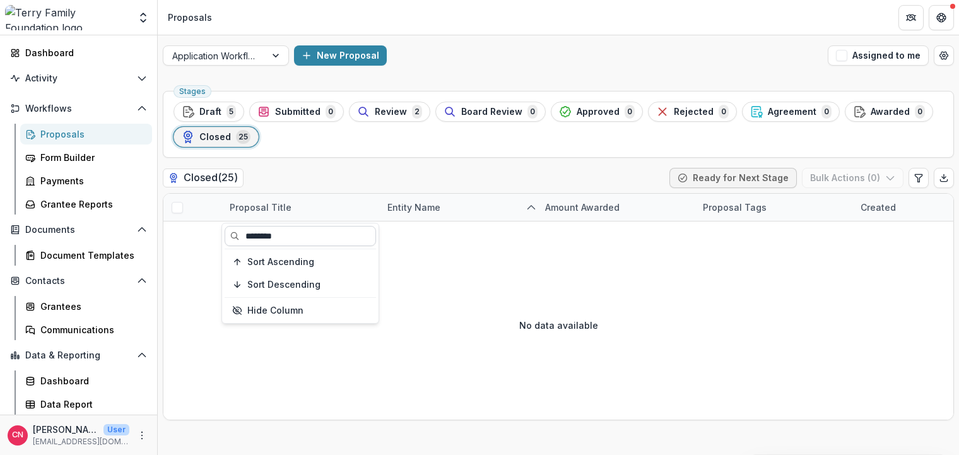
click at [298, 233] on input "********" at bounding box center [300, 236] width 151 height 20
type input "*"
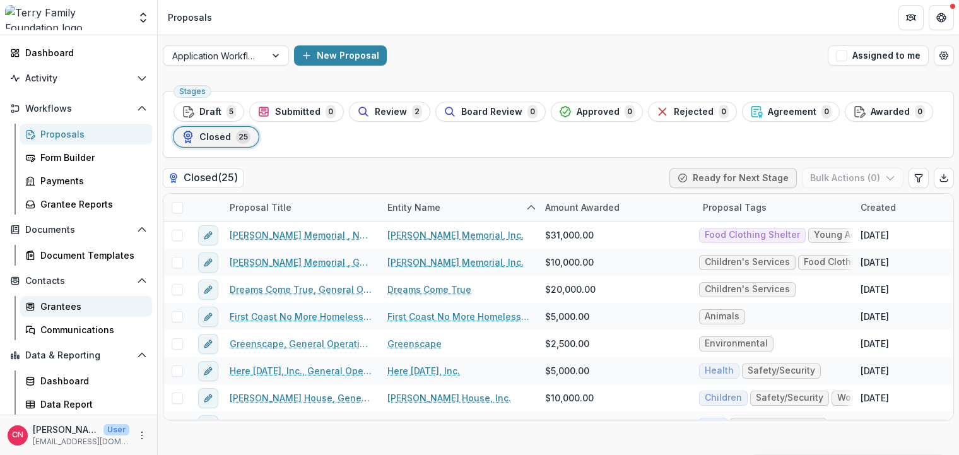
click at [61, 300] on div "Grantees" at bounding box center [91, 306] width 102 height 13
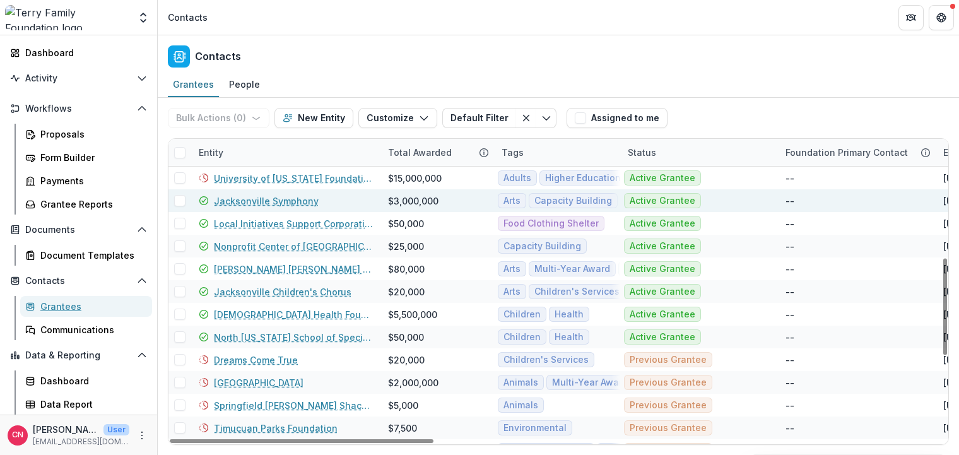
scroll to position [605, 0]
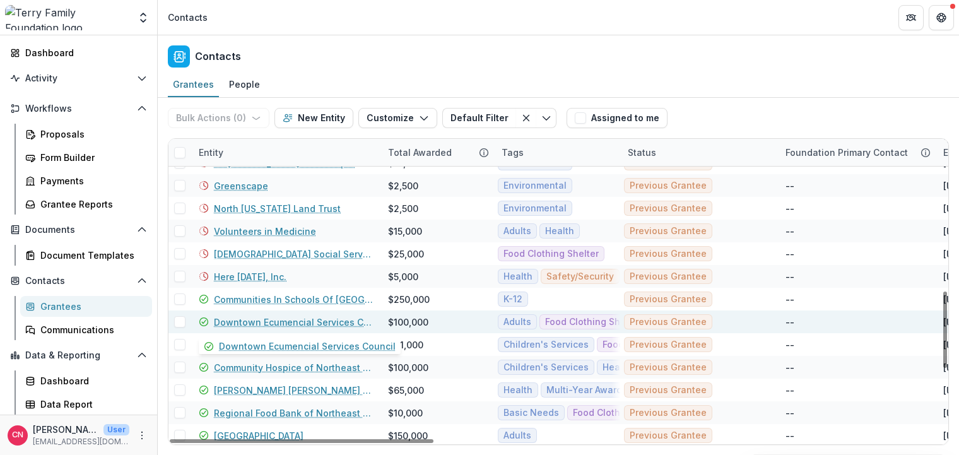
click at [278, 320] on link "Downtown Ecumencial Services Council" at bounding box center [293, 321] width 159 height 13
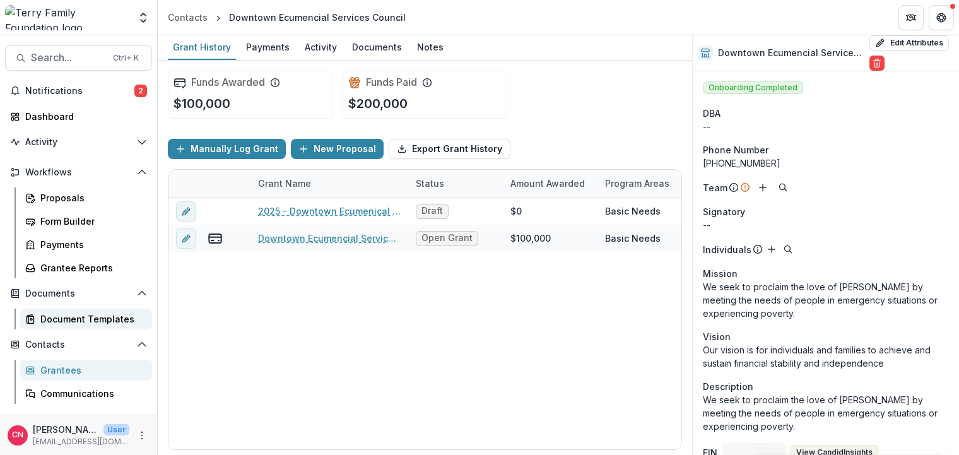
scroll to position [64, 0]
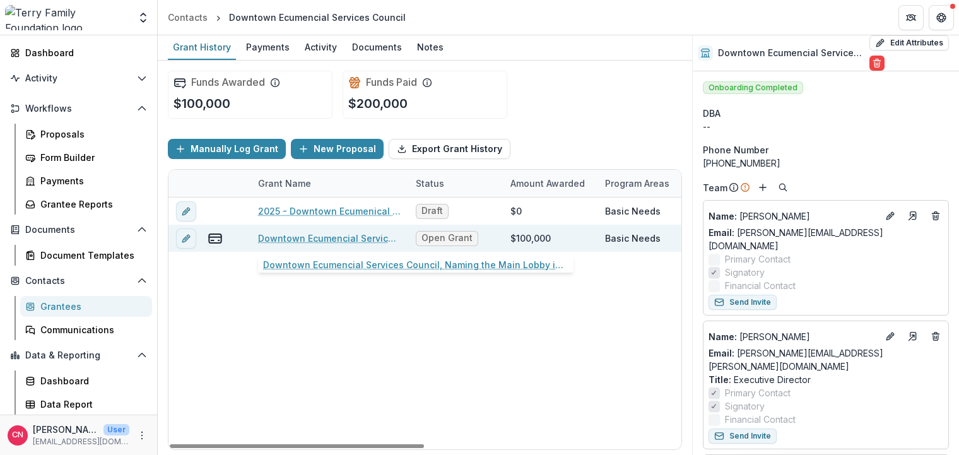
click at [315, 236] on link "Downtown Ecumencial Services Council, Naming the Main Lobby in the new building…" at bounding box center [329, 237] width 143 height 13
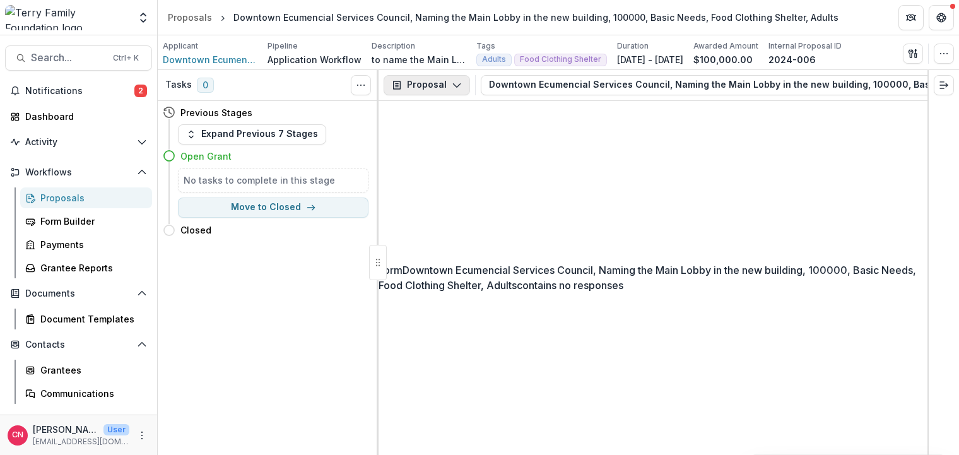
click at [457, 81] on icon "button" at bounding box center [457, 85] width 10 height 10
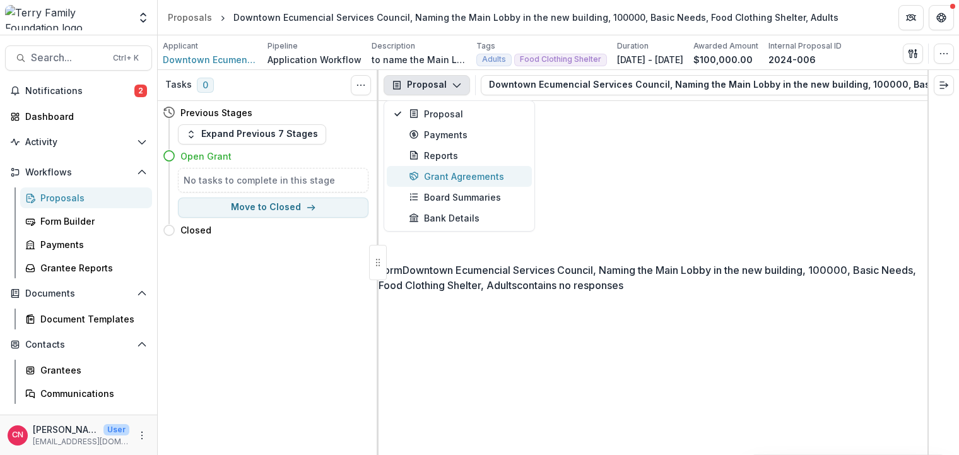
click at [443, 171] on div "Grant Agreements" at bounding box center [466, 176] width 115 height 13
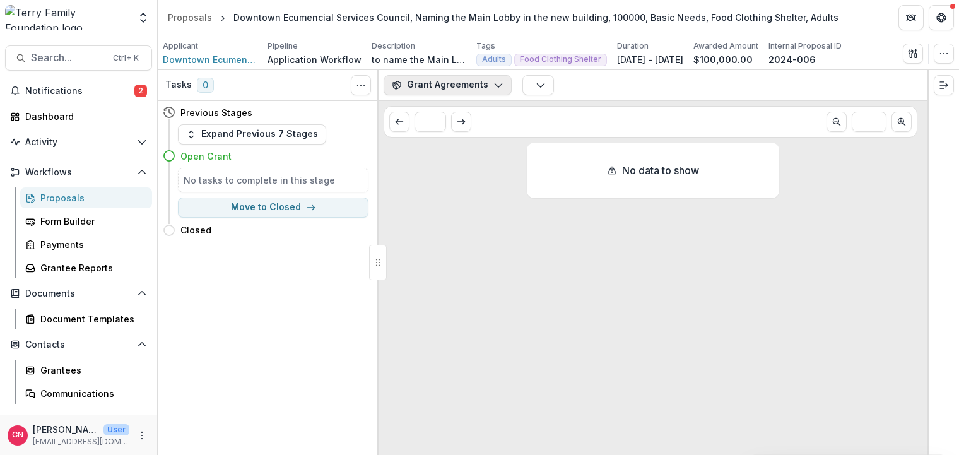
click at [493, 79] on button "Grant Agreements" at bounding box center [447, 85] width 128 height 20
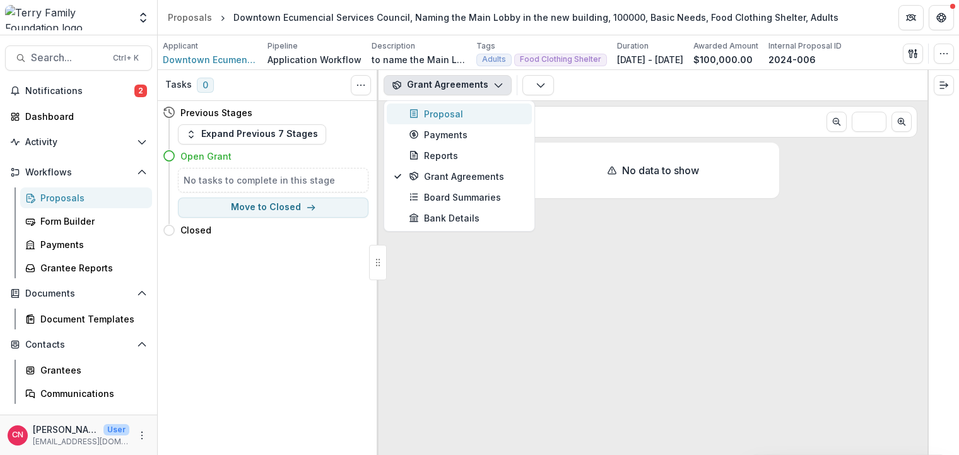
click at [429, 112] on div "Proposal" at bounding box center [466, 113] width 115 height 13
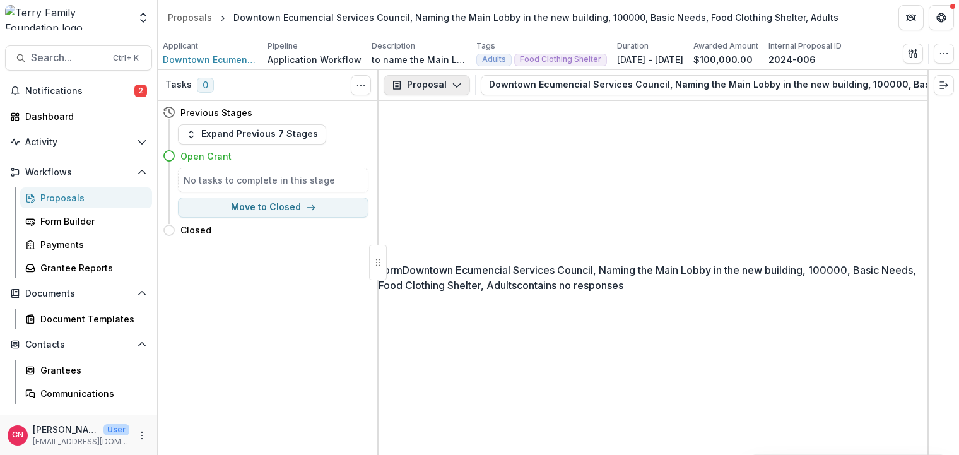
click at [457, 81] on icon "button" at bounding box center [457, 85] width 10 height 10
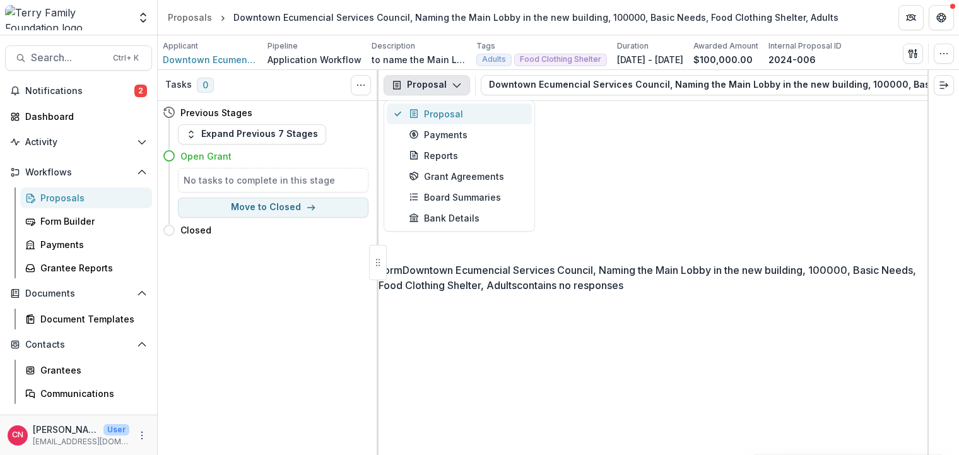
click at [451, 112] on div "Proposal" at bounding box center [466, 113] width 115 height 13
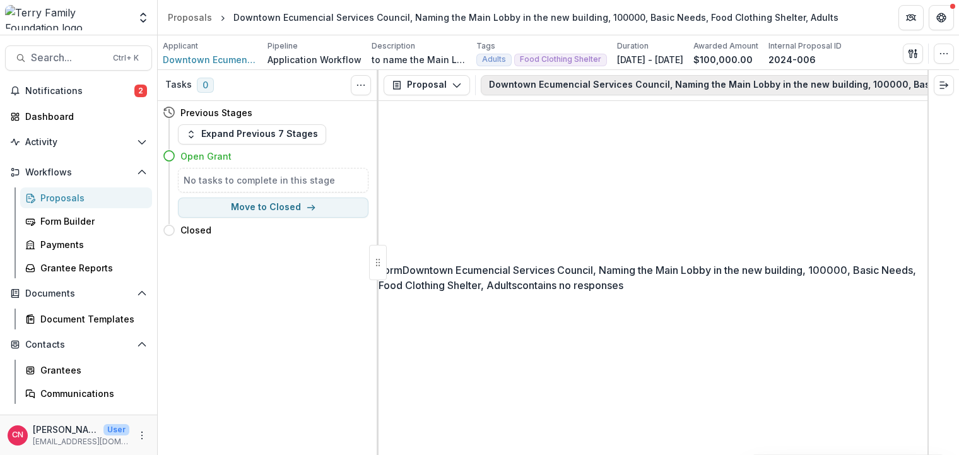
click at [520, 86] on button "Downtown Ecumencial Services Council, Naming the Main Lobby in the new building…" at bounding box center [812, 85] width 662 height 20
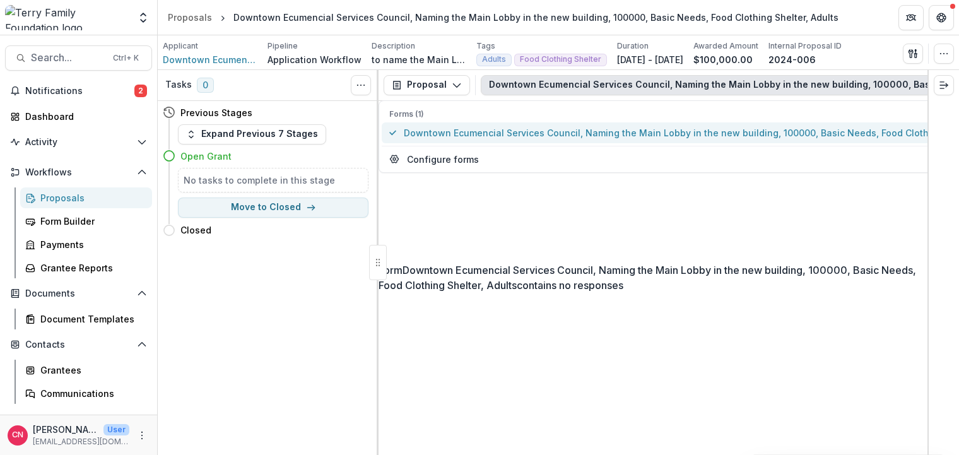
click at [448, 127] on span "Downtown Ecumencial Services Council, Naming the Main Lobby in the new building…" at bounding box center [706, 132] width 605 height 13
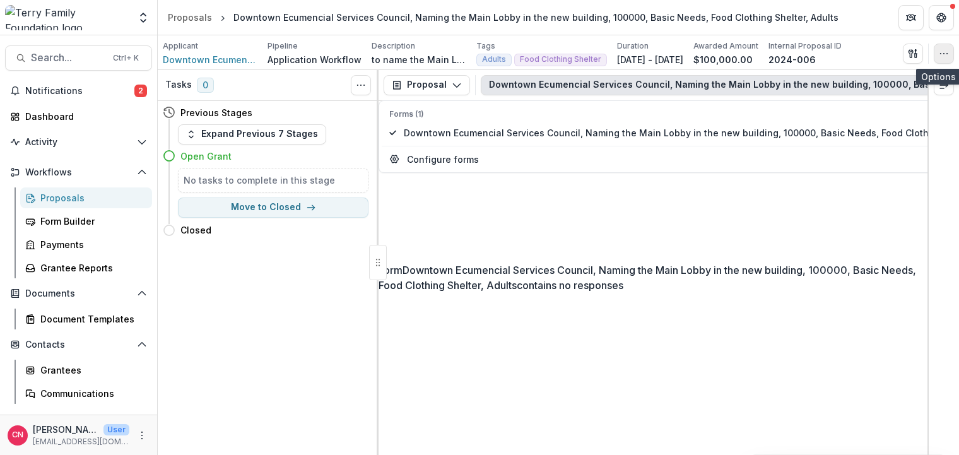
click at [941, 54] on icon "button" at bounding box center [943, 54] width 10 height 10
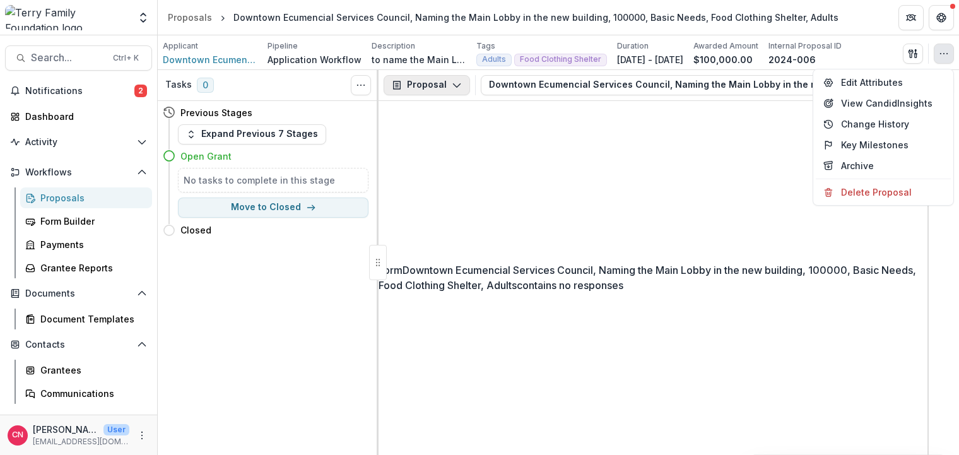
click at [454, 81] on icon "button" at bounding box center [457, 85] width 10 height 10
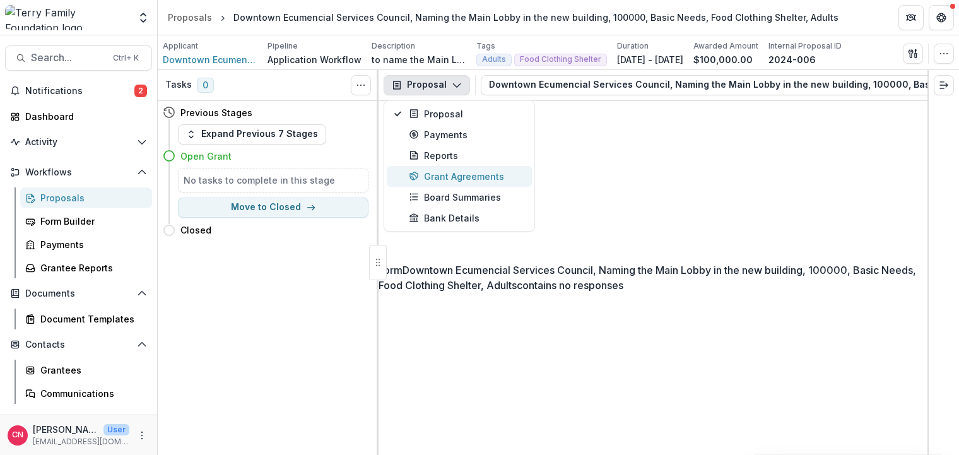
click at [482, 176] on div "Grant Agreements" at bounding box center [466, 176] width 115 height 13
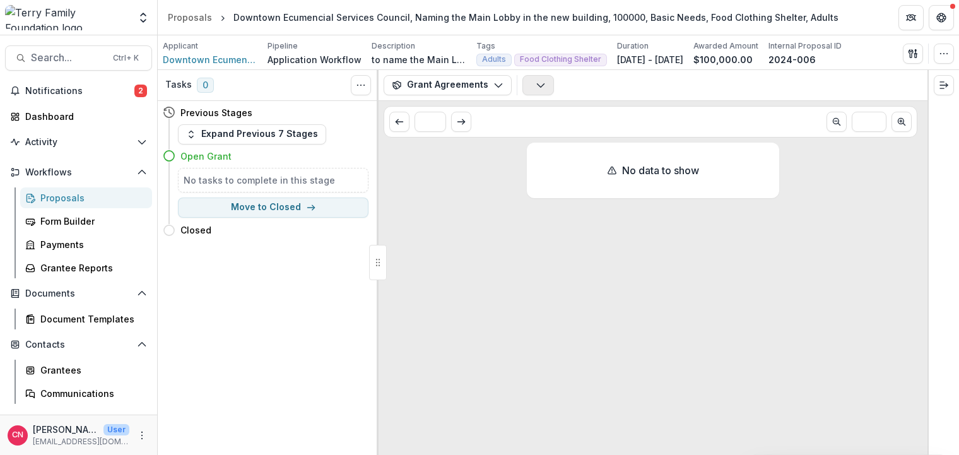
click at [532, 79] on button "button" at bounding box center [538, 85] width 32 height 20
click at [493, 78] on button "Grant Agreements" at bounding box center [447, 85] width 128 height 20
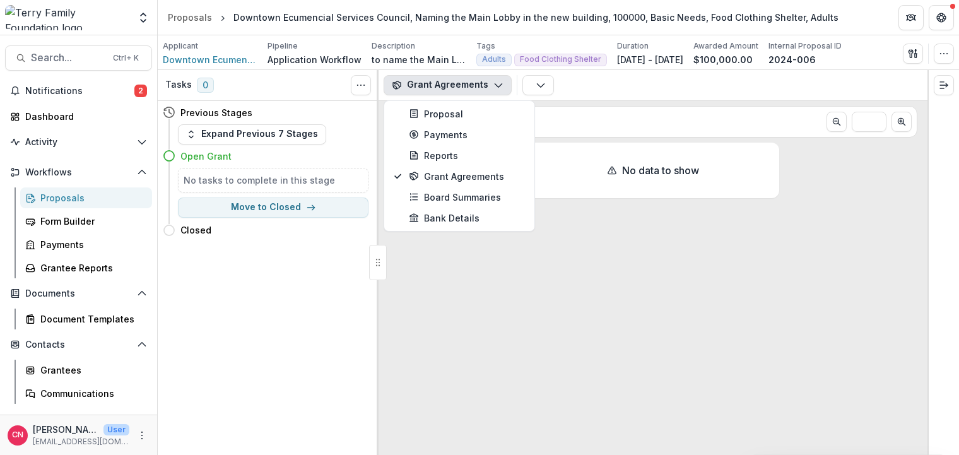
click at [493, 78] on button "Grant Agreements" at bounding box center [447, 85] width 128 height 20
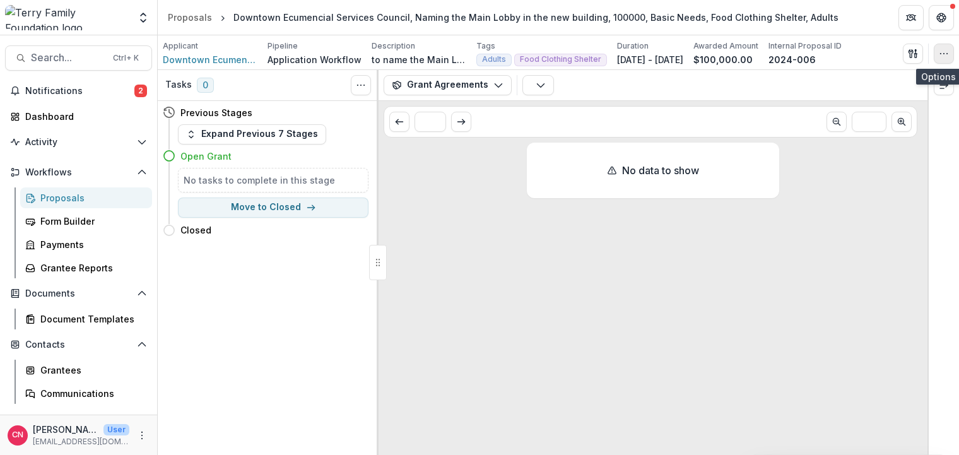
click at [940, 52] on icon "button" at bounding box center [943, 54] width 10 height 10
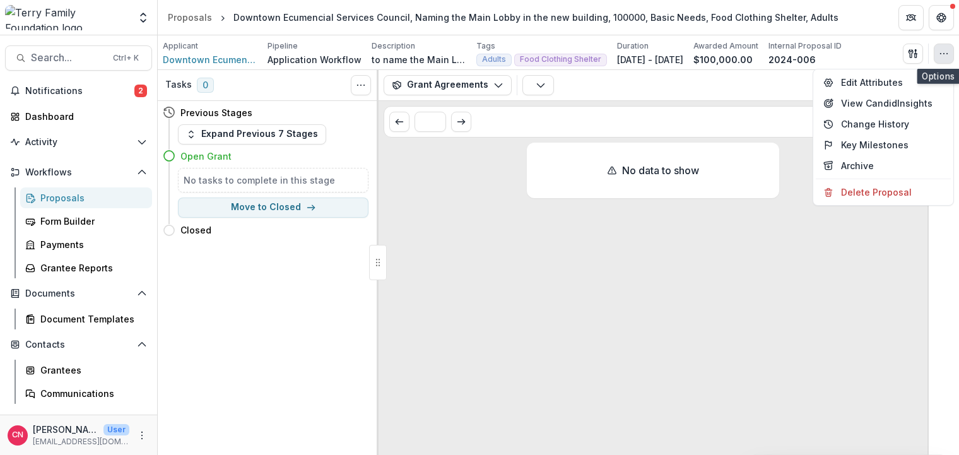
click at [940, 50] on icon "button" at bounding box center [943, 54] width 10 height 10
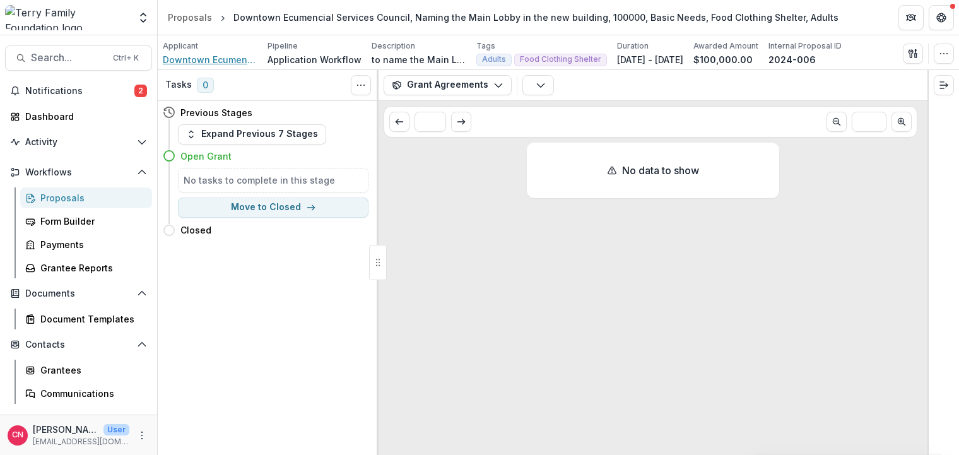
click at [231, 55] on span "Downtown Ecumencial Services Council" at bounding box center [210, 59] width 95 height 13
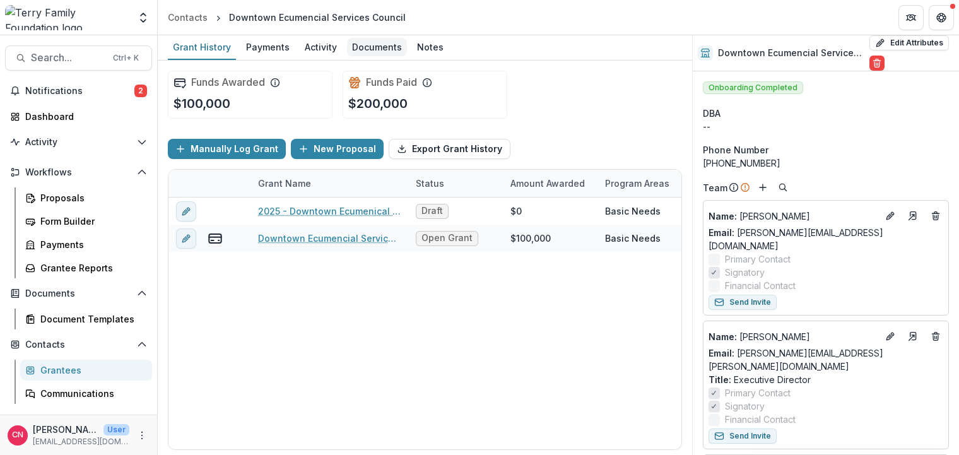
click at [373, 40] on div "Documents" at bounding box center [377, 47] width 60 height 18
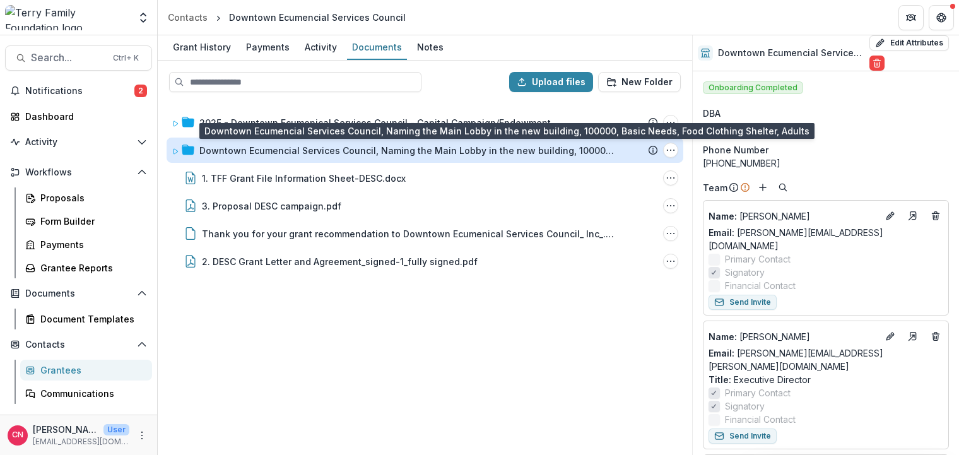
click at [260, 147] on div "Downtown Ecumencial Services Council, Naming the Main Lobby in the new building…" at bounding box center [407, 150] width 416 height 13
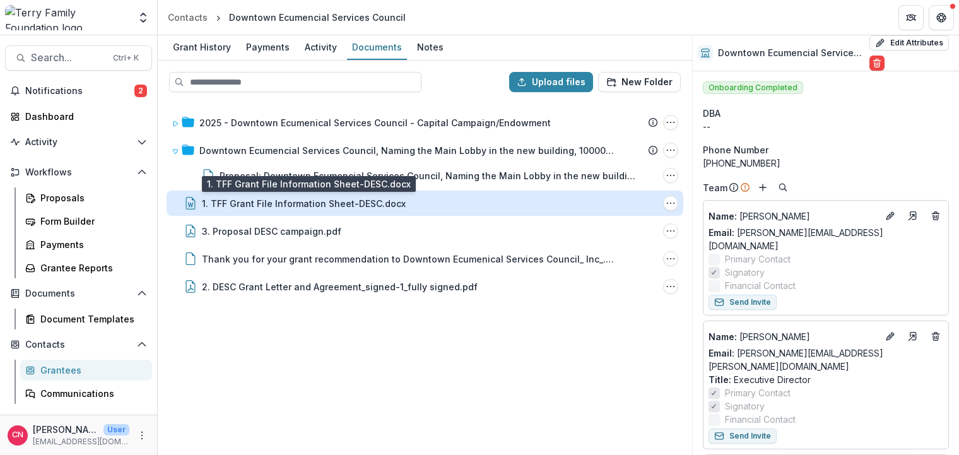
click at [269, 202] on div "1. TFF Grant File Information Sheet-DESC.docx" at bounding box center [304, 203] width 204 height 13
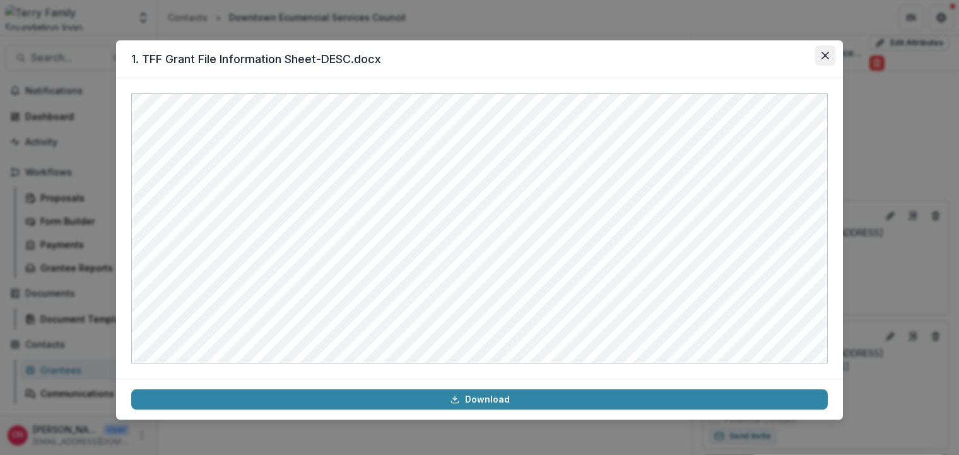
click at [826, 52] on icon "Close" at bounding box center [825, 56] width 8 height 8
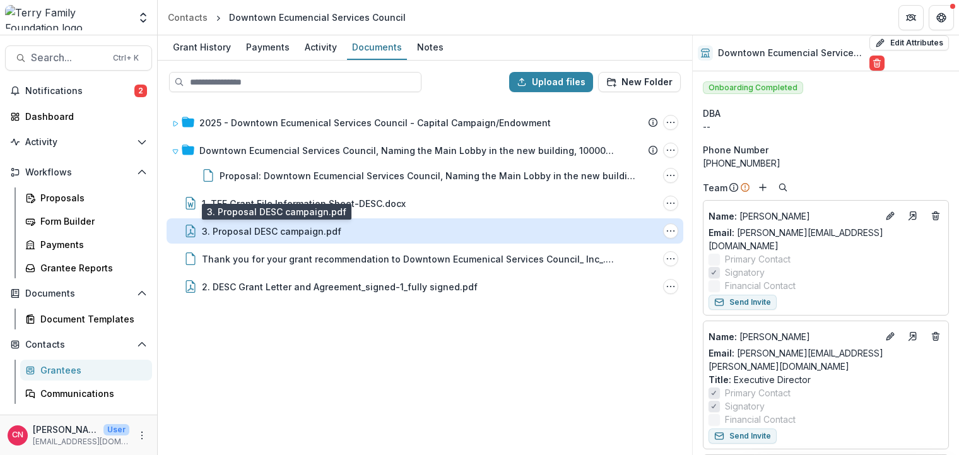
click at [238, 227] on div "3. Proposal DESC campaign.pdf" at bounding box center [271, 231] width 139 height 13
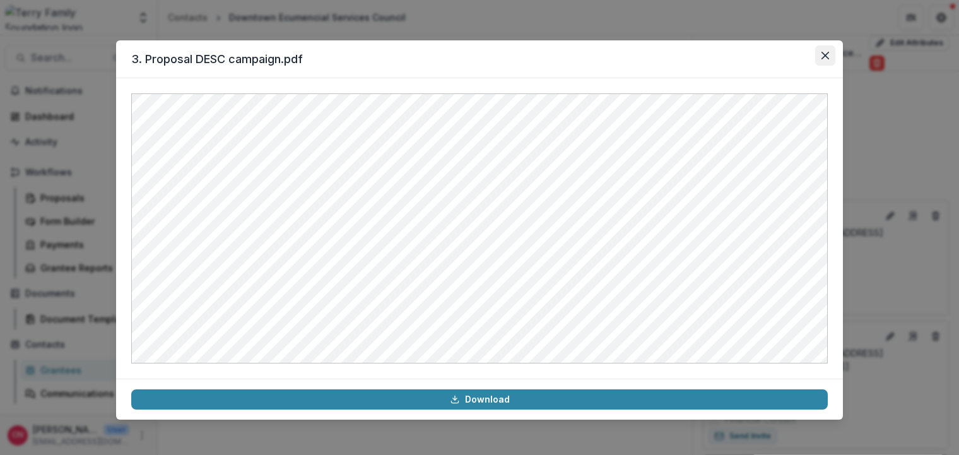
click at [826, 57] on icon "Close" at bounding box center [825, 56] width 8 height 8
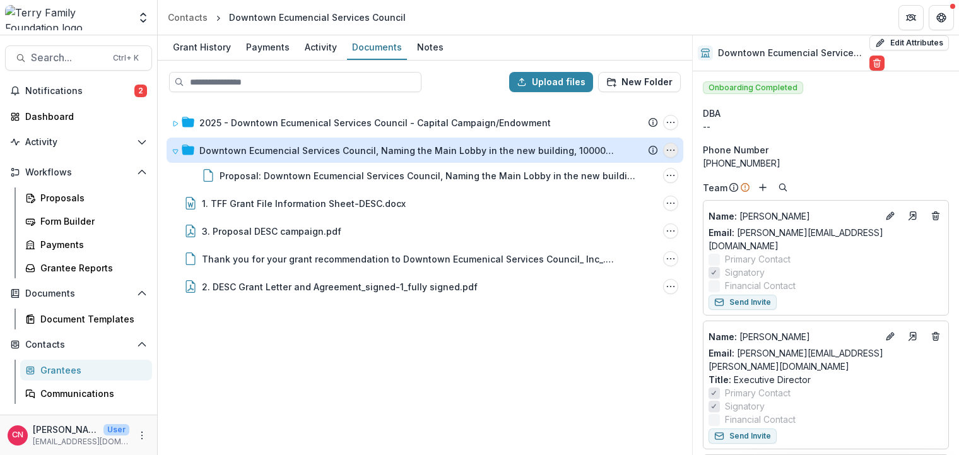
click at [667, 146] on icon "Downtown Ecumencial Services Council, Naming the Main Lobby in the new building…" at bounding box center [670, 150] width 10 height 10
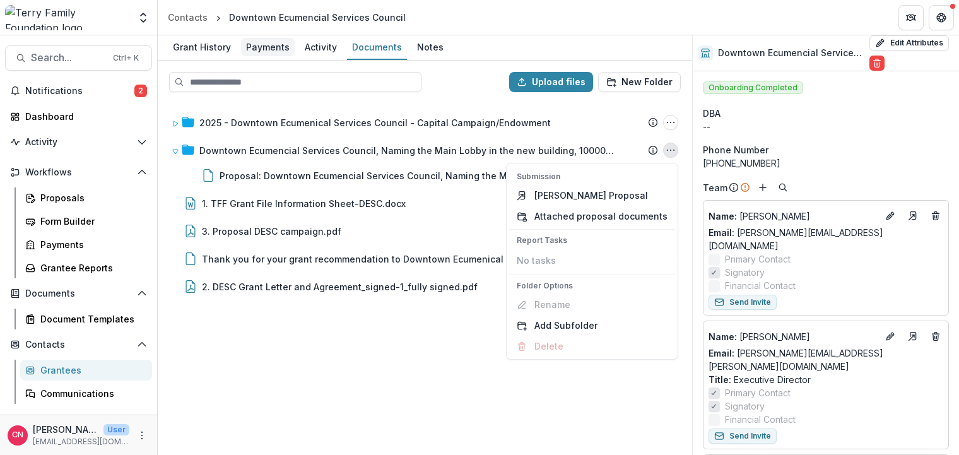
click at [255, 43] on div "Payments" at bounding box center [268, 47] width 54 height 18
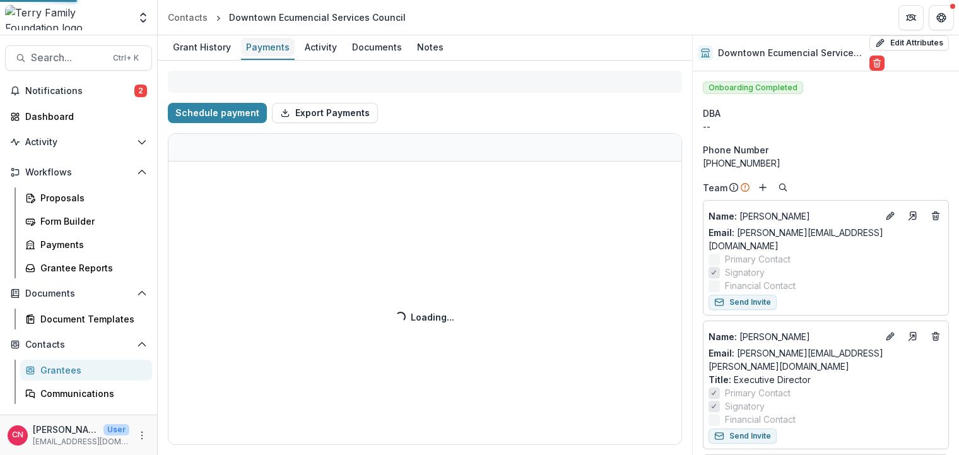
select select "****"
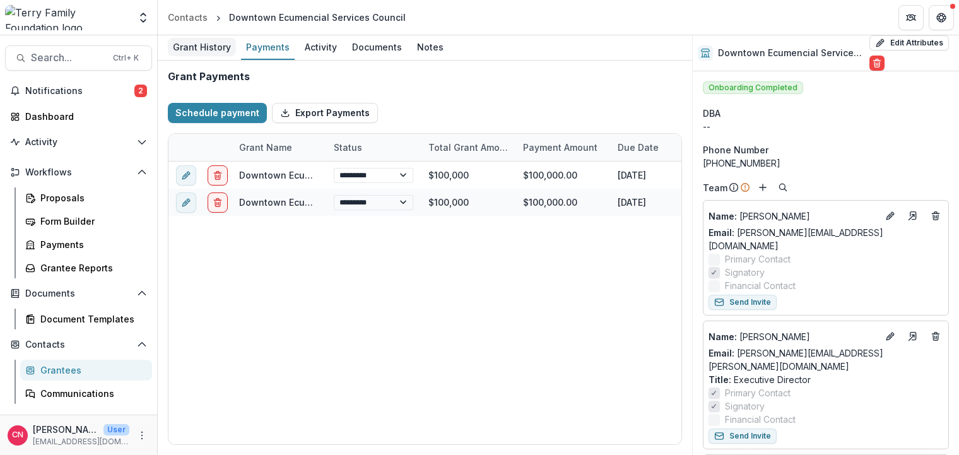
click at [188, 43] on div "Grant History" at bounding box center [202, 47] width 68 height 18
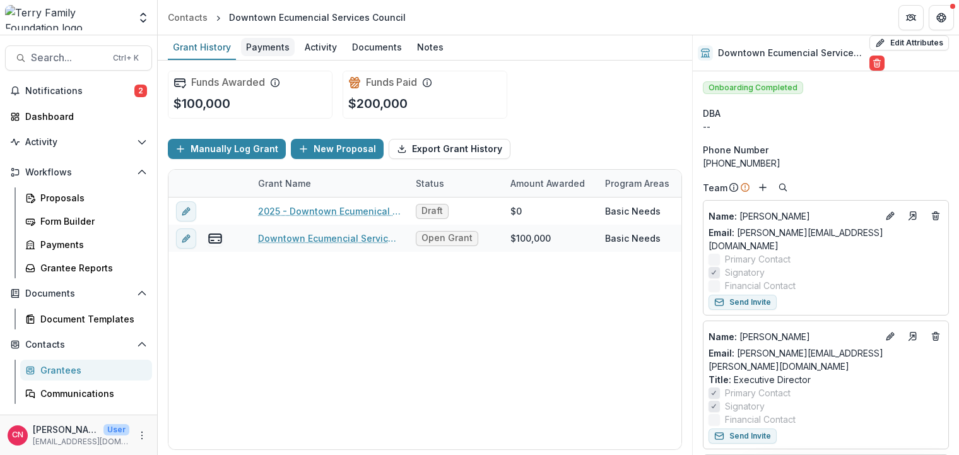
click at [270, 44] on div "Payments" at bounding box center [268, 47] width 54 height 18
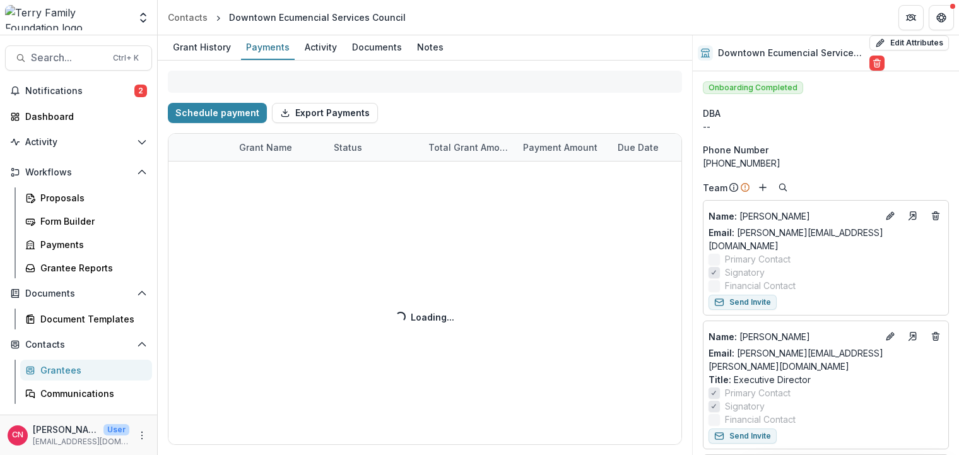
select select "****"
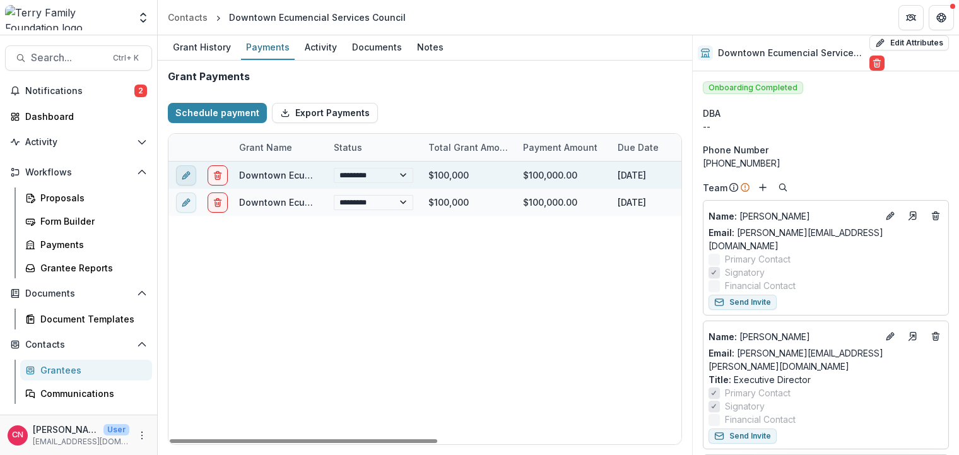
click at [182, 170] on icon "edit" at bounding box center [186, 175] width 10 height 10
select select "*****"
select select "****"
select select "**********"
type input "********"
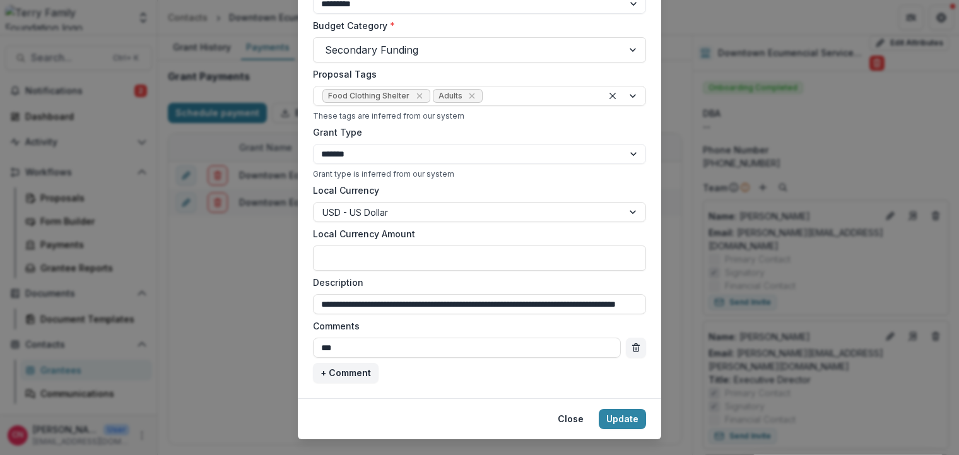
scroll to position [452, 0]
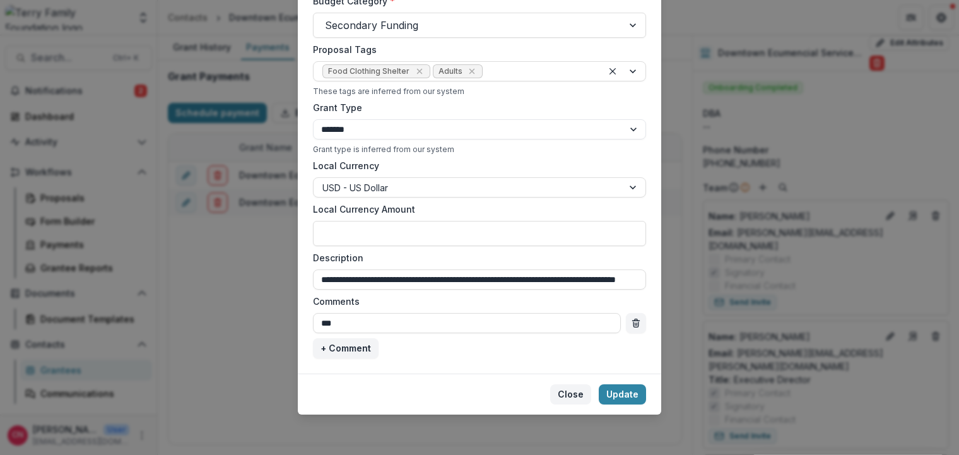
click at [564, 394] on button "Close" at bounding box center [570, 394] width 41 height 20
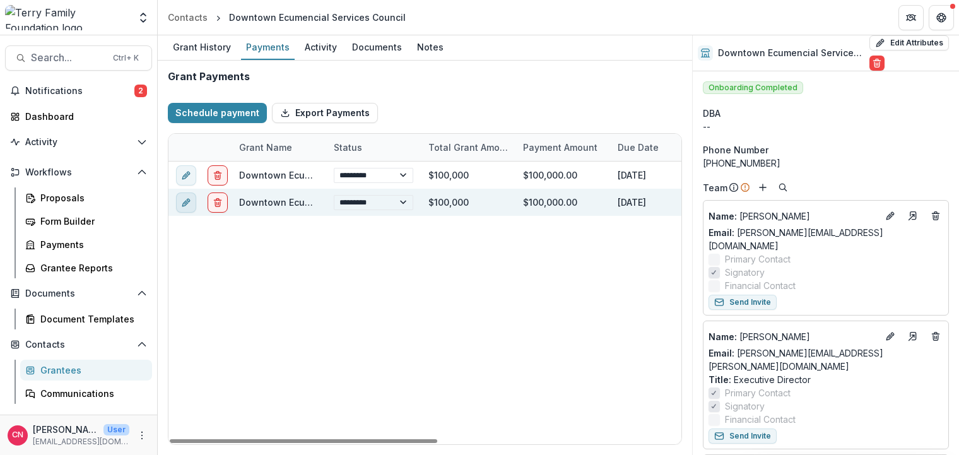
click at [188, 198] on icon "edit" at bounding box center [186, 202] width 10 height 10
select select "*****"
select select "****"
select select "**********"
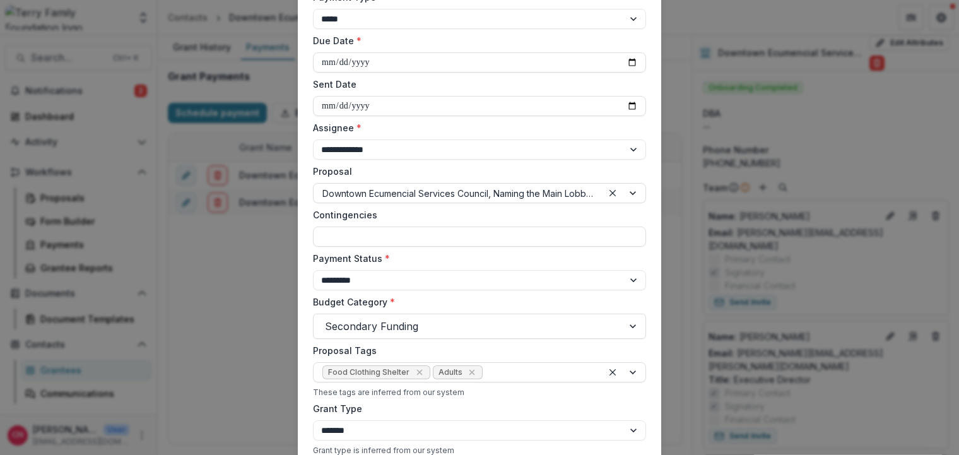
scroll to position [0, 0]
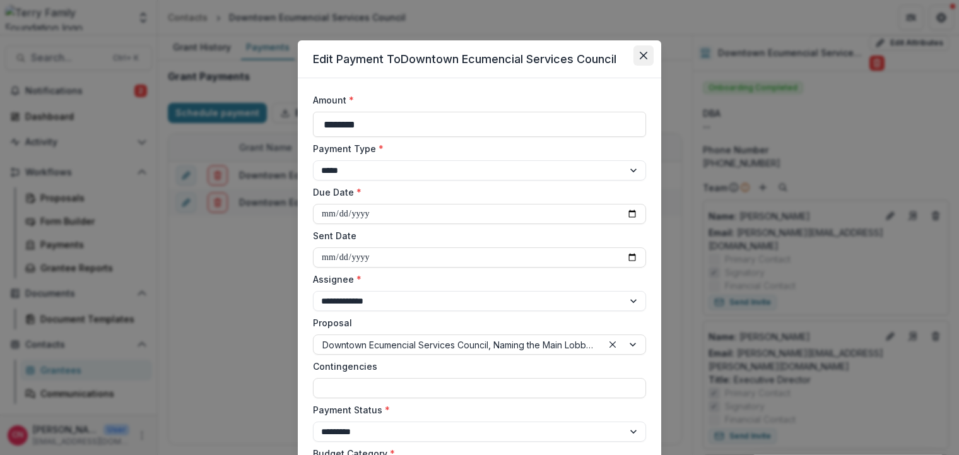
click at [640, 50] on button "Close" at bounding box center [643, 55] width 20 height 20
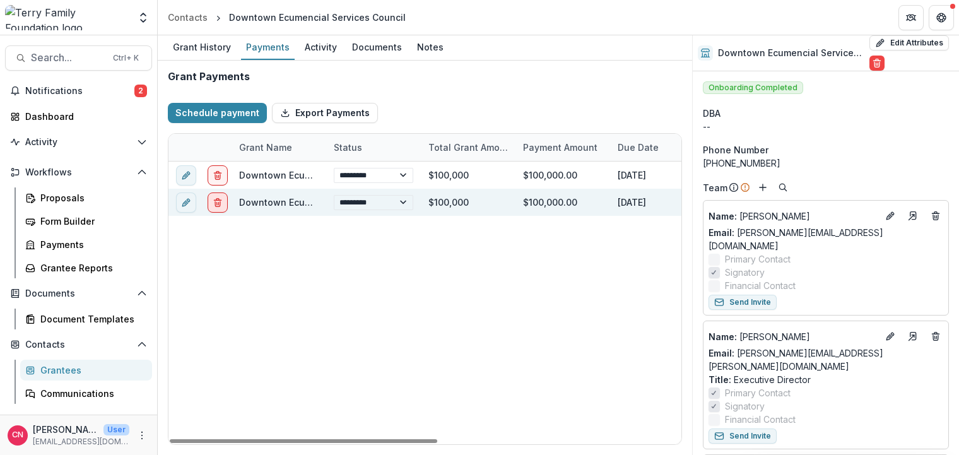
click at [216, 201] on icon "delete" at bounding box center [218, 202] width 10 height 10
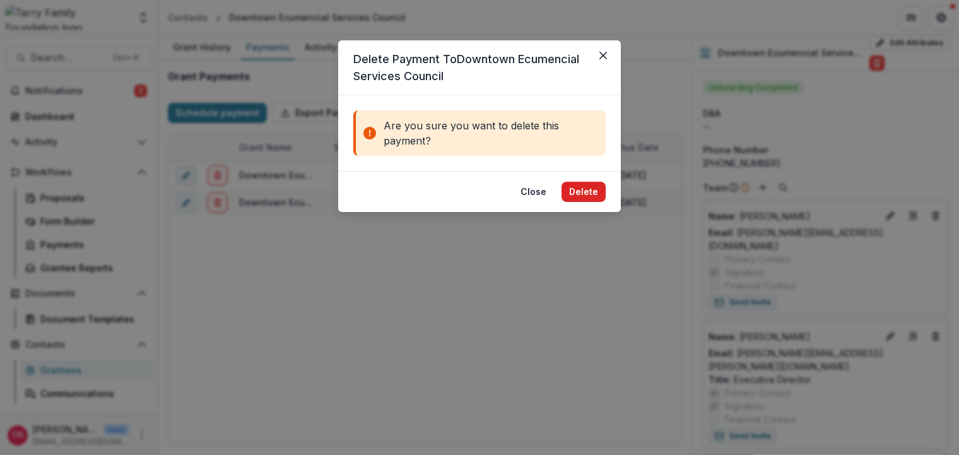
click at [587, 189] on button "Delete" at bounding box center [583, 192] width 44 height 20
select select "****"
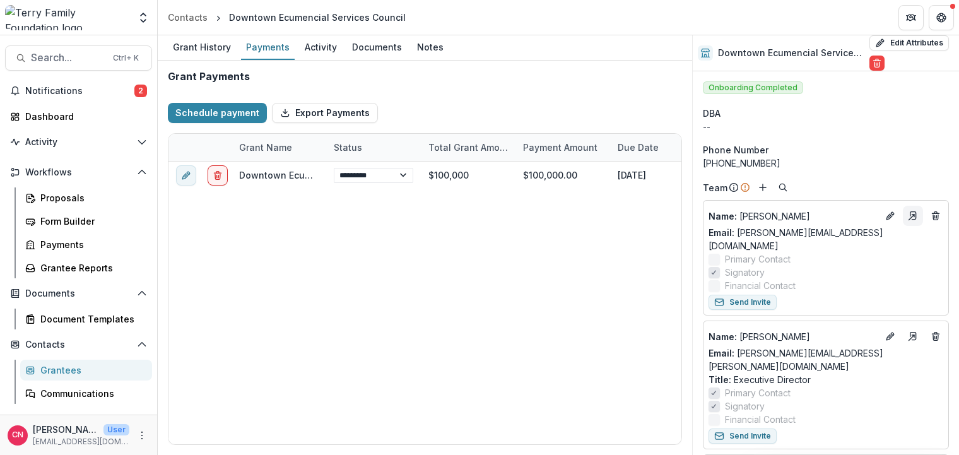
select select "****"
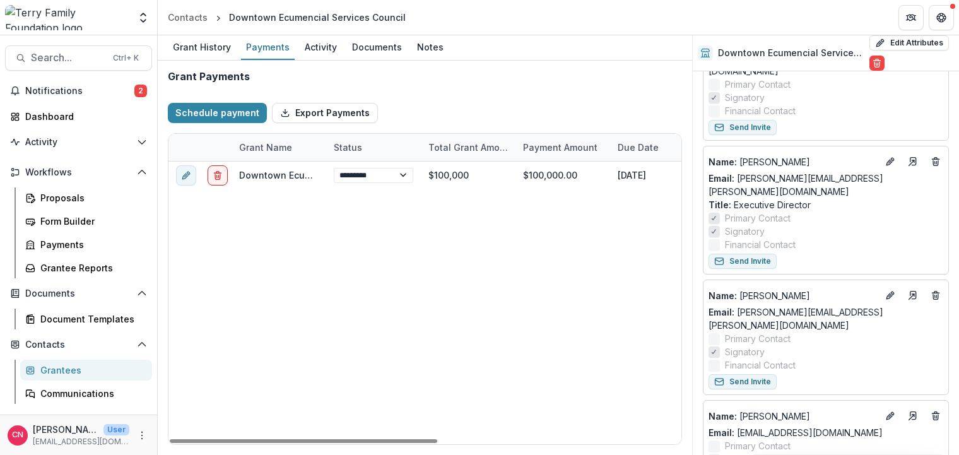
scroll to position [151, 0]
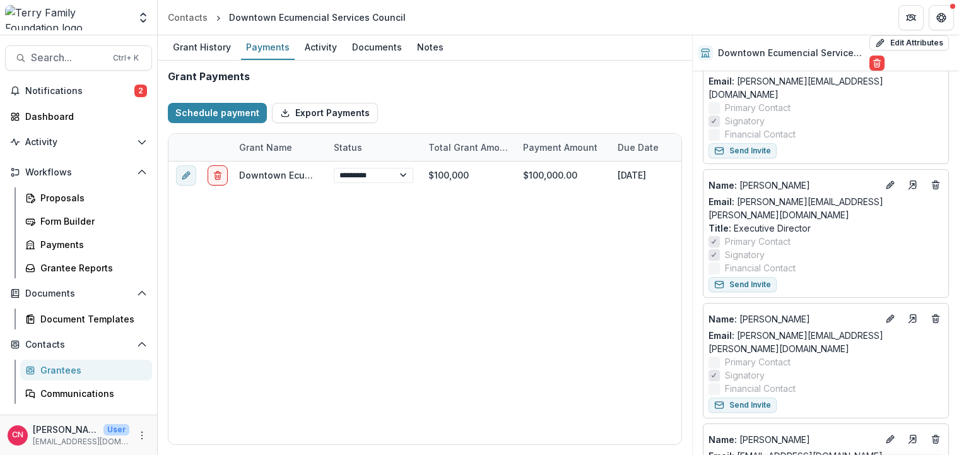
select select "****"
click at [81, 369] on div "Grantees" at bounding box center [91, 369] width 102 height 13
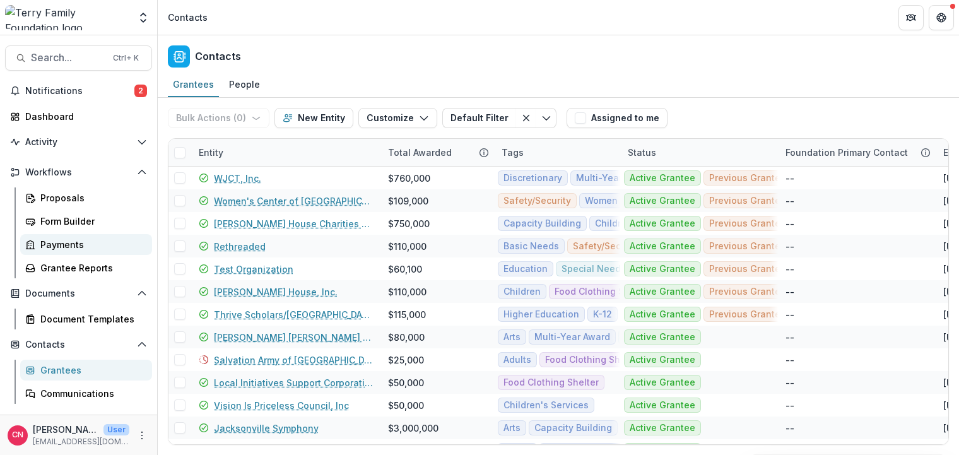
click at [48, 246] on div "Payments" at bounding box center [91, 244] width 102 height 13
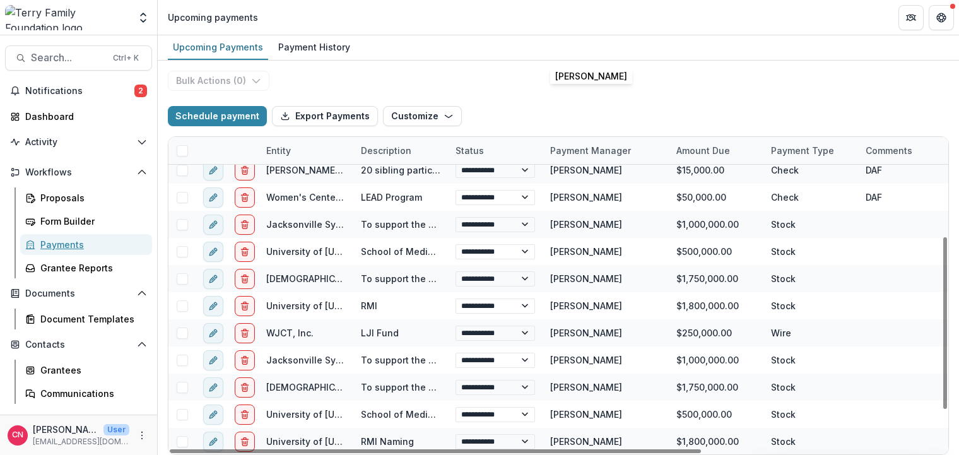
scroll to position [253, 0]
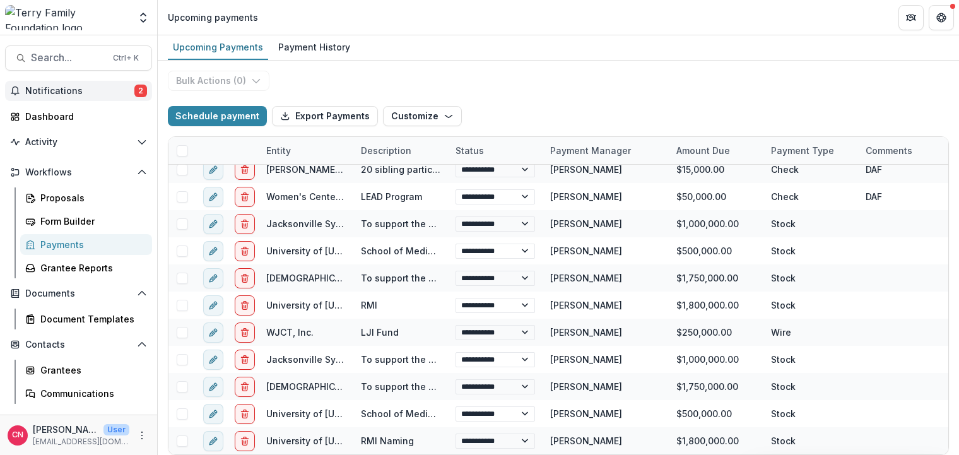
click at [59, 88] on span "Notifications" at bounding box center [79, 91] width 109 height 11
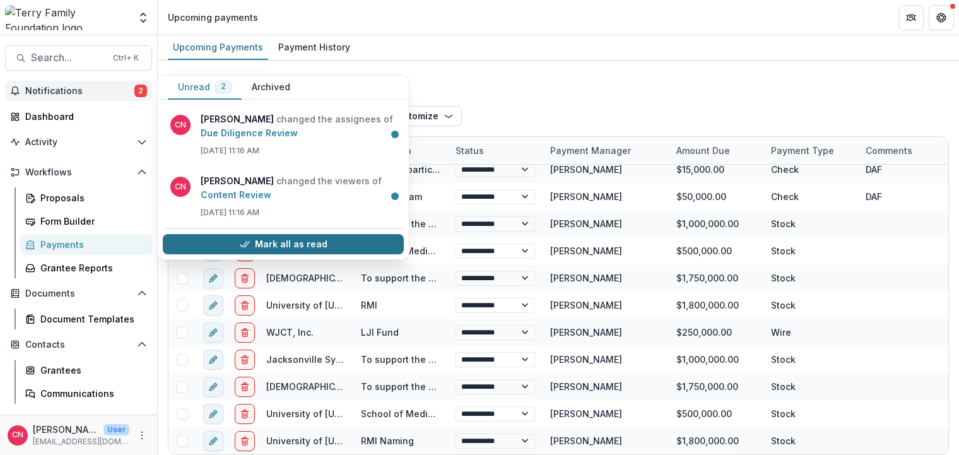
click at [301, 240] on button "Mark all as read" at bounding box center [283, 244] width 241 height 20
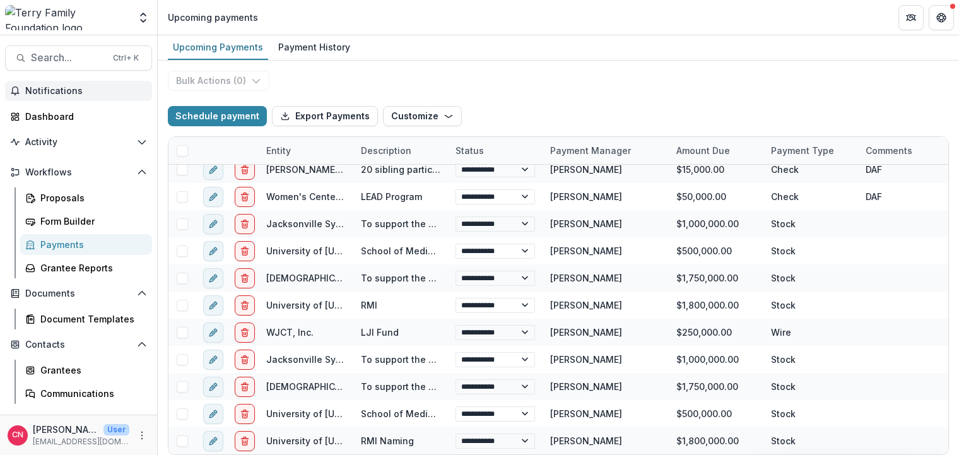
click at [67, 242] on div "Payments" at bounding box center [91, 244] width 102 height 13
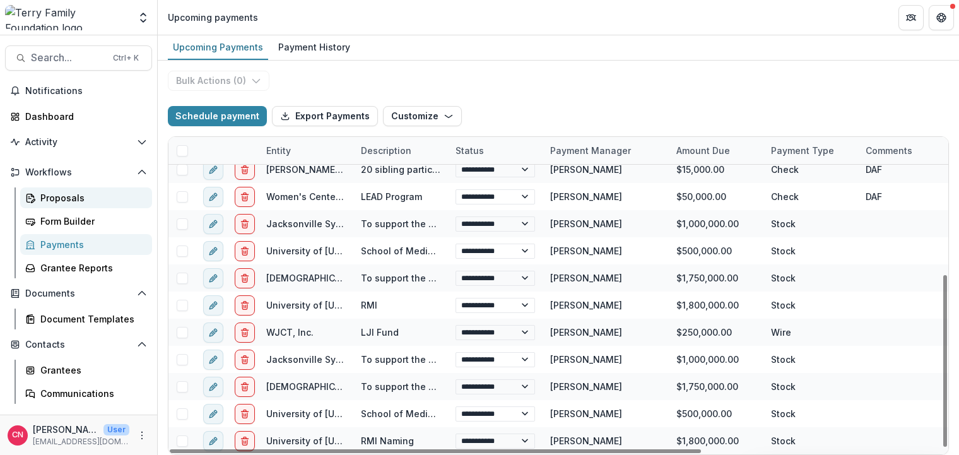
click at [66, 192] on div "Proposals" at bounding box center [91, 197] width 102 height 13
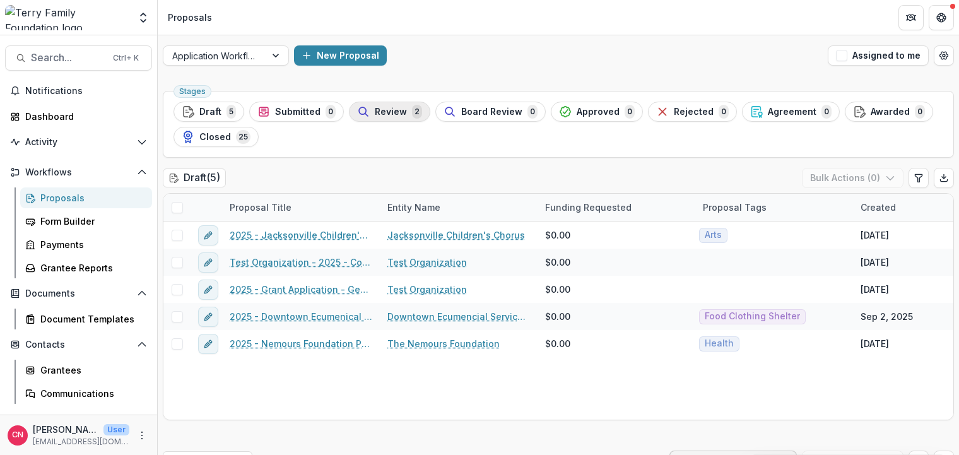
click at [392, 109] on span "Review" at bounding box center [391, 112] width 32 height 11
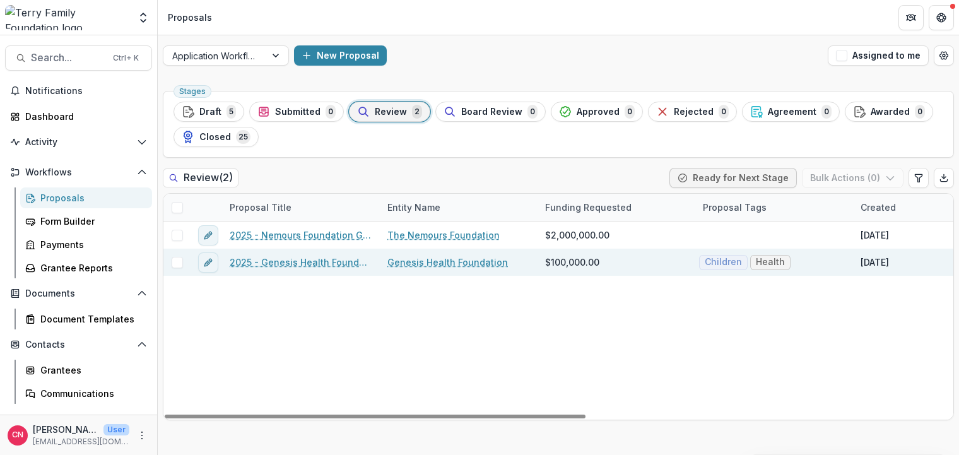
click at [322, 261] on link "2025 - Genesis Health Foundation - Program or Project" at bounding box center [301, 261] width 143 height 13
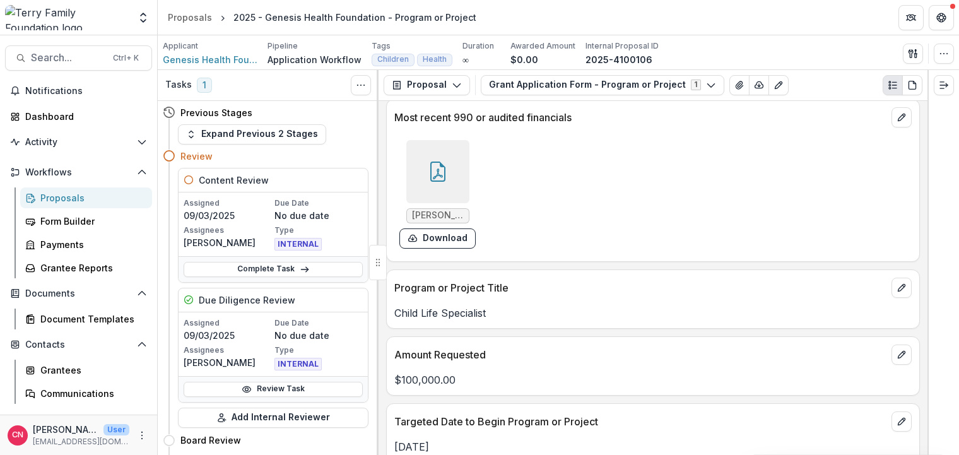
scroll to position [2043, 0]
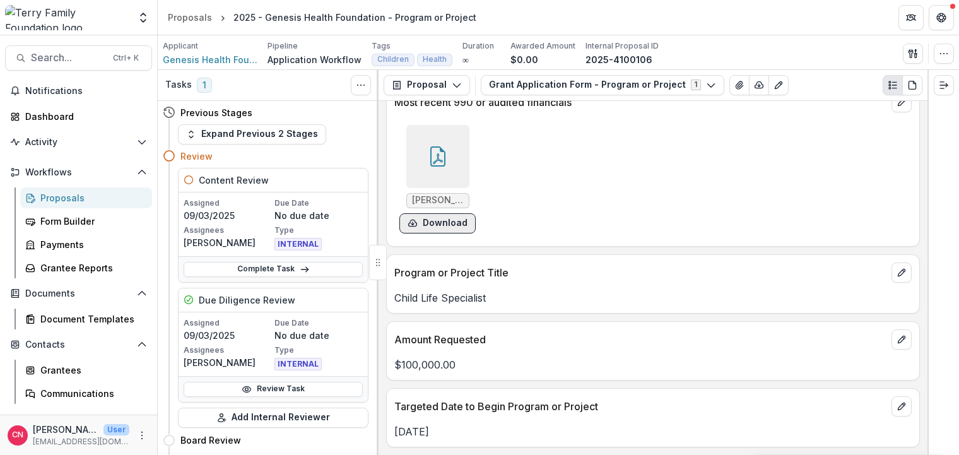
click at [431, 217] on button "Download" at bounding box center [437, 223] width 76 height 20
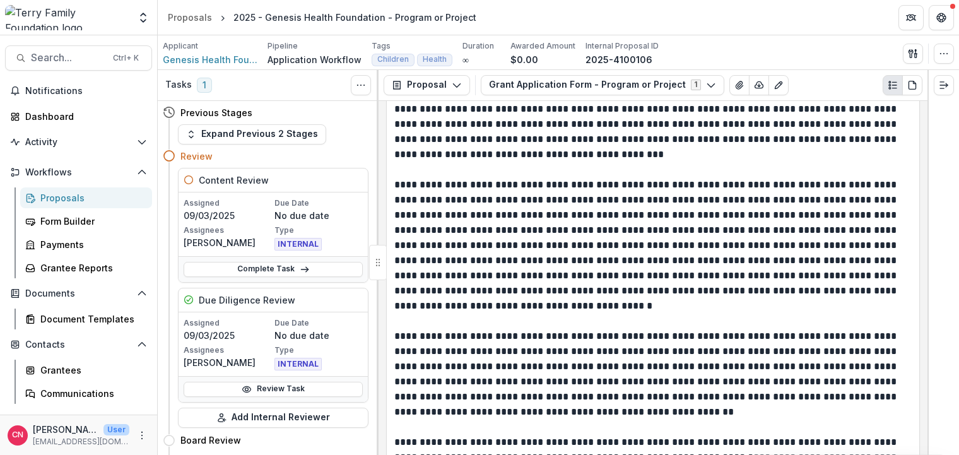
scroll to position [2573, 0]
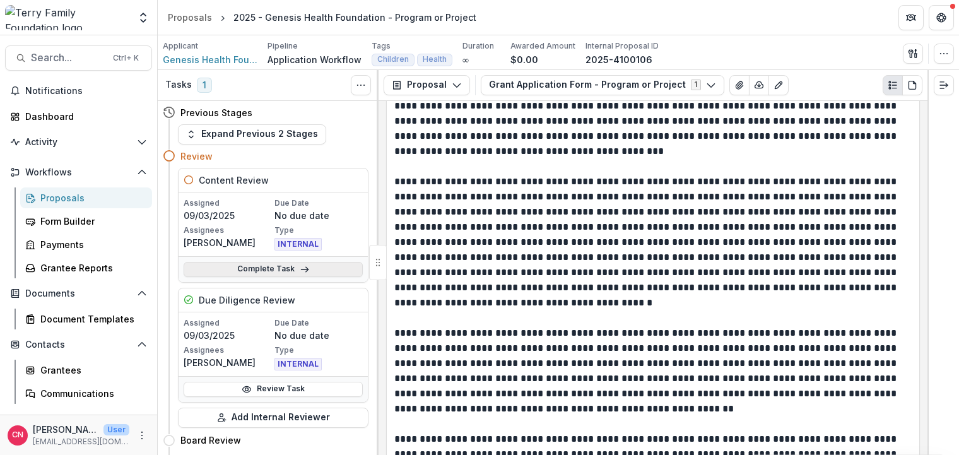
click at [283, 264] on link "Complete Task" at bounding box center [273, 269] width 179 height 15
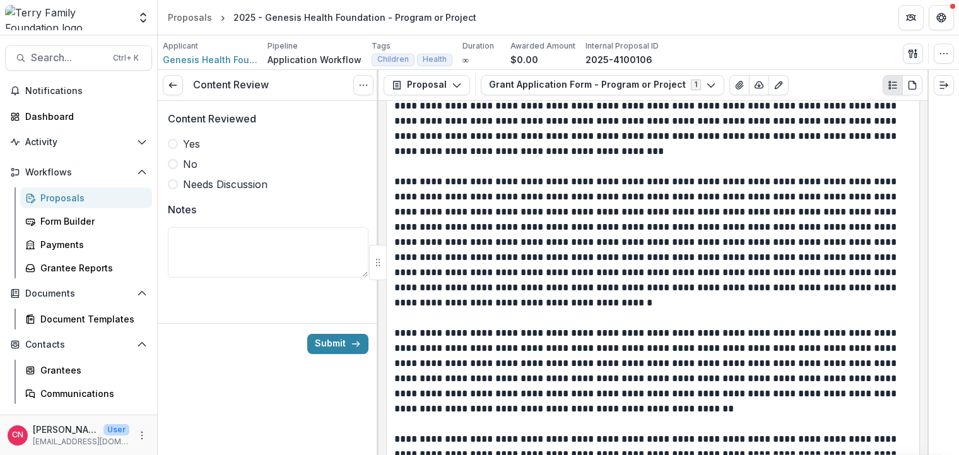
click at [172, 139] on span at bounding box center [173, 144] width 10 height 10
click at [327, 342] on button "Submit" at bounding box center [337, 344] width 61 height 20
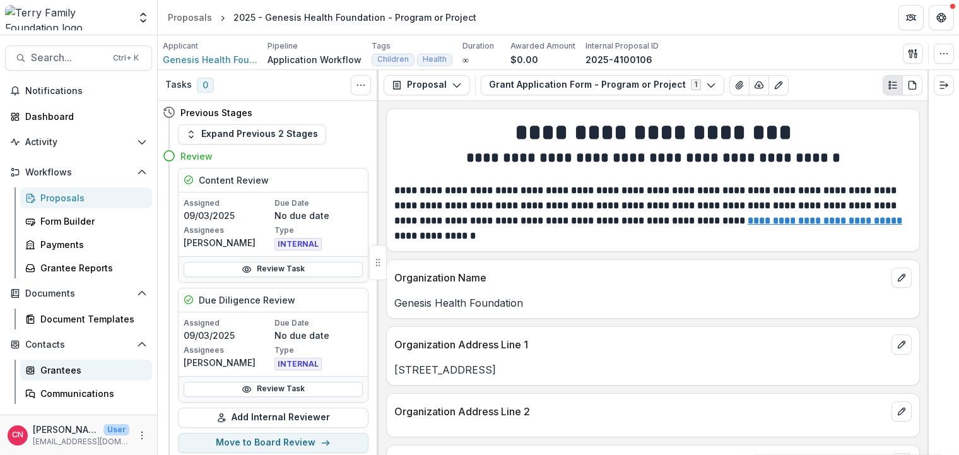
click at [57, 370] on div "Grantees" at bounding box center [91, 369] width 102 height 13
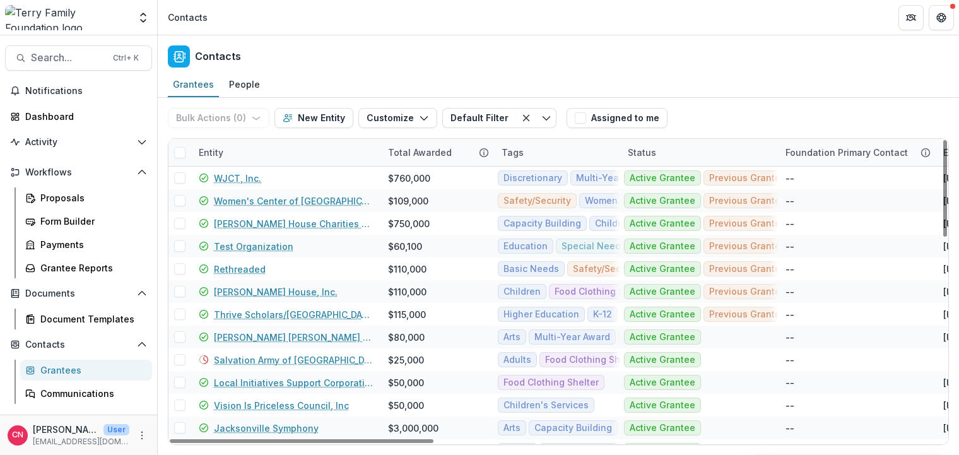
click at [235, 150] on div "Entity" at bounding box center [285, 152] width 189 height 27
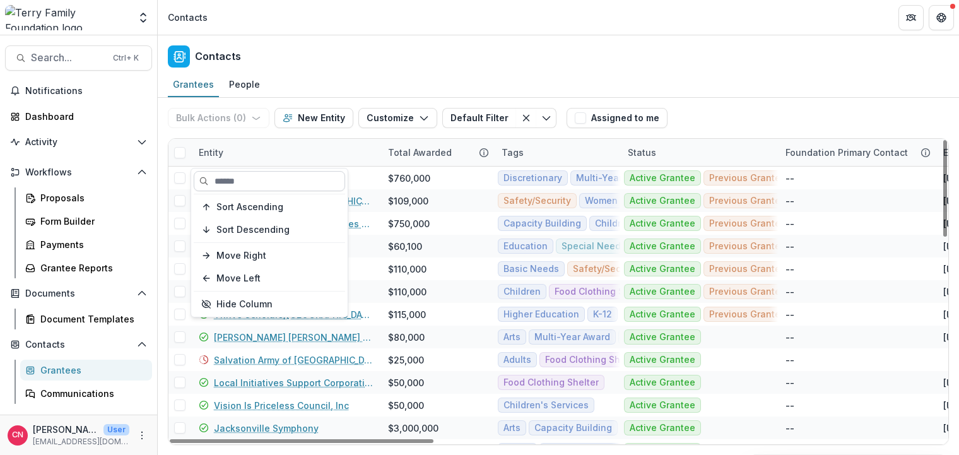
click at [294, 178] on input at bounding box center [269, 181] width 151 height 20
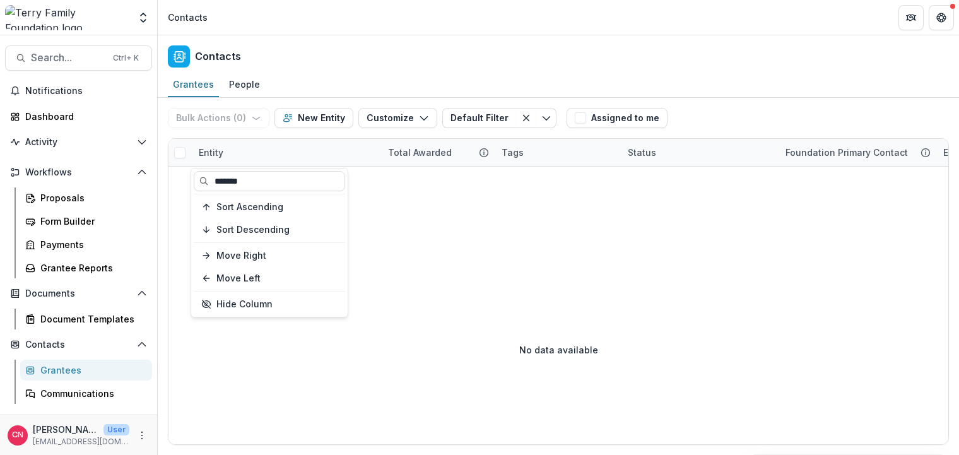
type input "*******"
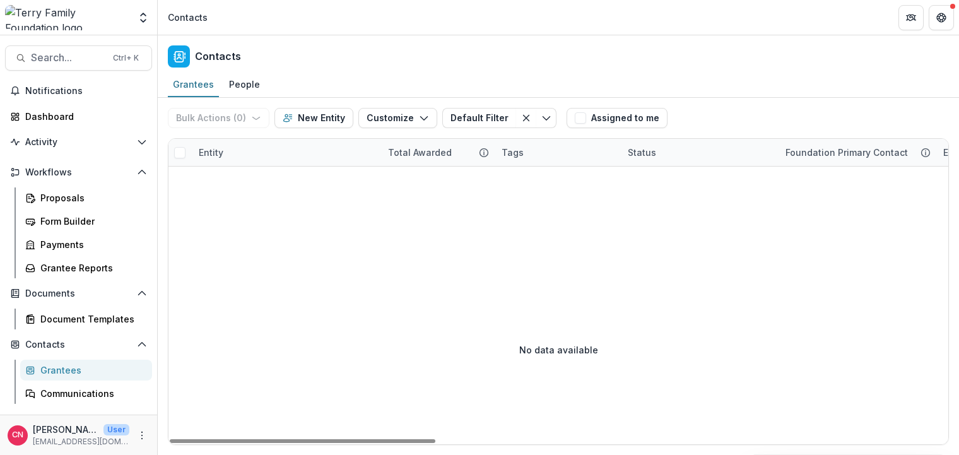
click at [211, 155] on div "Entity" at bounding box center [211, 152] width 40 height 13
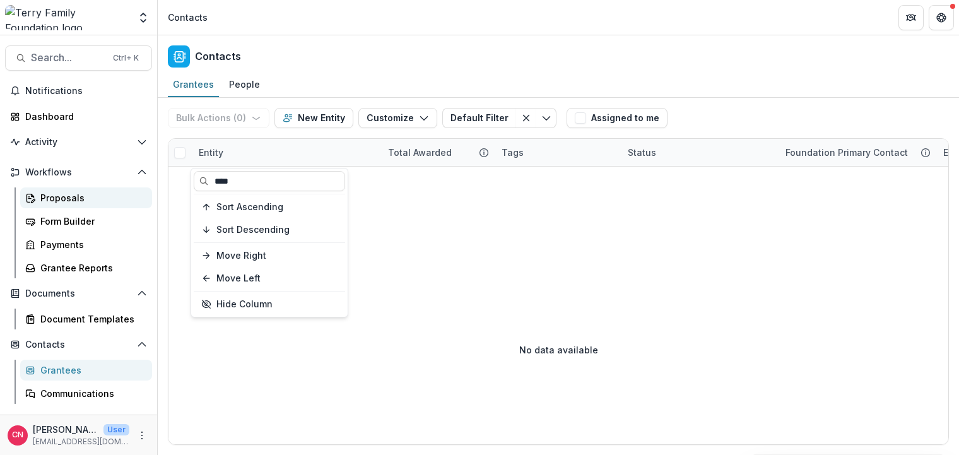
drag, startPoint x: 252, startPoint y: 182, endPoint x: 107, endPoint y: 191, distance: 146.0
click at [107, 191] on body "Skip to content Foundations [PERSON_NAME] Family Foundation Nonprofits PACE Cen…" at bounding box center [479, 227] width 959 height 455
type input "*"
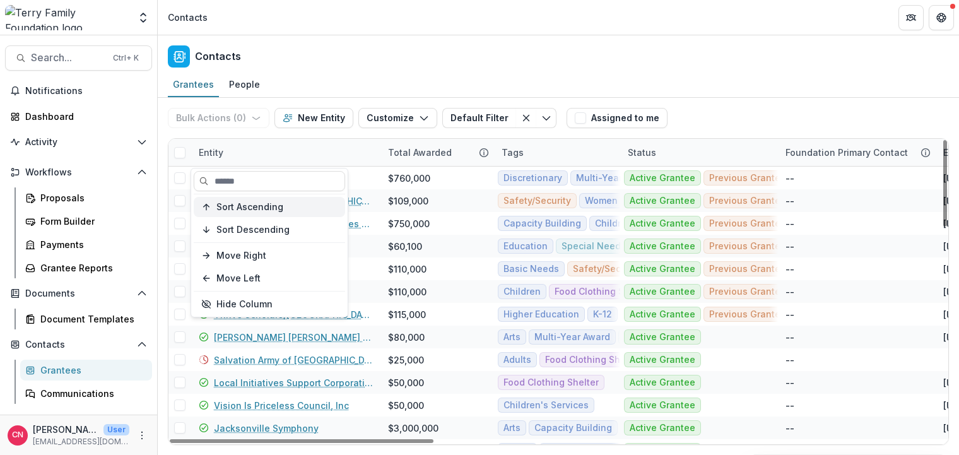
click at [268, 207] on span "Sort Ascending" at bounding box center [249, 207] width 67 height 11
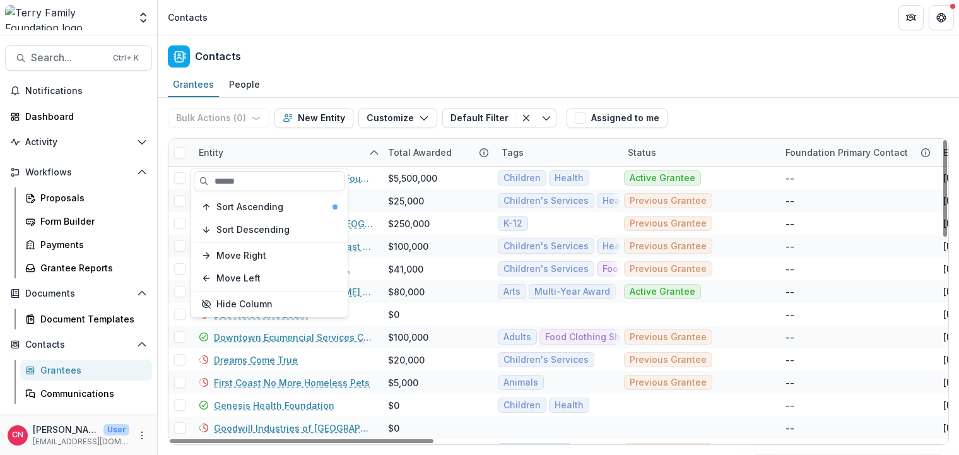
click at [310, 154] on div "Entity" at bounding box center [285, 152] width 189 height 27
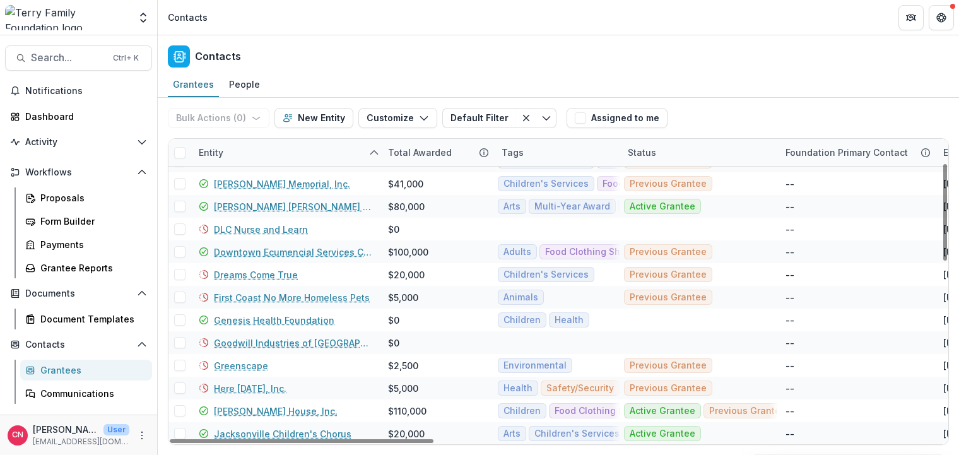
scroll to position [76, 0]
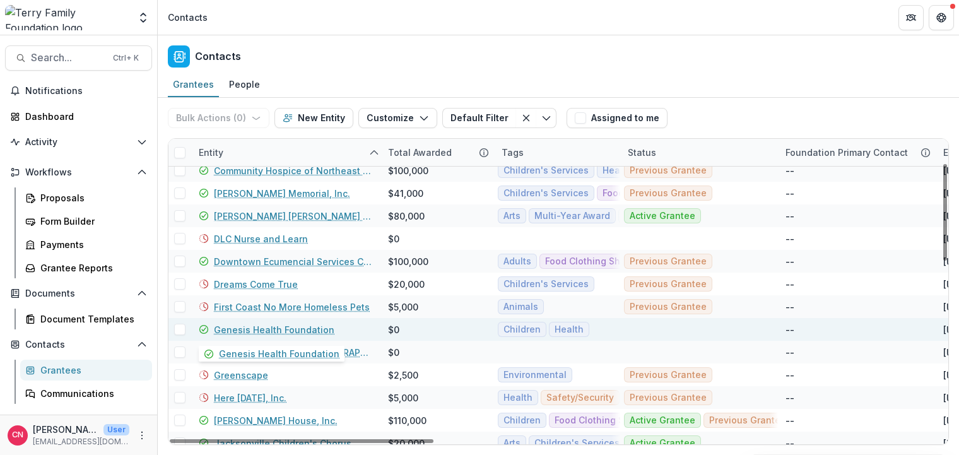
click at [259, 330] on link "Genesis Health Foundation" at bounding box center [274, 329] width 120 height 13
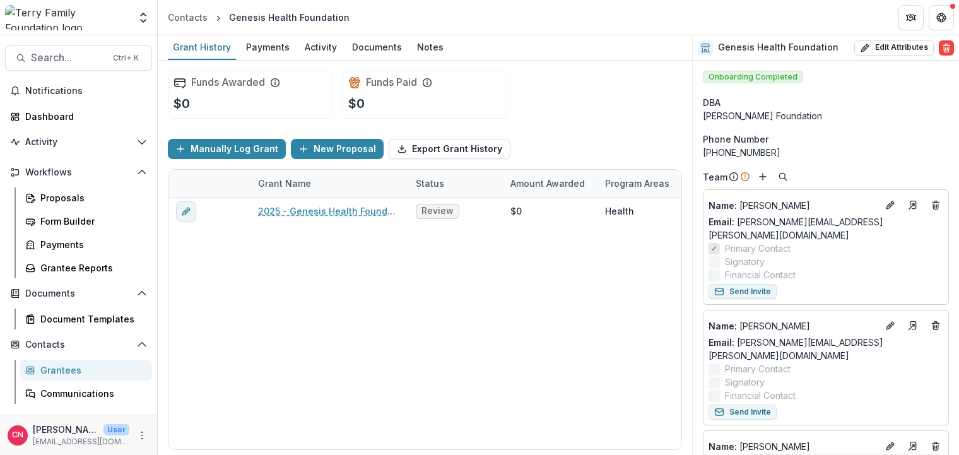
click at [734, 114] on div "[PERSON_NAME] Foundation" at bounding box center [826, 115] width 246 height 13
click at [867, 42] on button "Edit Attributes" at bounding box center [893, 47] width 79 height 15
select select "**"
select select
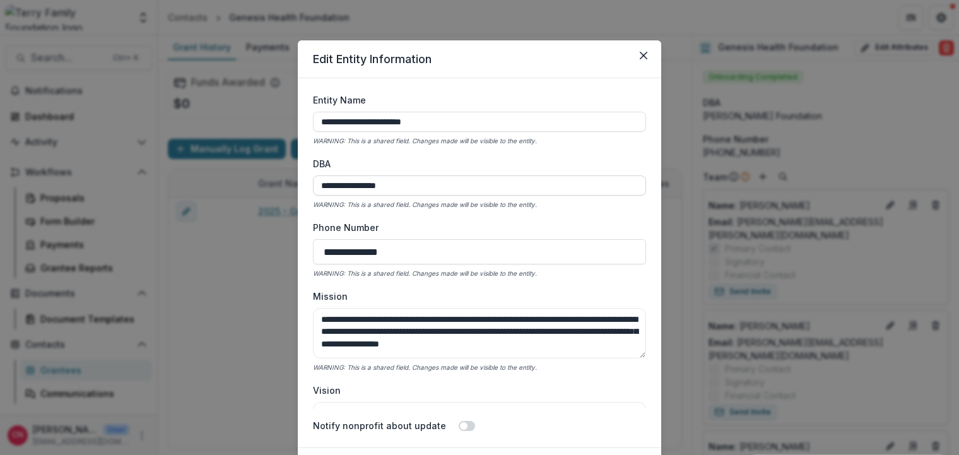
click at [352, 185] on input "**********" at bounding box center [479, 185] width 333 height 20
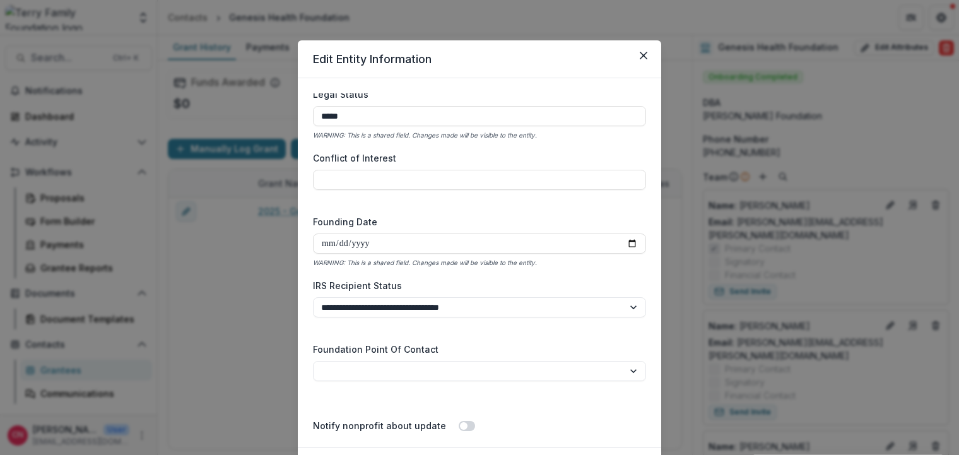
scroll to position [1852, 0]
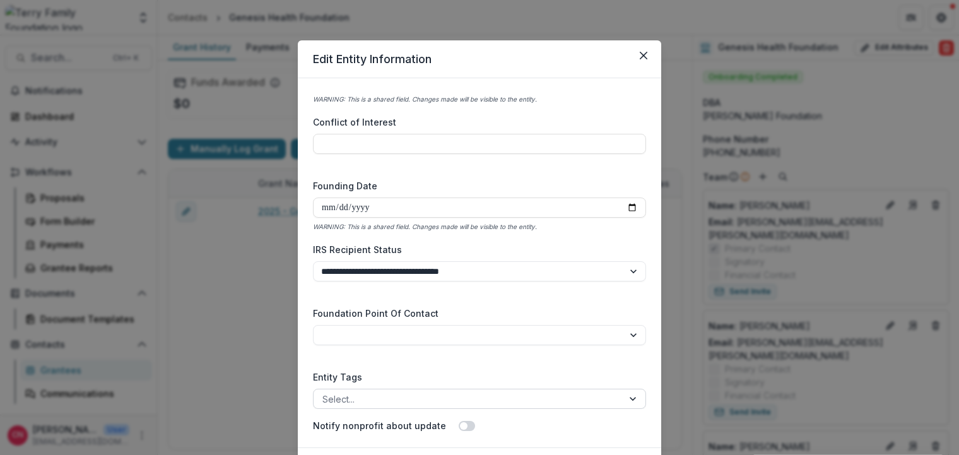
type input "**********"
click at [634, 394] on div at bounding box center [633, 398] width 23 height 19
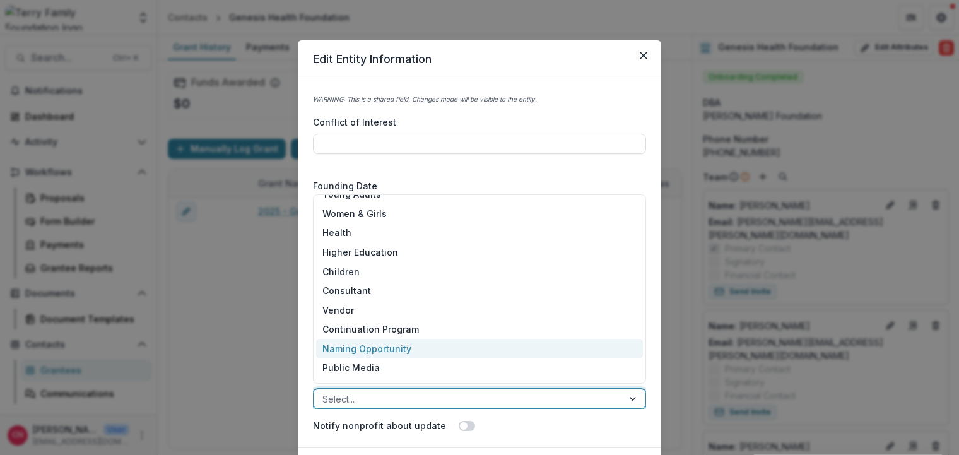
scroll to position [166, 0]
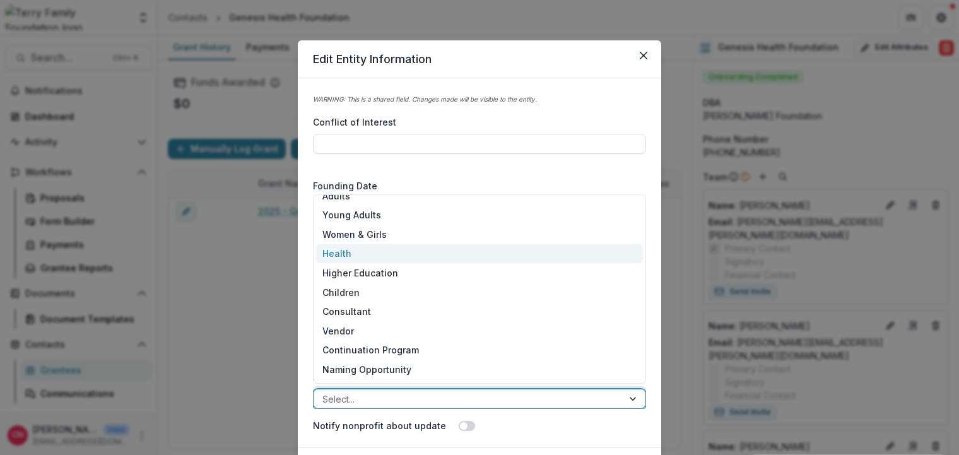
click at [356, 253] on div "Health" at bounding box center [479, 254] width 327 height 20
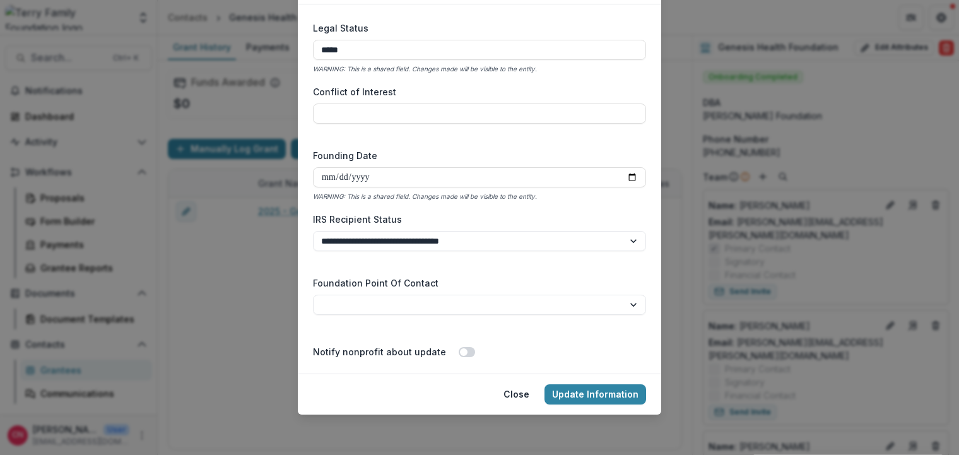
scroll to position [1777, 0]
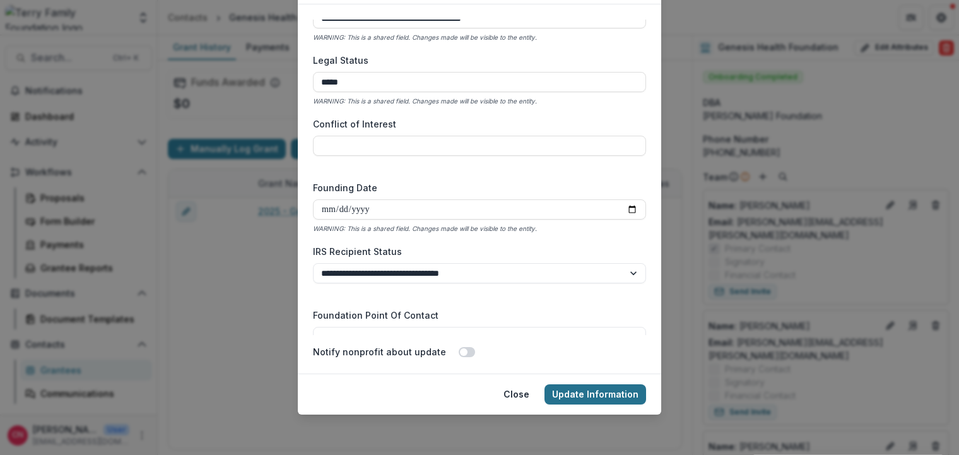
click at [588, 394] on button "Update Information" at bounding box center [595, 394] width 102 height 20
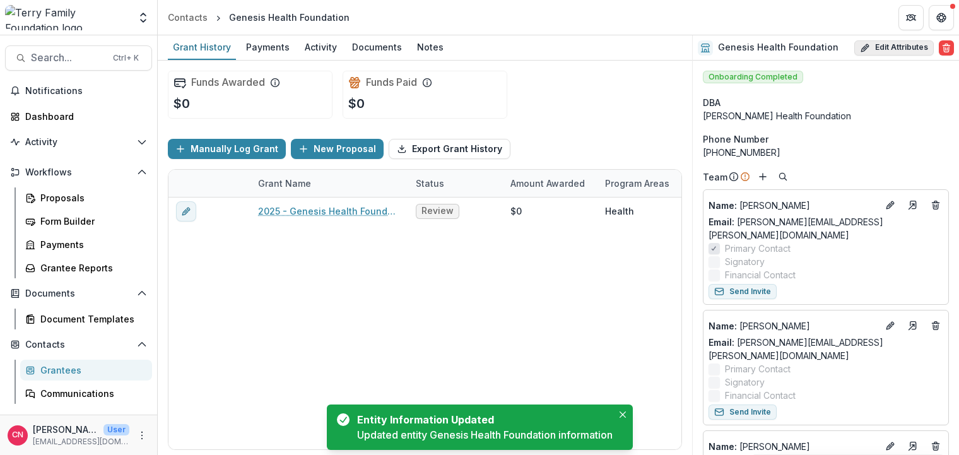
click at [869, 43] on icon "button" at bounding box center [865, 48] width 10 height 10
select select "**"
select select
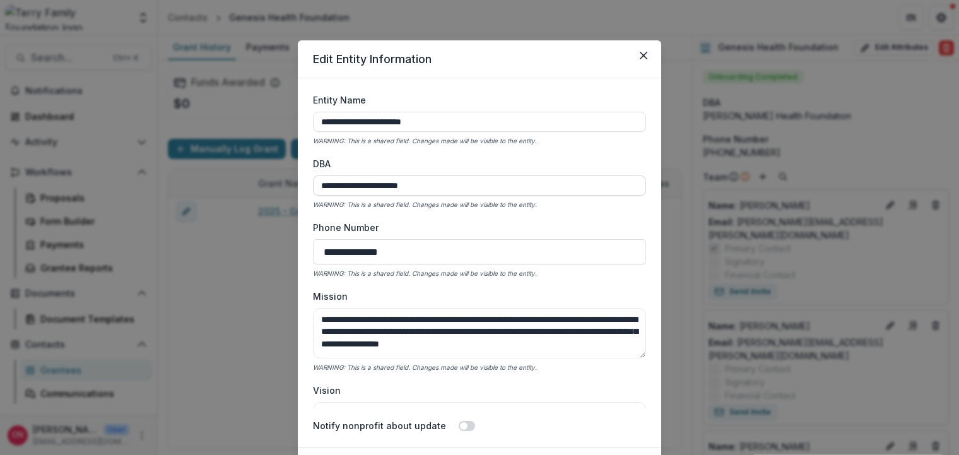
click at [354, 185] on input "**********" at bounding box center [479, 185] width 333 height 20
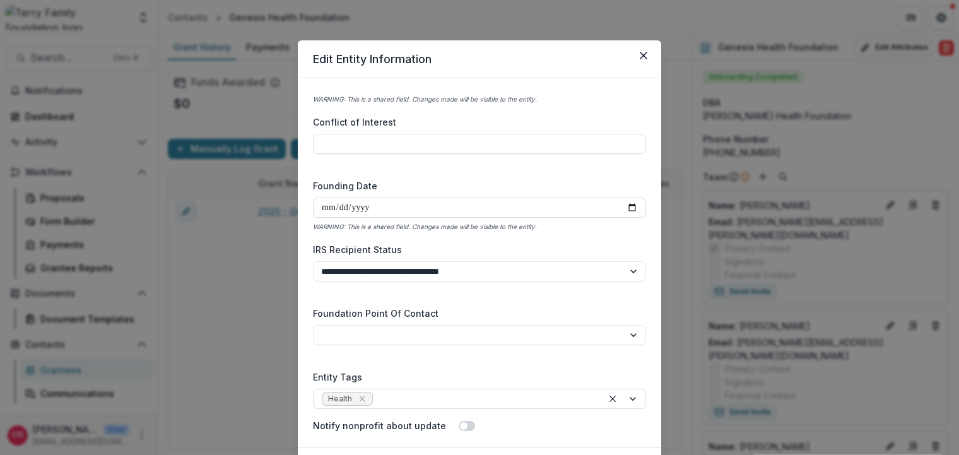
scroll to position [74, 0]
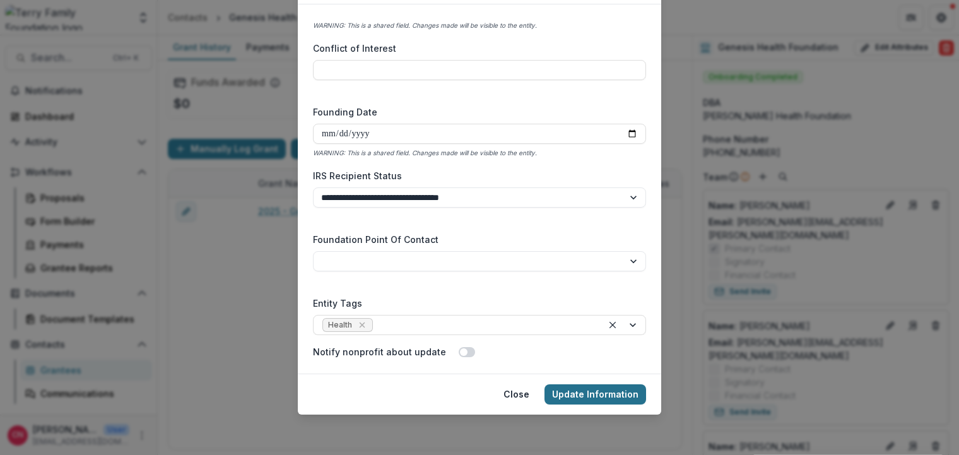
type input "**********"
click at [589, 386] on button "Update Information" at bounding box center [595, 394] width 102 height 20
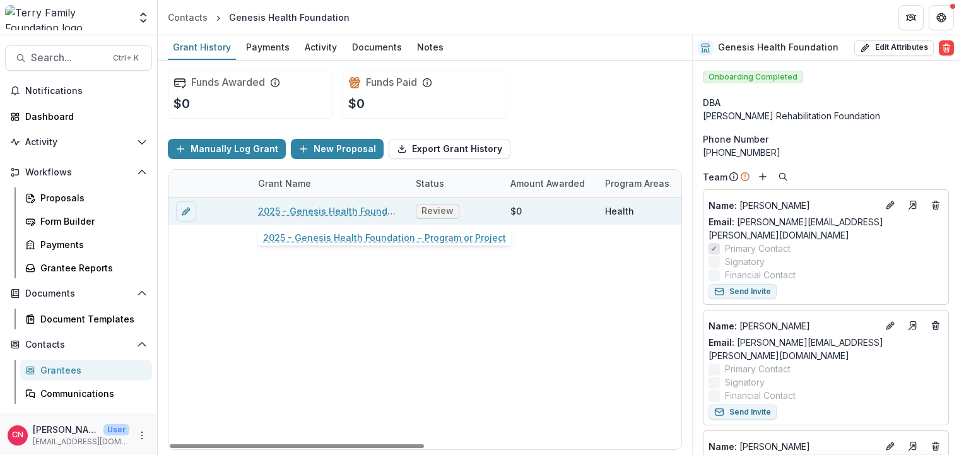
click at [315, 207] on link "2025 - Genesis Health Foundation - Program or Project" at bounding box center [329, 210] width 143 height 13
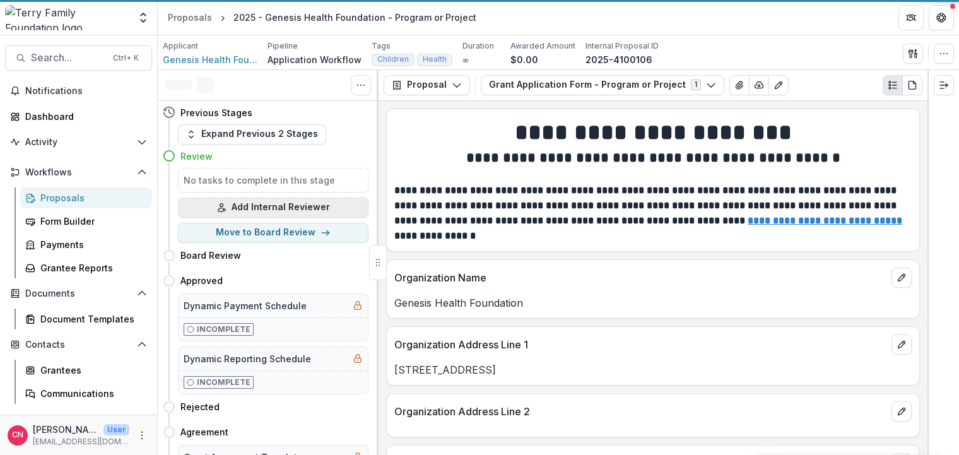
scroll to position [2043, 0]
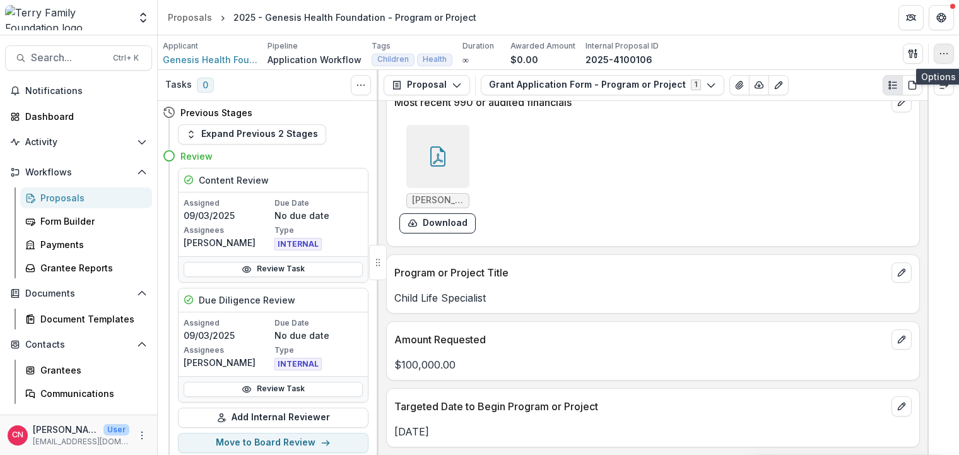
click at [941, 50] on icon "button" at bounding box center [943, 54] width 10 height 10
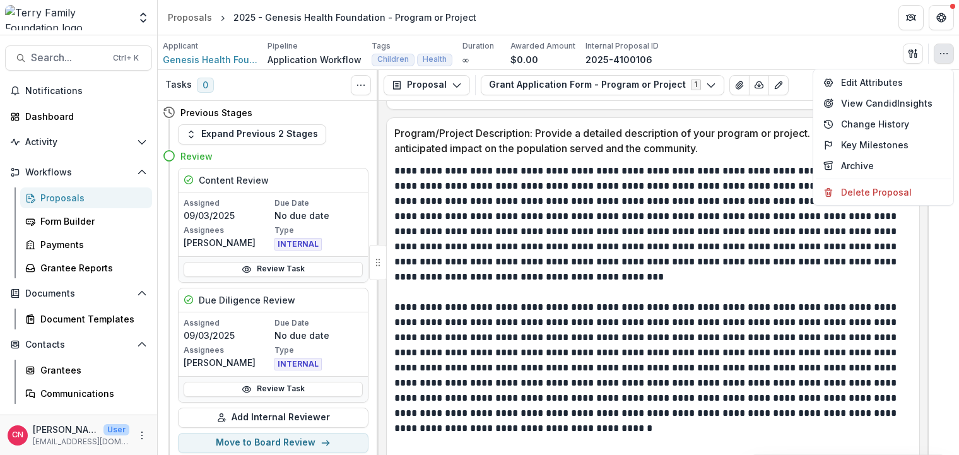
click at [526, 25] on header "Proposals 2025 - Genesis Health Foundation - Program or Project" at bounding box center [558, 17] width 801 height 35
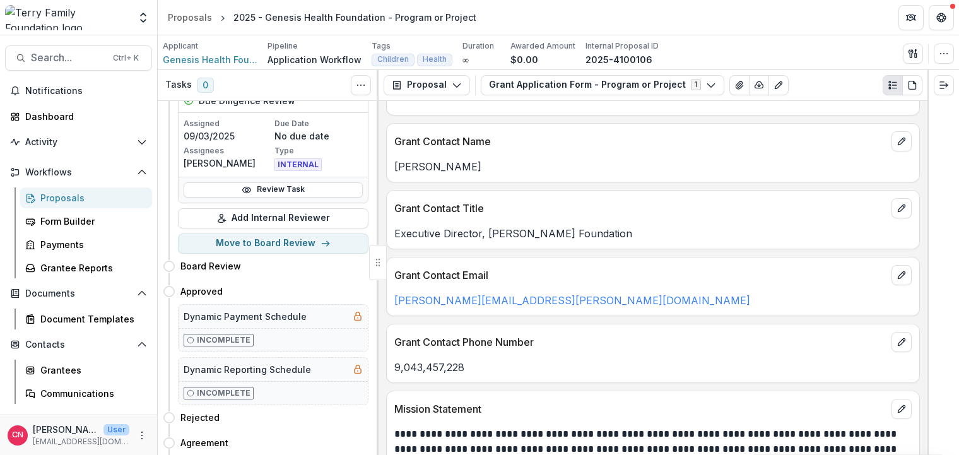
scroll to position [298, 0]
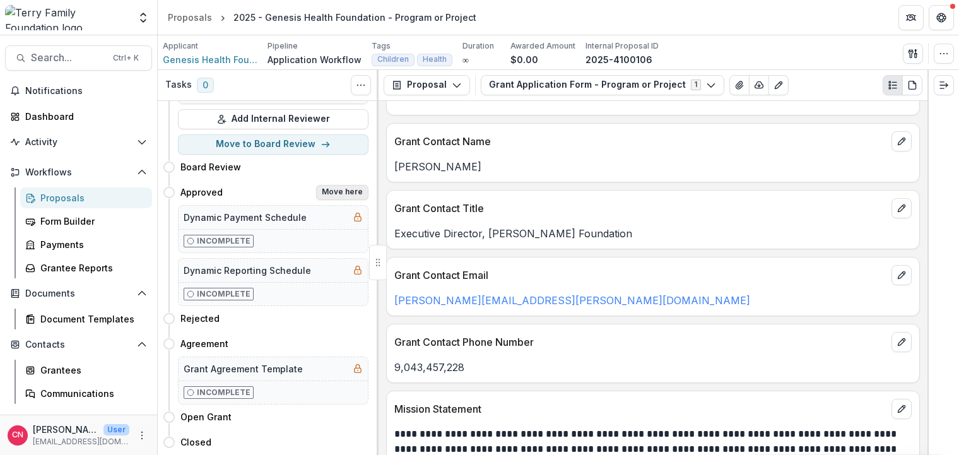
click at [341, 187] on button "Move here" at bounding box center [342, 192] width 52 height 15
select select "********"
select select "**********"
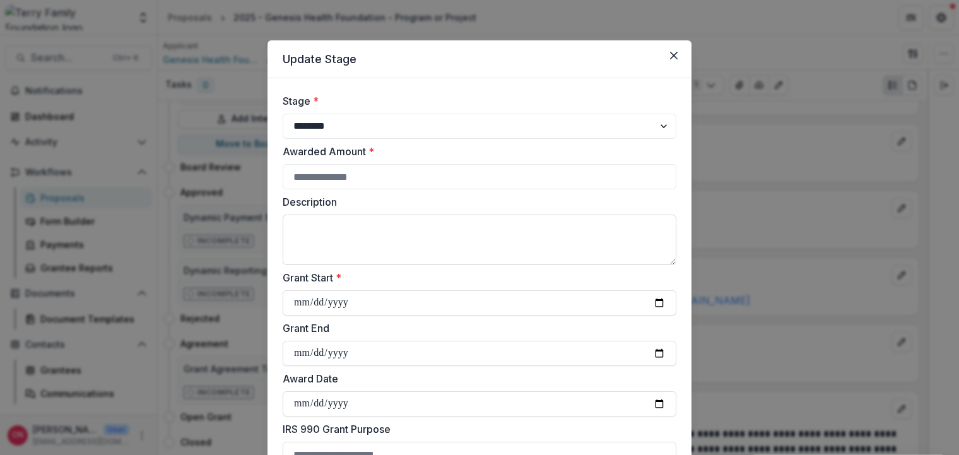
click at [294, 224] on textarea "Description" at bounding box center [480, 239] width 394 height 50
paste textarea "**********"
type textarea "**********"
click at [288, 296] on input "Grant Start *" at bounding box center [480, 302] width 394 height 25
type input "**********"
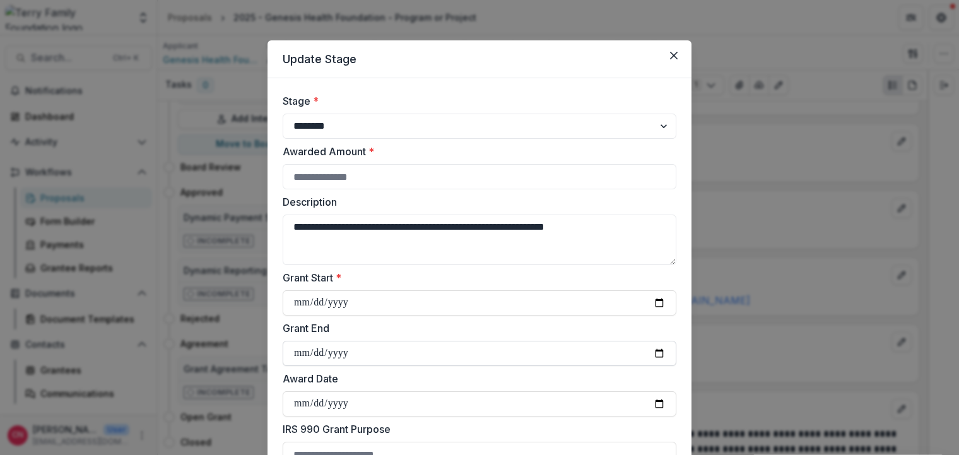
click at [295, 353] on input "Grant End" at bounding box center [480, 353] width 394 height 25
type input "**********"
click at [291, 404] on input "Award Date" at bounding box center [480, 403] width 394 height 25
type input "**********"
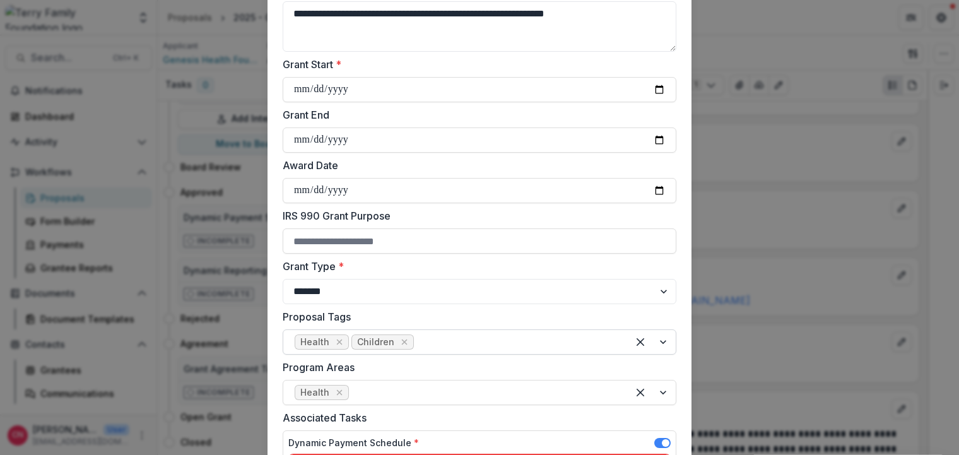
scroll to position [227, 0]
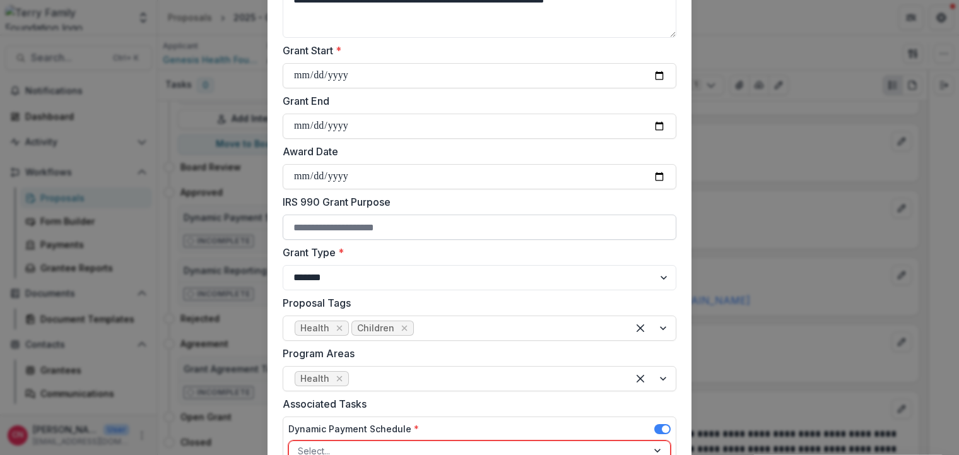
click at [293, 229] on input "IRS 990 Grant Purpose" at bounding box center [480, 226] width 394 height 25
paste input "**********"
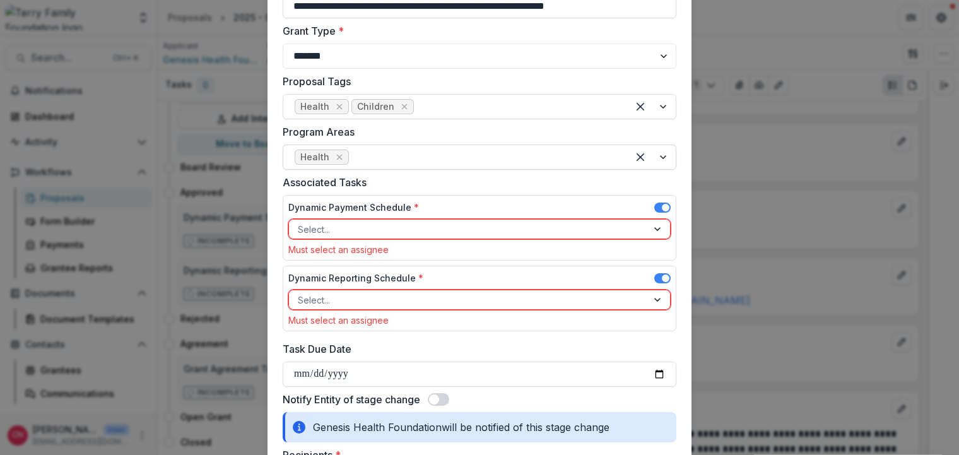
scroll to position [454, 0]
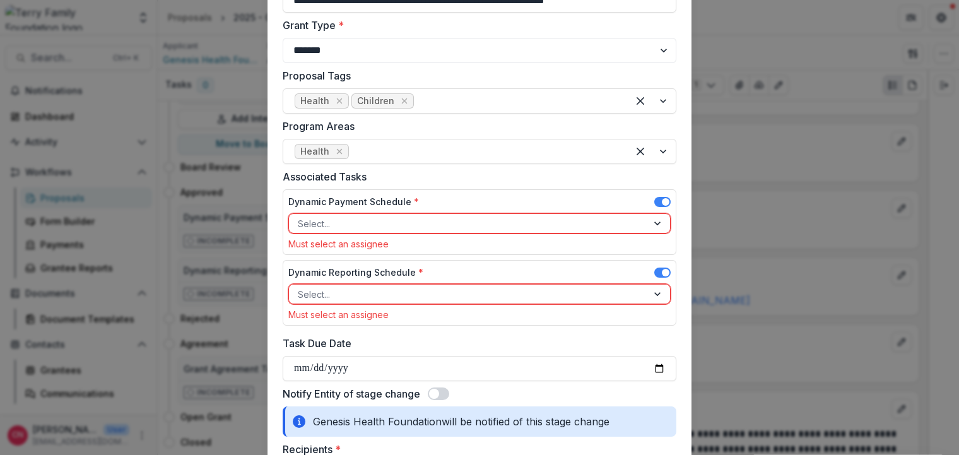
type input "**********"
click at [655, 220] on div at bounding box center [658, 223] width 23 height 19
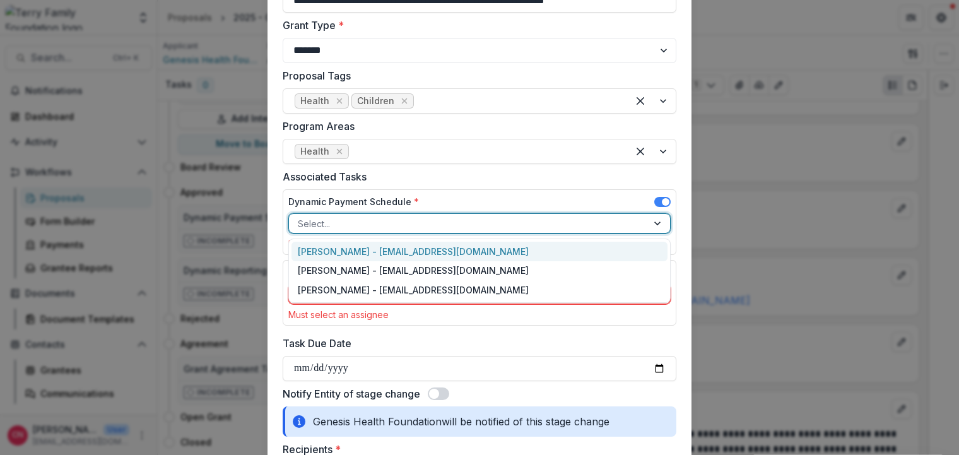
click at [379, 248] on div "[PERSON_NAME] - [EMAIL_ADDRESS][DOMAIN_NAME]" at bounding box center [479, 252] width 376 height 20
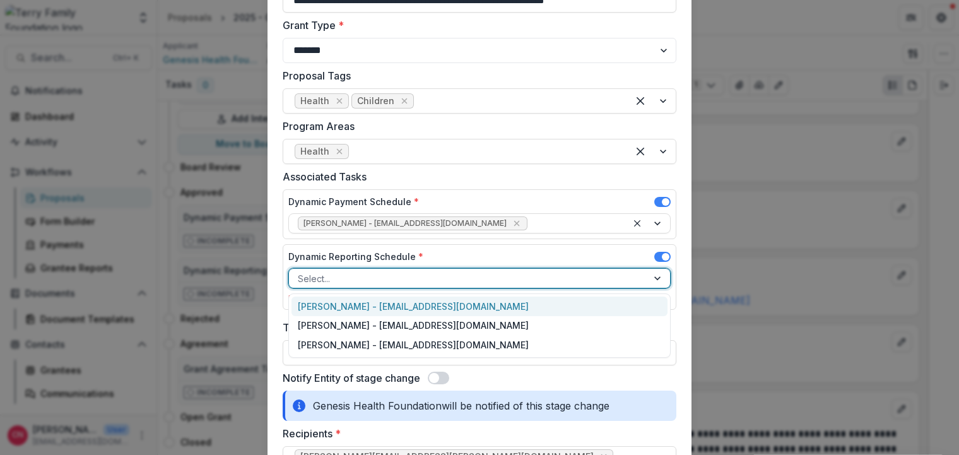
click at [656, 277] on div at bounding box center [658, 278] width 23 height 19
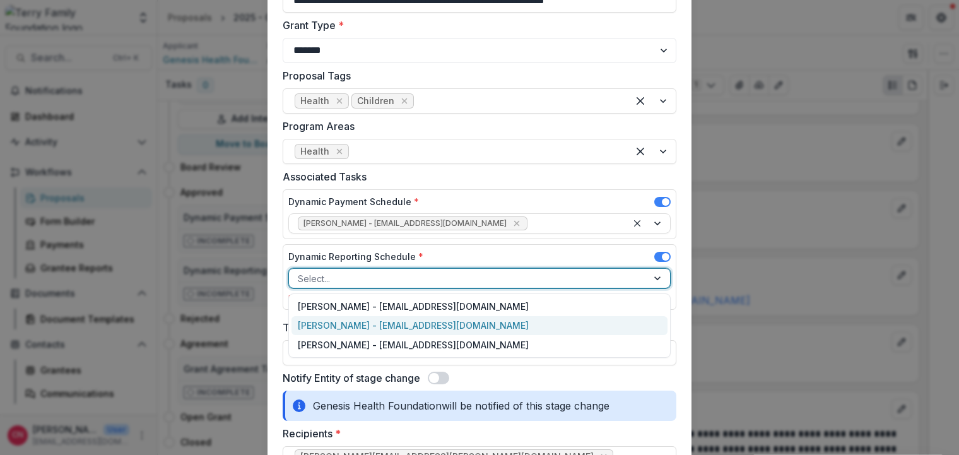
click at [349, 324] on div "[PERSON_NAME] - [EMAIL_ADDRESS][DOMAIN_NAME]" at bounding box center [479, 326] width 376 height 20
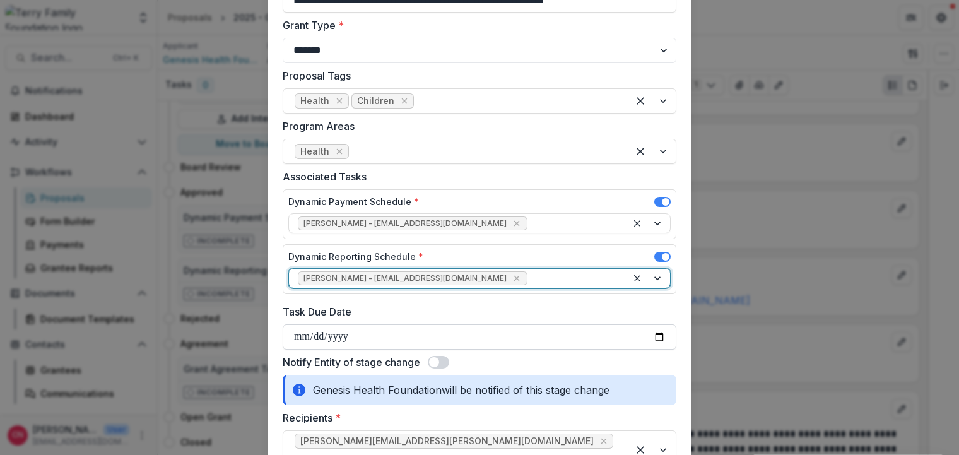
click at [294, 333] on input "Task Due Date" at bounding box center [480, 336] width 394 height 25
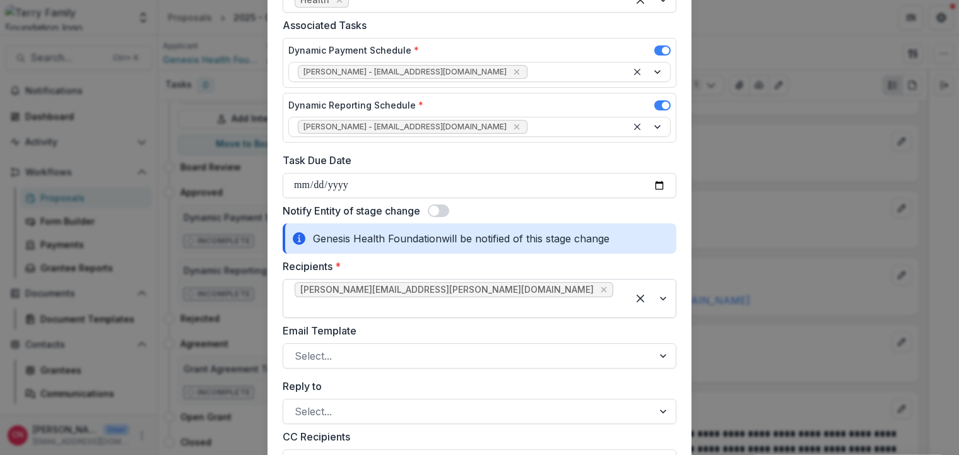
scroll to position [681, 0]
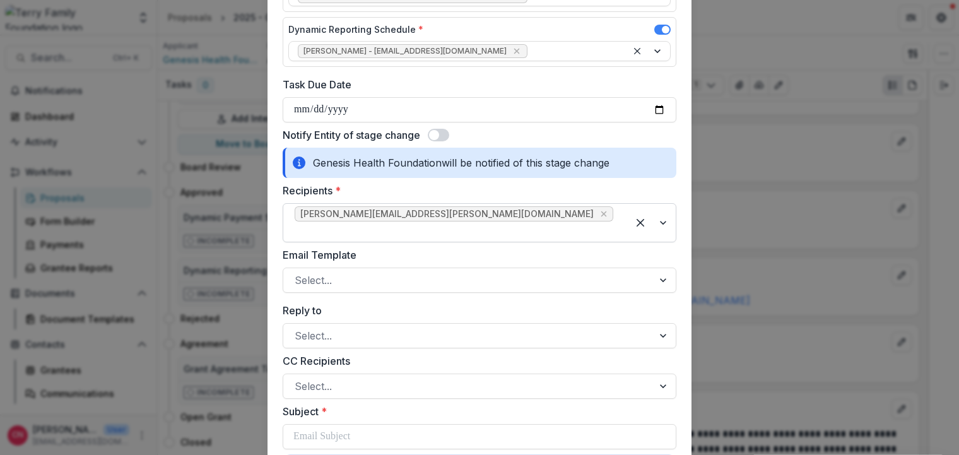
click at [663, 216] on div at bounding box center [652, 223] width 48 height 38
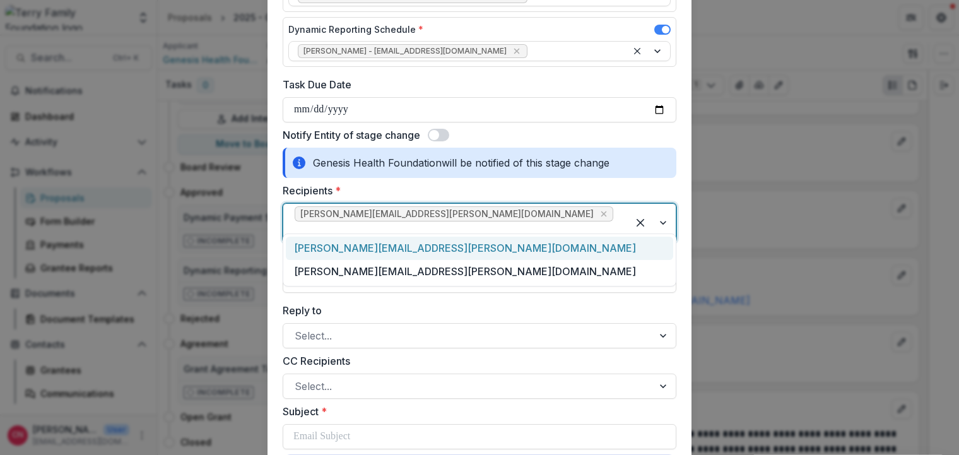
click at [663, 216] on div at bounding box center [652, 223] width 48 height 38
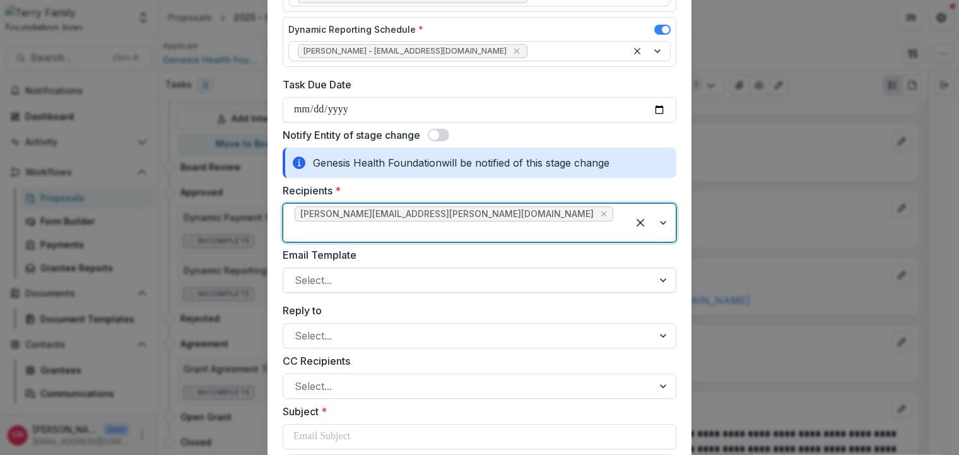
click at [658, 268] on div at bounding box center [664, 280] width 23 height 24
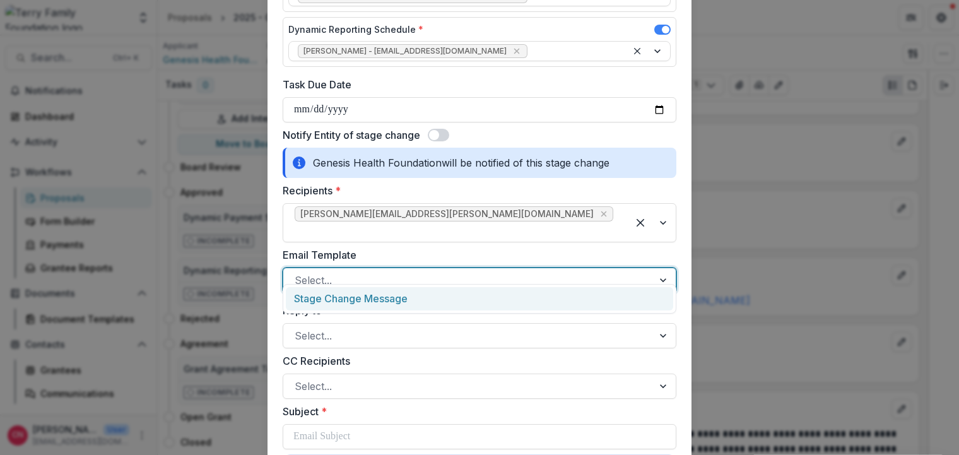
click at [390, 301] on div "Stage Change Message" at bounding box center [479, 298] width 387 height 23
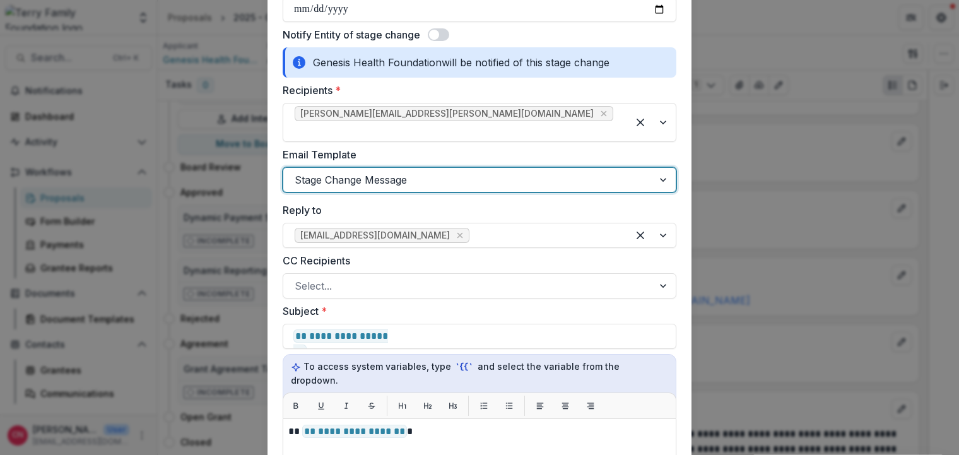
scroll to position [832, 0]
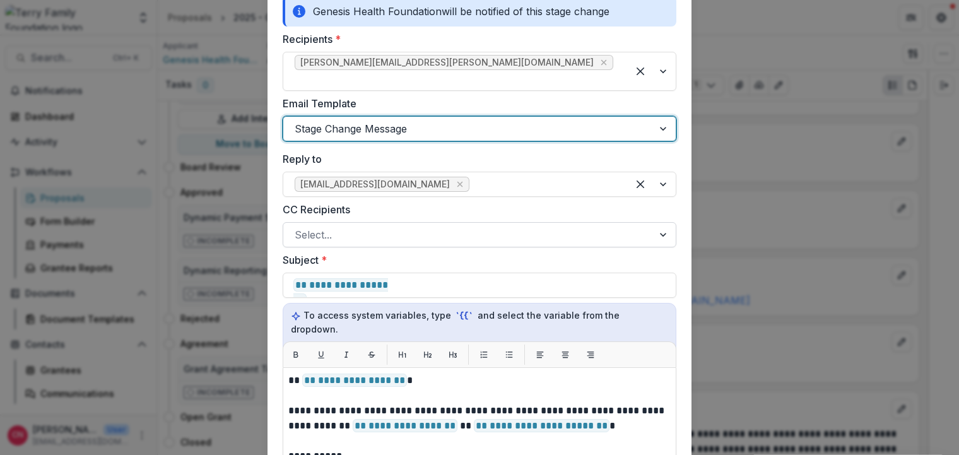
click at [445, 226] on div at bounding box center [468, 235] width 347 height 18
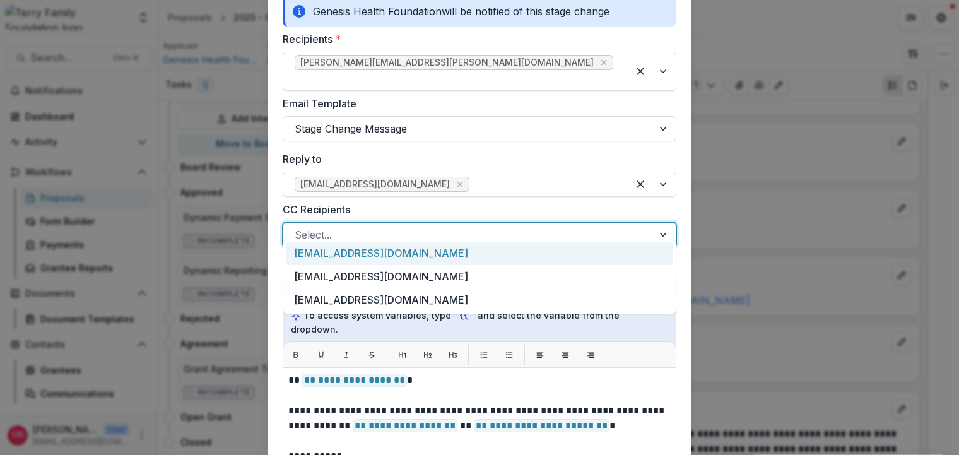
click at [409, 249] on div "[EMAIL_ADDRESS][DOMAIN_NAME]" at bounding box center [479, 253] width 387 height 23
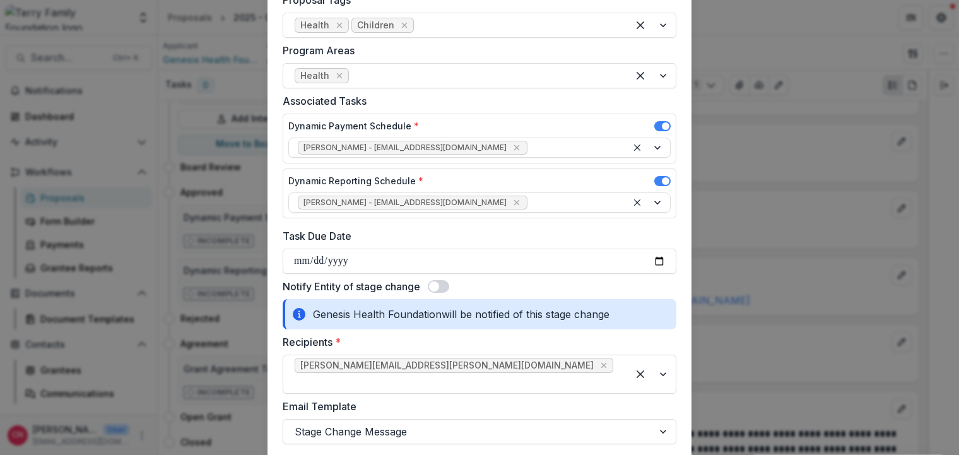
scroll to position [681, 0]
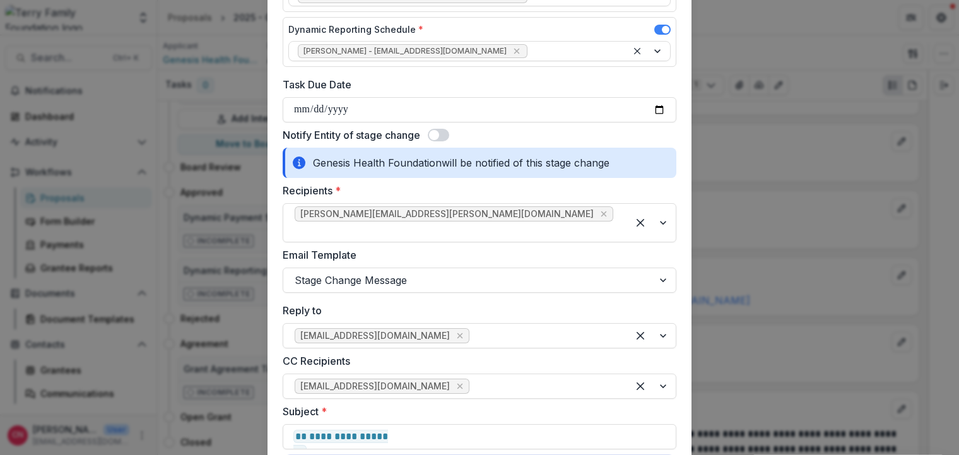
click at [436, 132] on span at bounding box center [434, 135] width 10 height 10
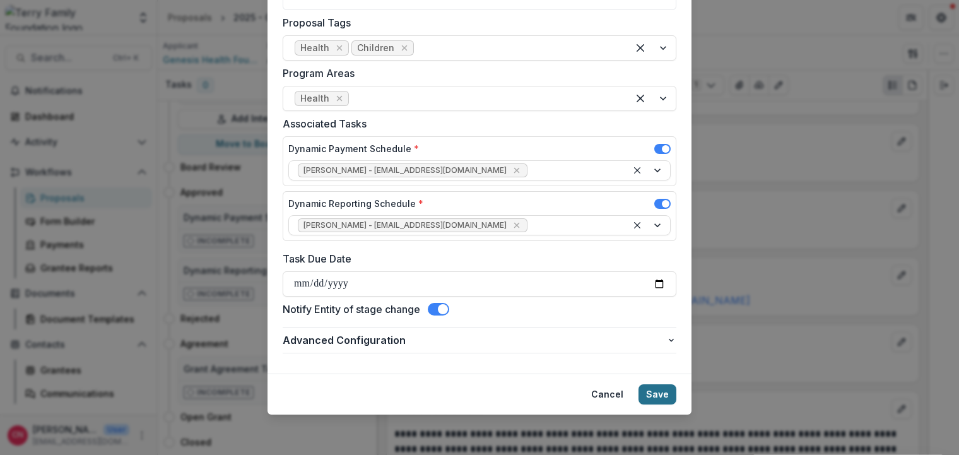
click at [658, 391] on button "Save" at bounding box center [657, 394] width 38 height 20
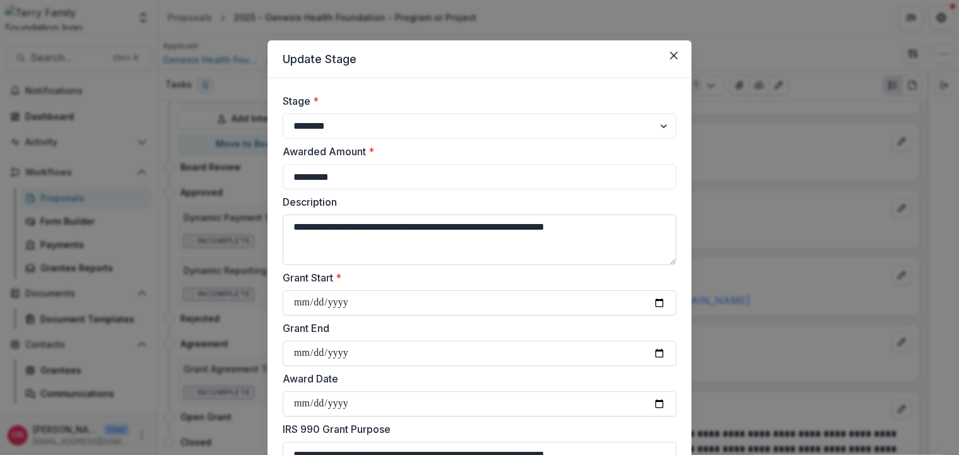
type input "******"
click at [374, 260] on textarea "**********" at bounding box center [480, 239] width 394 height 50
click at [336, 178] on input "******" at bounding box center [480, 176] width 394 height 25
click at [305, 175] on input "******" at bounding box center [480, 176] width 394 height 25
click at [311, 176] on input "******" at bounding box center [480, 176] width 394 height 25
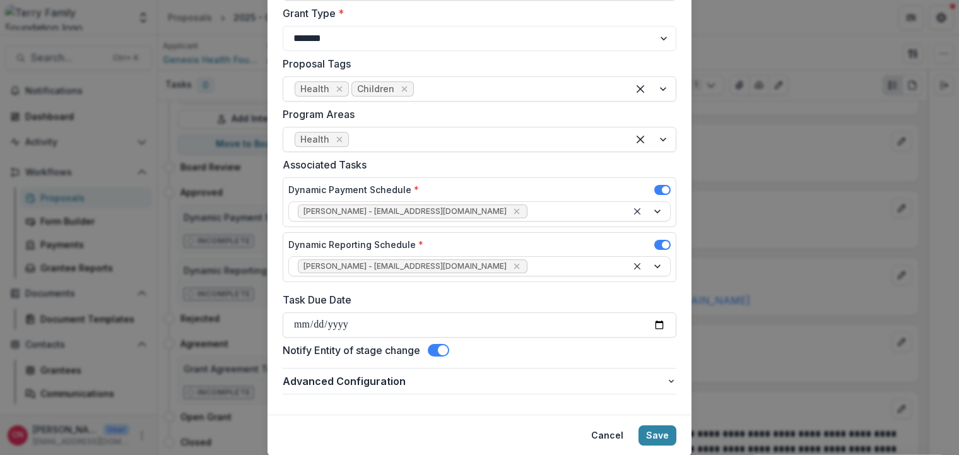
scroll to position [507, 0]
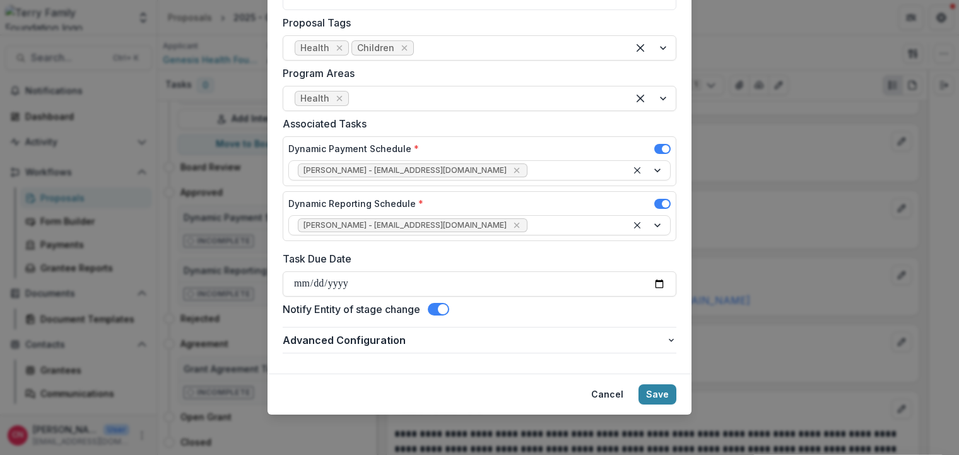
click at [435, 305] on span at bounding box center [438, 309] width 21 height 13
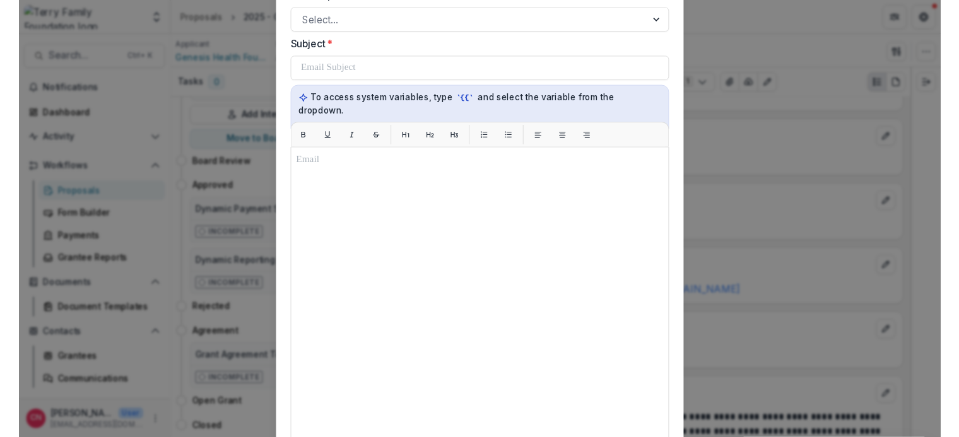
scroll to position [1060, 0]
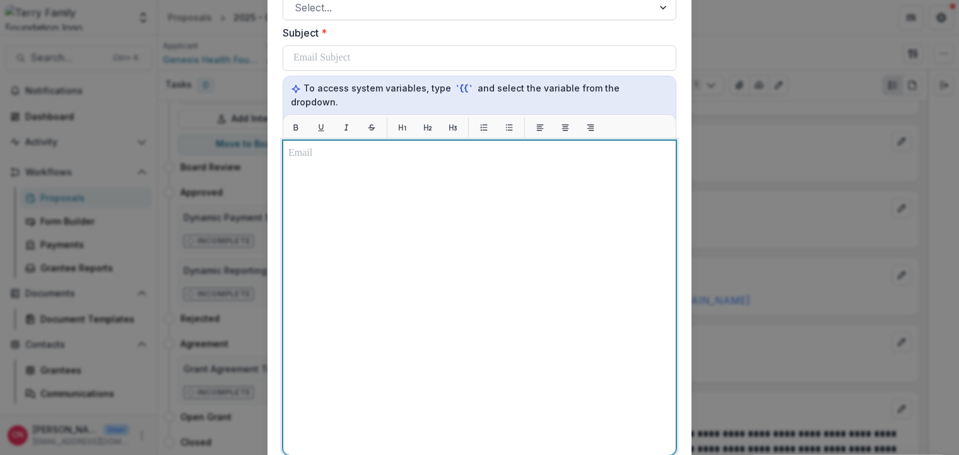
click at [357, 195] on div at bounding box center [479, 298] width 382 height 304
